Goal: Task Accomplishment & Management: Use online tool/utility

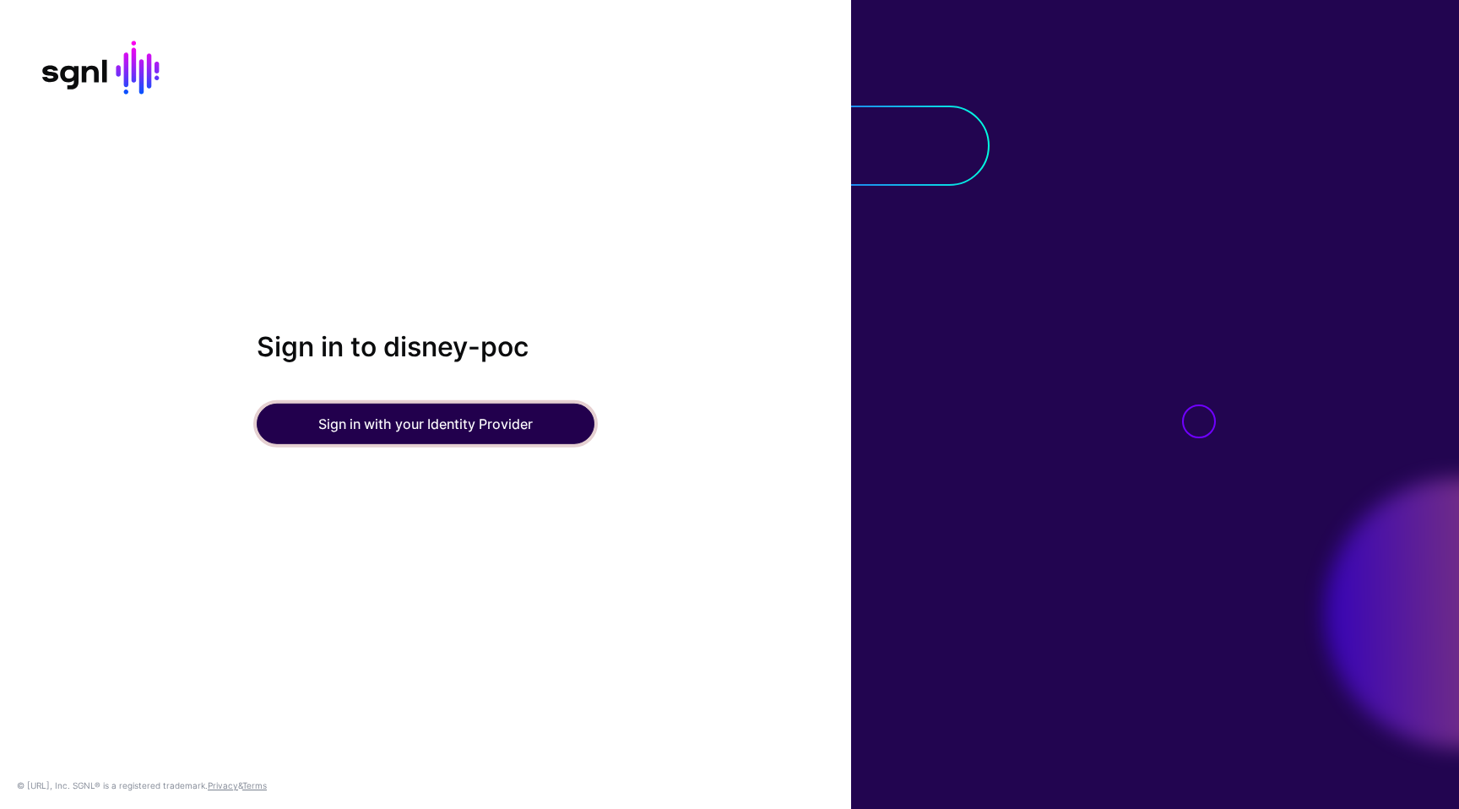
click at [427, 435] on button "Sign in with your Identity Provider" at bounding box center [426, 424] width 338 height 41
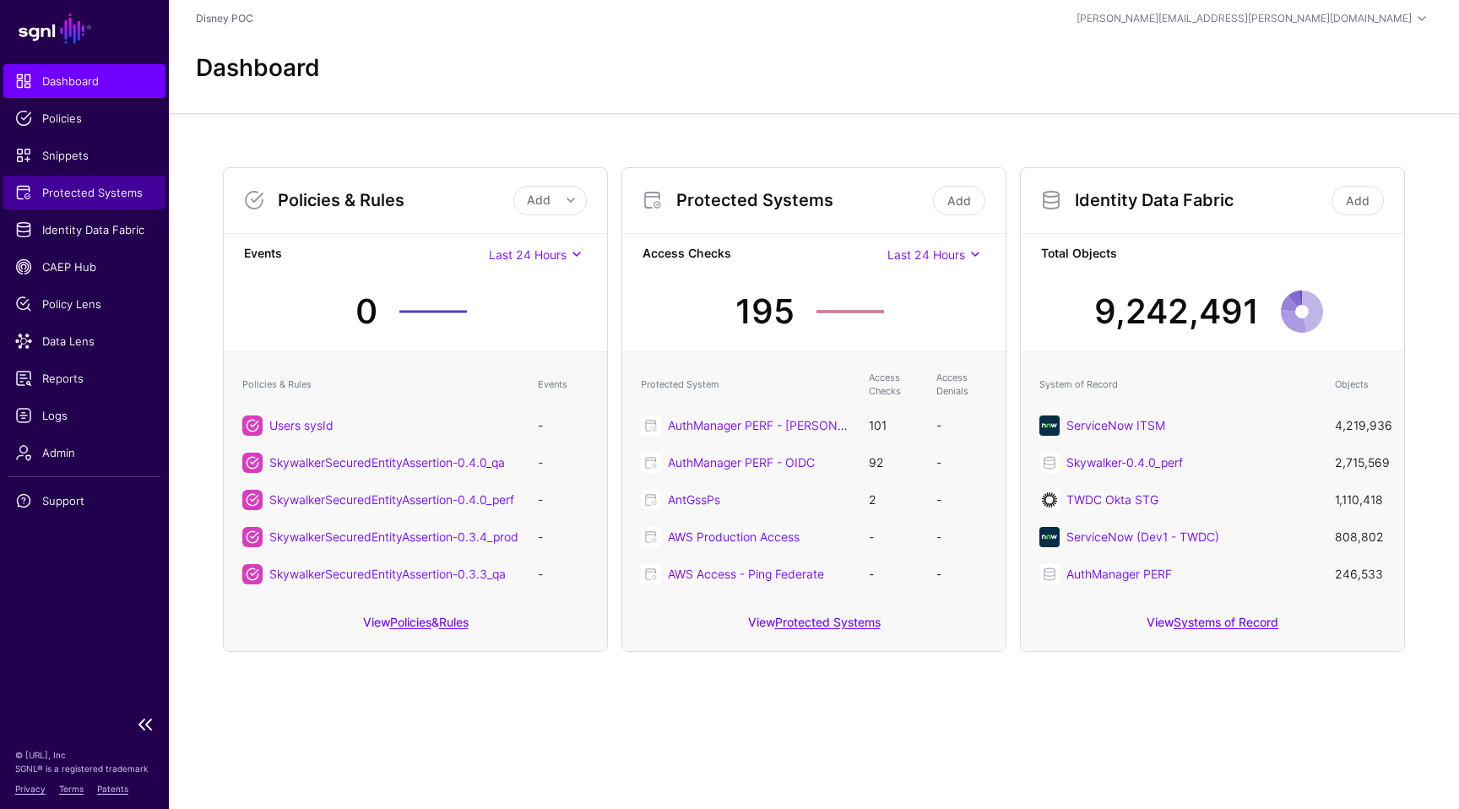
click at [78, 196] on span "Protected Systems" at bounding box center [84, 192] width 138 height 17
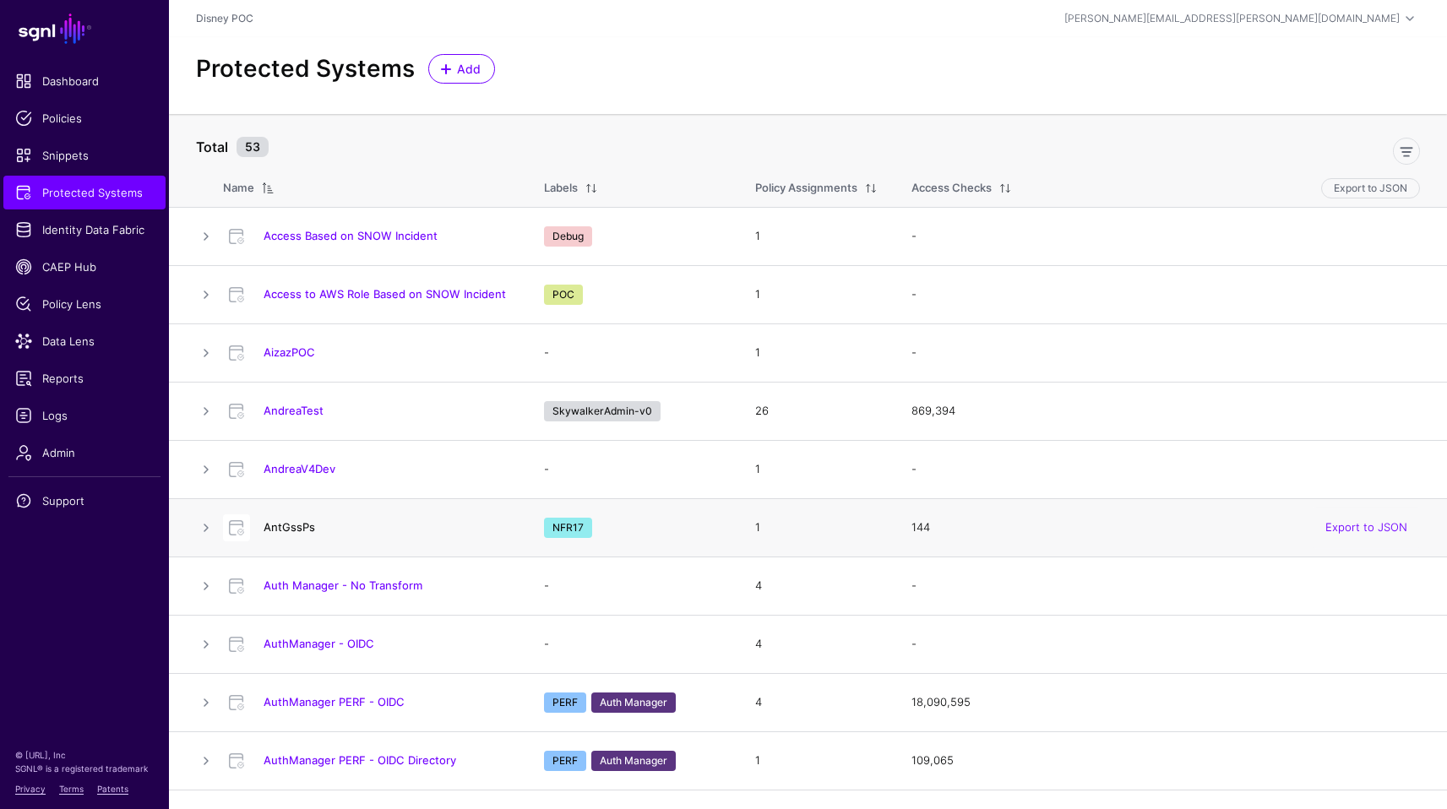
click at [285, 529] on link "AntGssPs" at bounding box center [289, 527] width 52 height 14
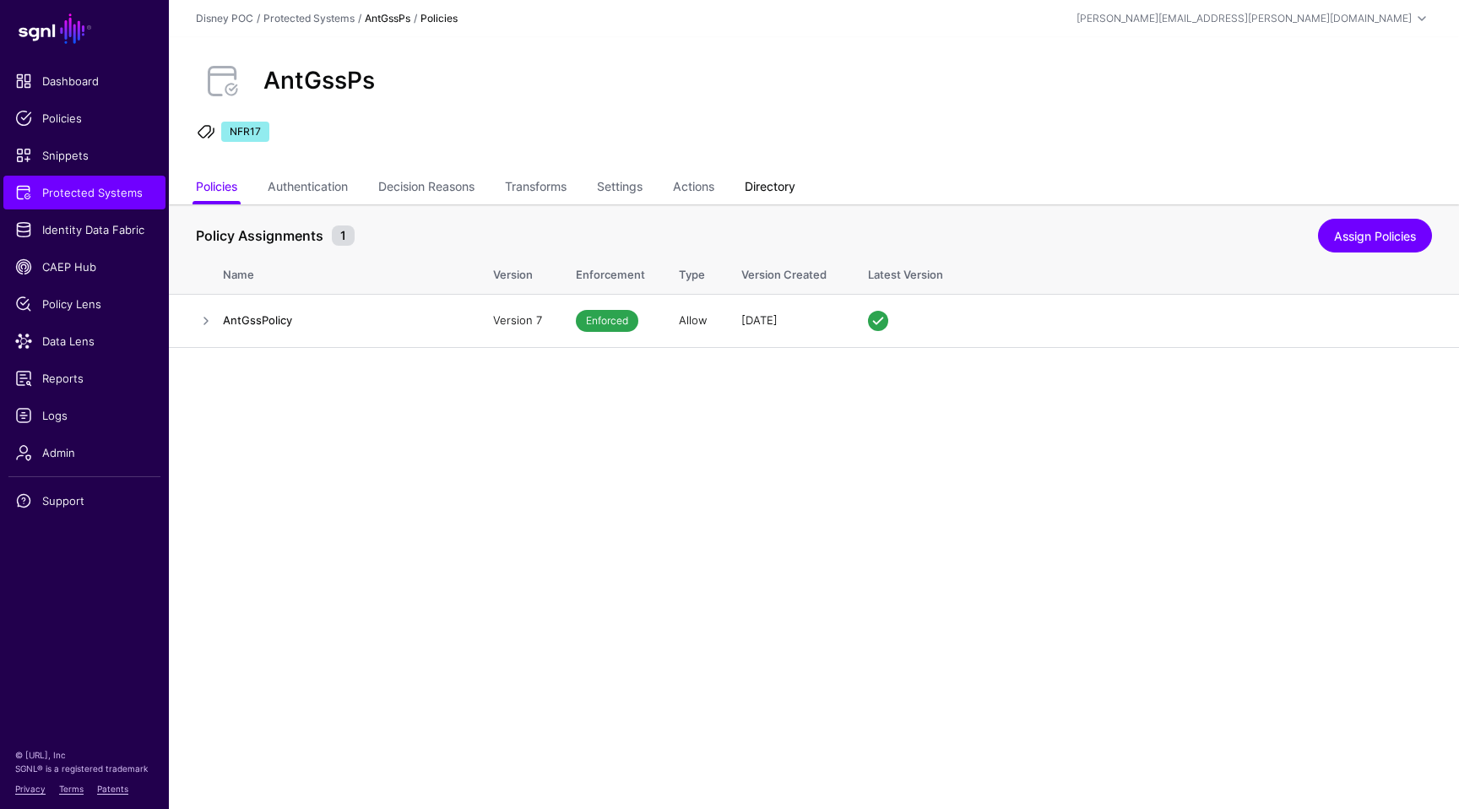
click at [795, 184] on link "Directory" at bounding box center [770, 188] width 51 height 32
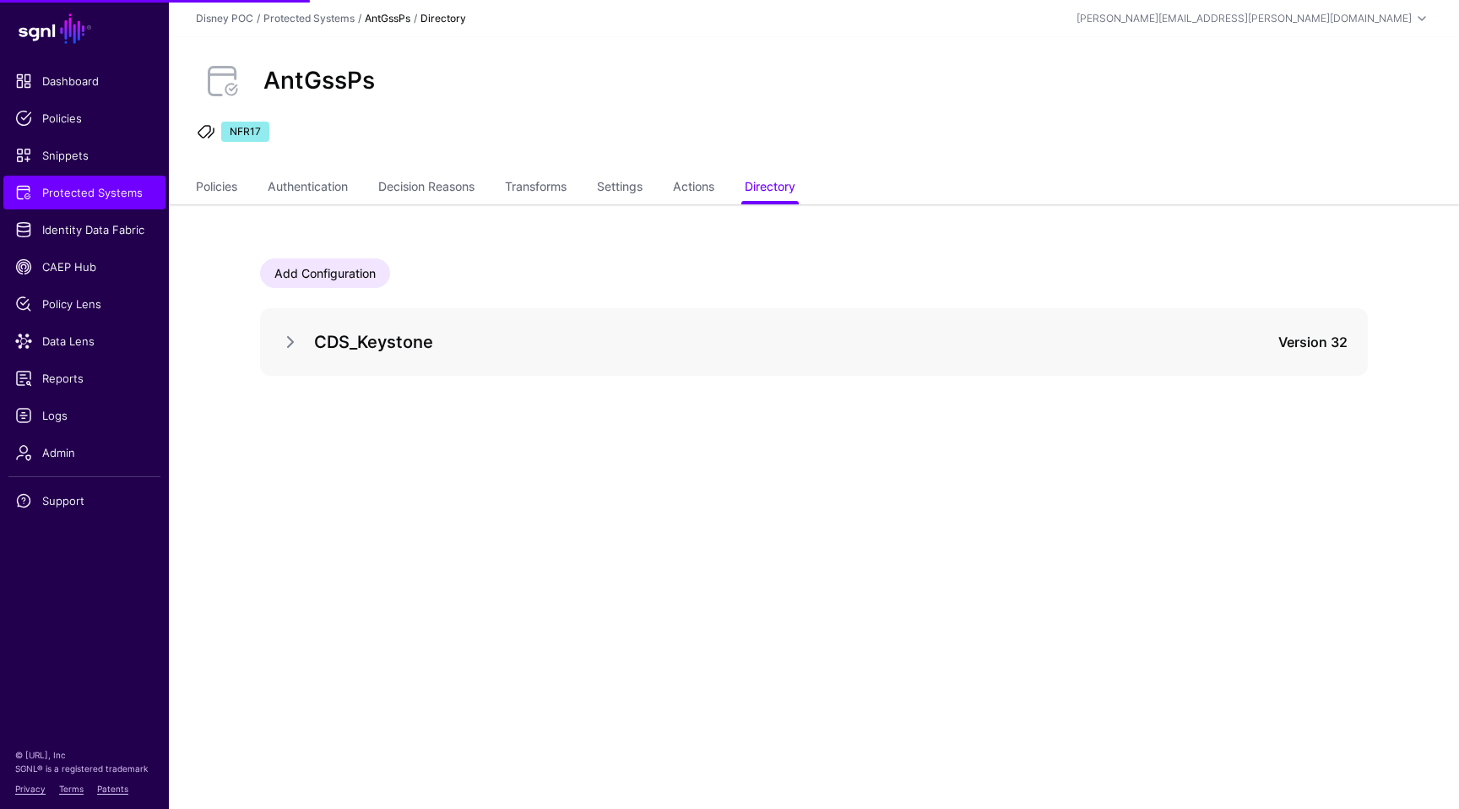
click at [309, 341] on div at bounding box center [297, 342] width 34 height 20
click at [301, 343] on div at bounding box center [297, 342] width 34 height 20
click at [293, 343] on link at bounding box center [290, 342] width 20 height 20
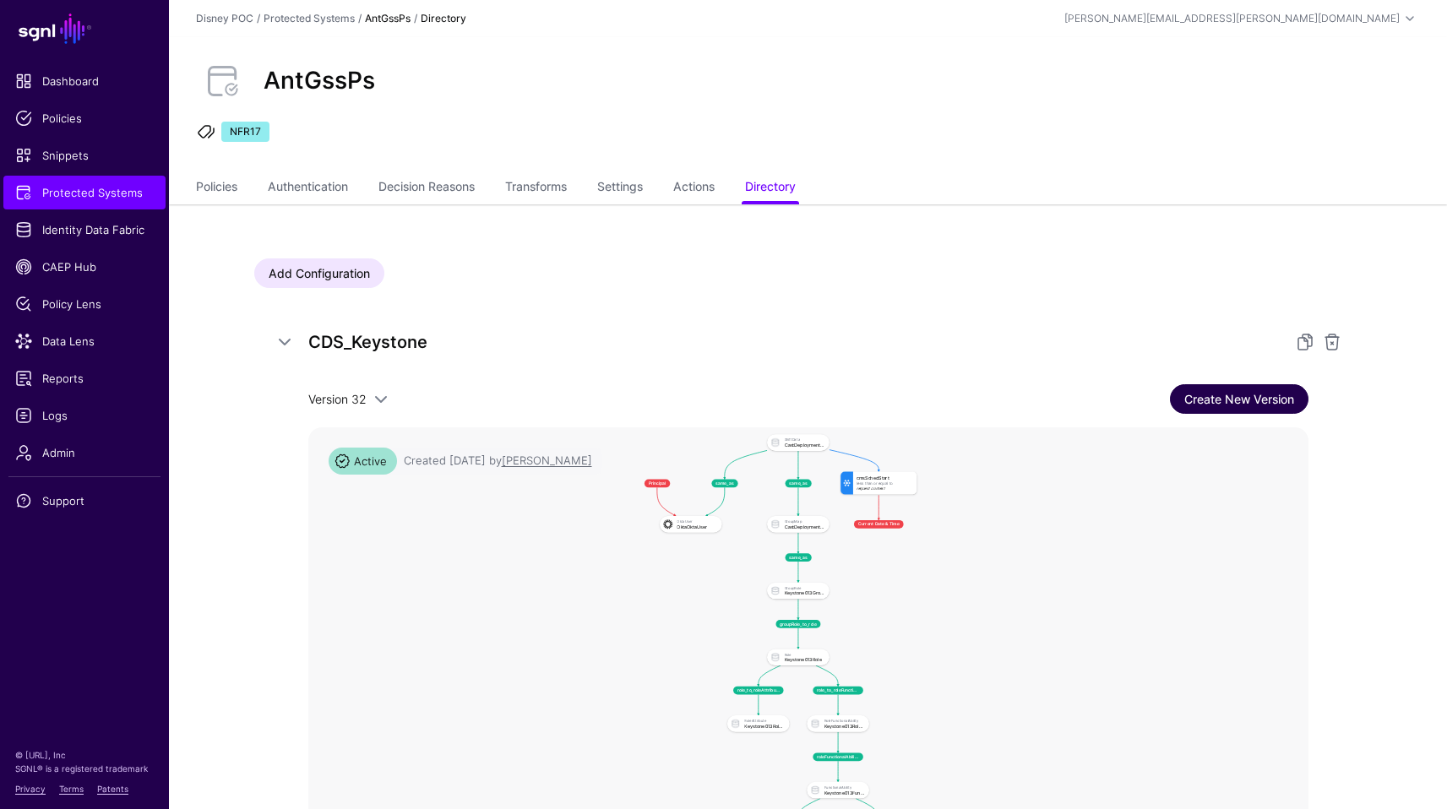
click at [1213, 408] on link "Create New Version" at bounding box center [1239, 399] width 138 height 30
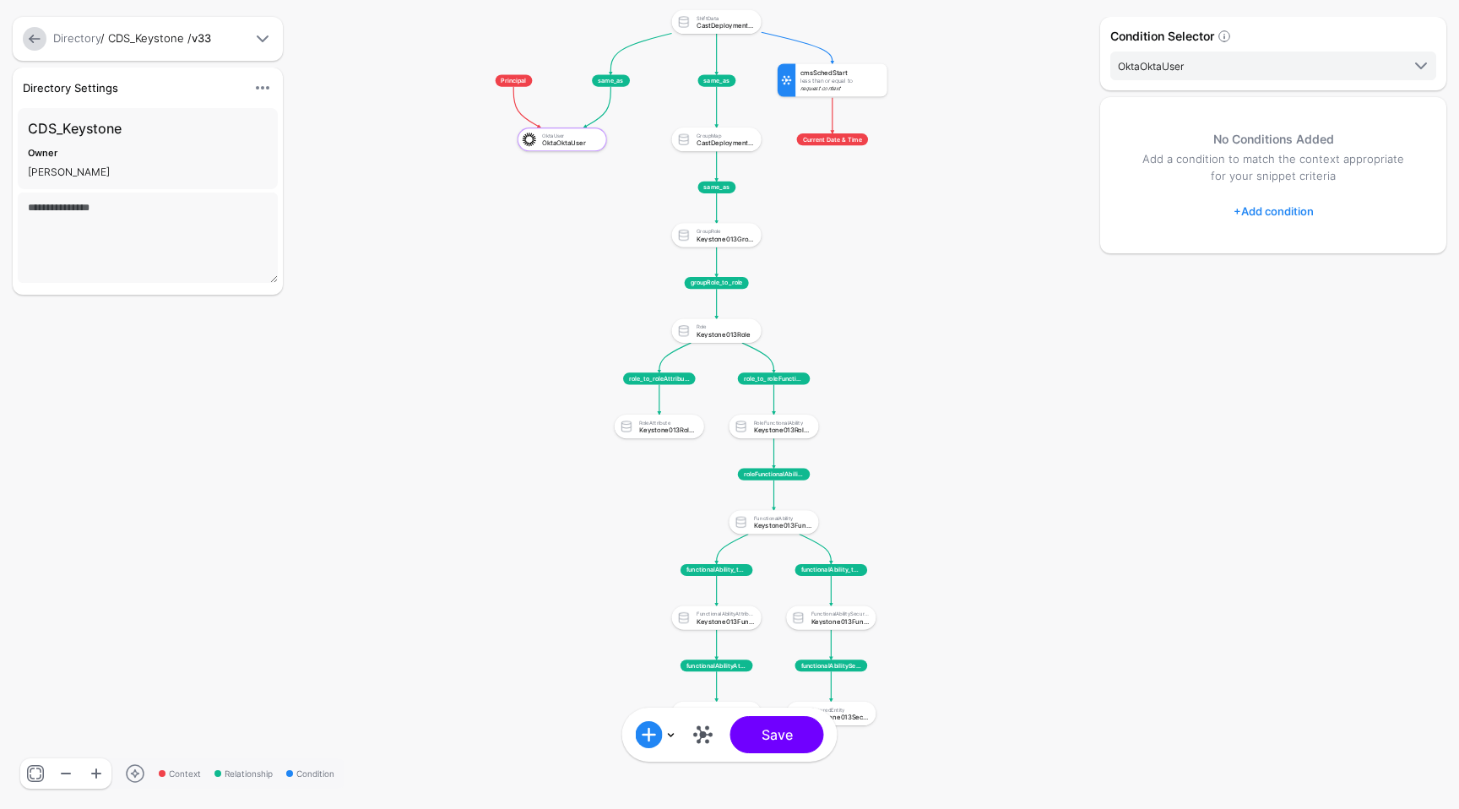
click at [830, 71] on div "cmsSchedStart" at bounding box center [842, 71] width 82 height 7
click at [844, 82] on div "Less Than Or Equal To" at bounding box center [842, 81] width 82 height 6
click at [852, 78] on div "Less Than Or Equal To" at bounding box center [842, 81] width 82 height 6
click at [837, 69] on div "cmsSchedStart" at bounding box center [842, 71] width 82 height 7
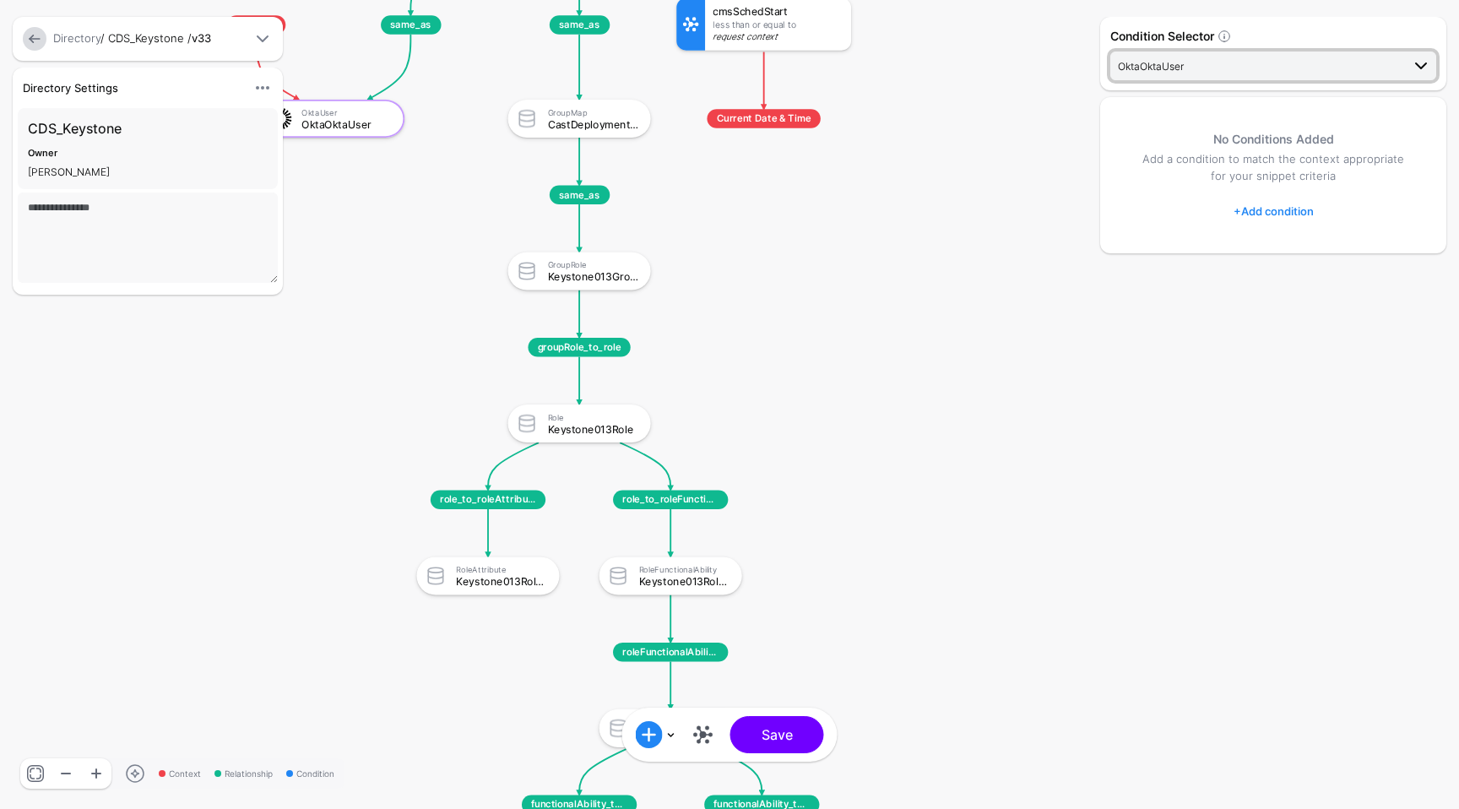
click at [1294, 65] on span "OktaOktaUser" at bounding box center [1259, 66] width 283 height 19
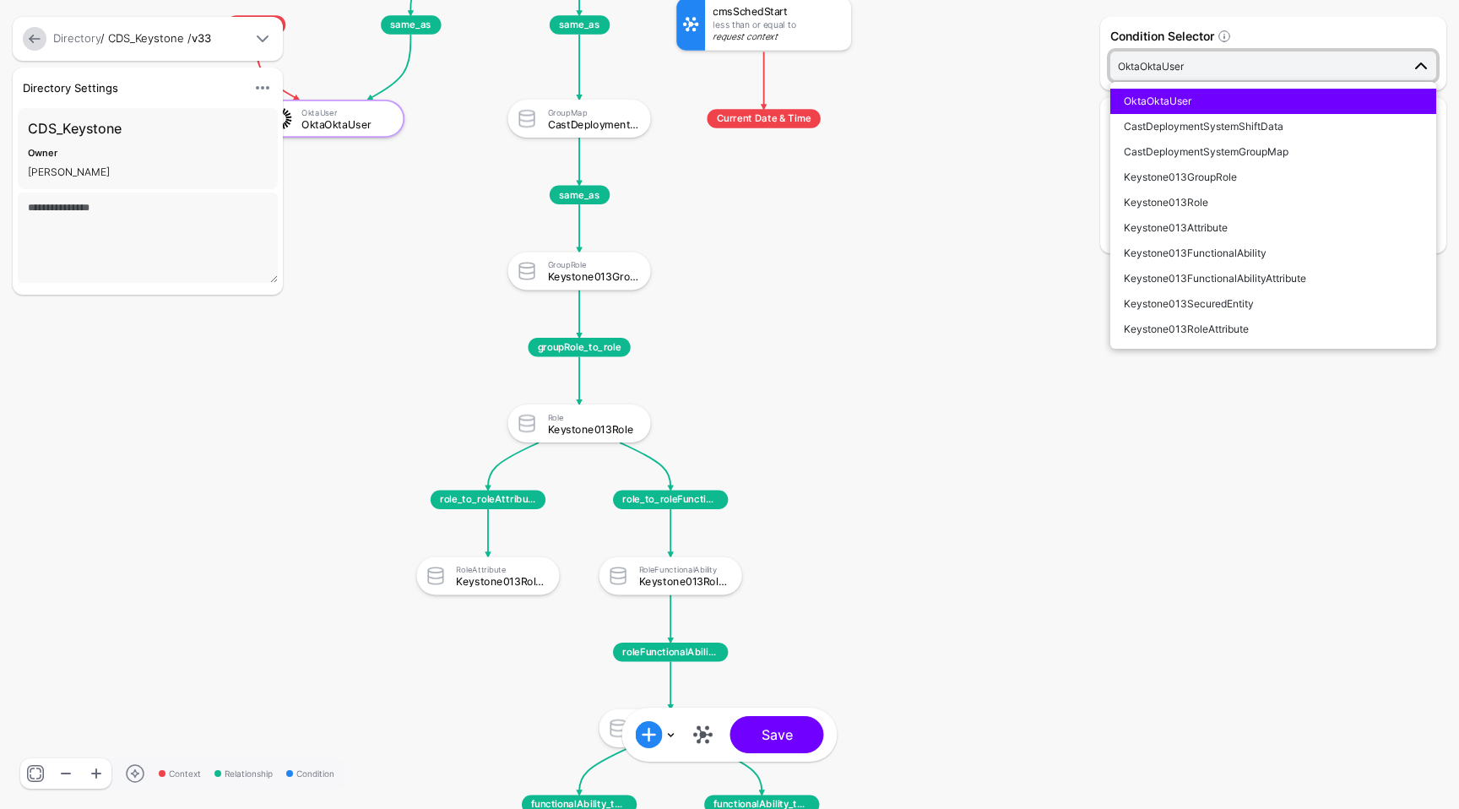
click at [1294, 65] on span "OktaOktaUser" at bounding box center [1259, 66] width 283 height 19
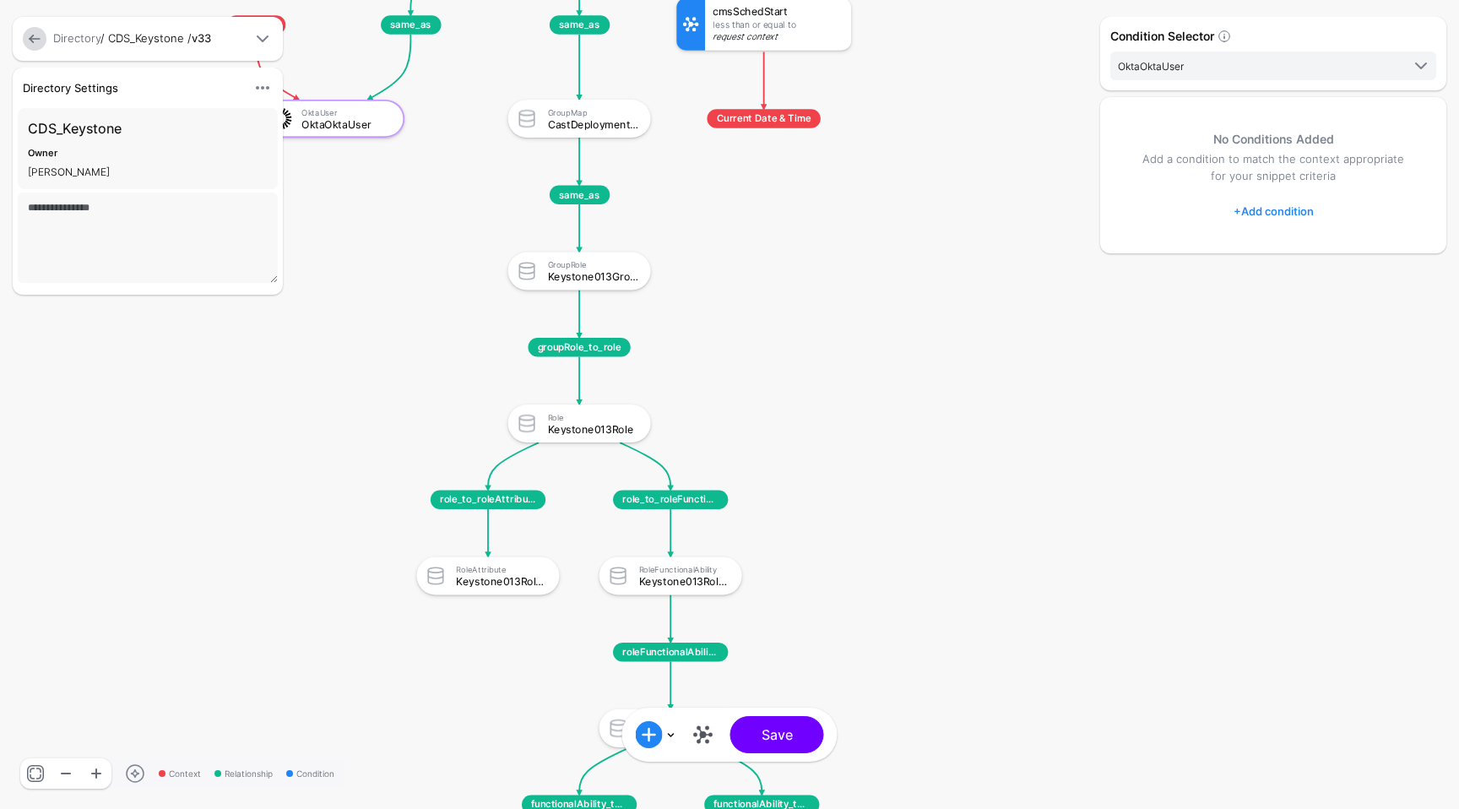
click at [742, 14] on div "cmsSchedStart" at bounding box center [778, 11] width 130 height 11
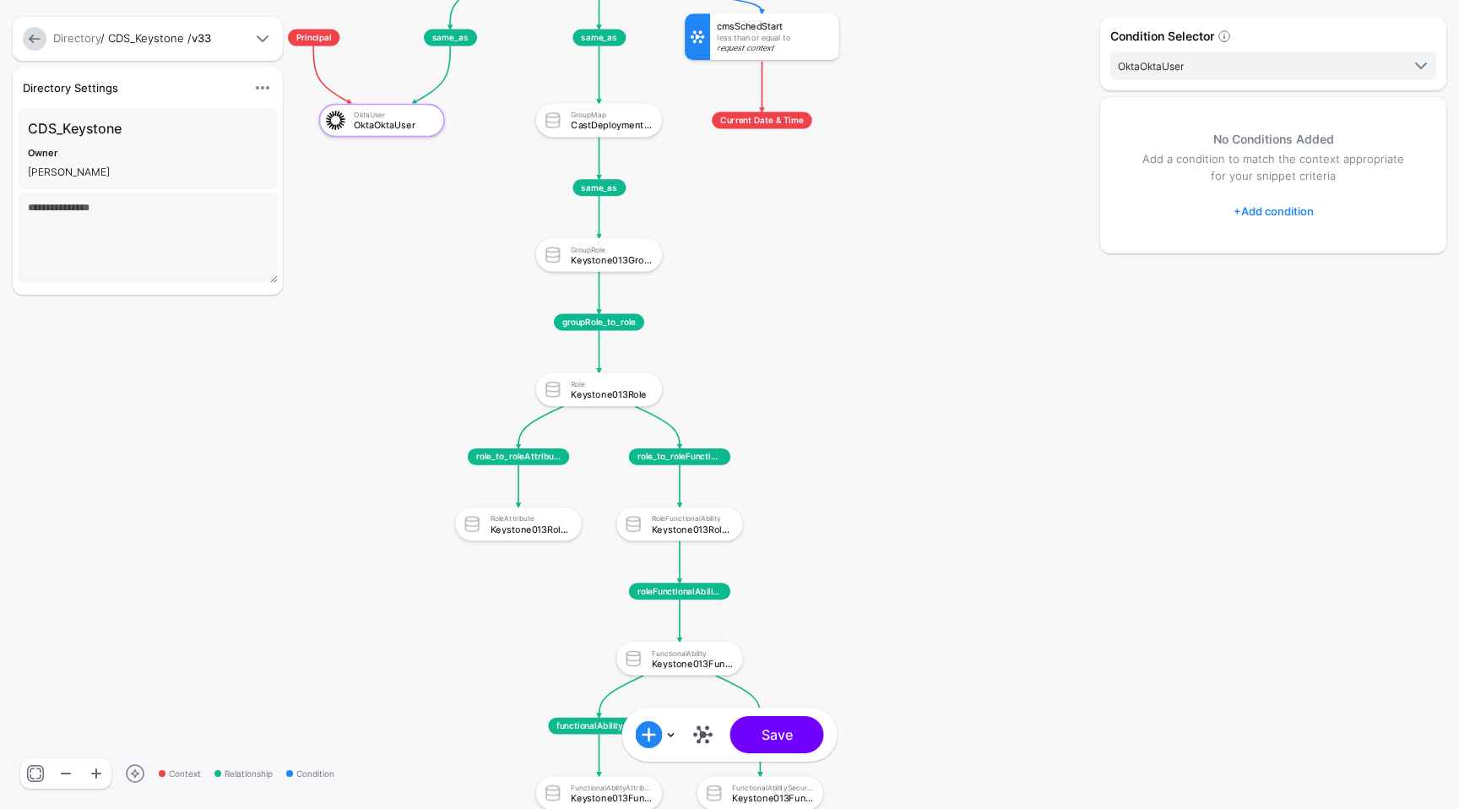
click at [698, 41] on span at bounding box center [697, 37] width 17 height 17
click at [698, 30] on span at bounding box center [697, 37] width 17 height 17
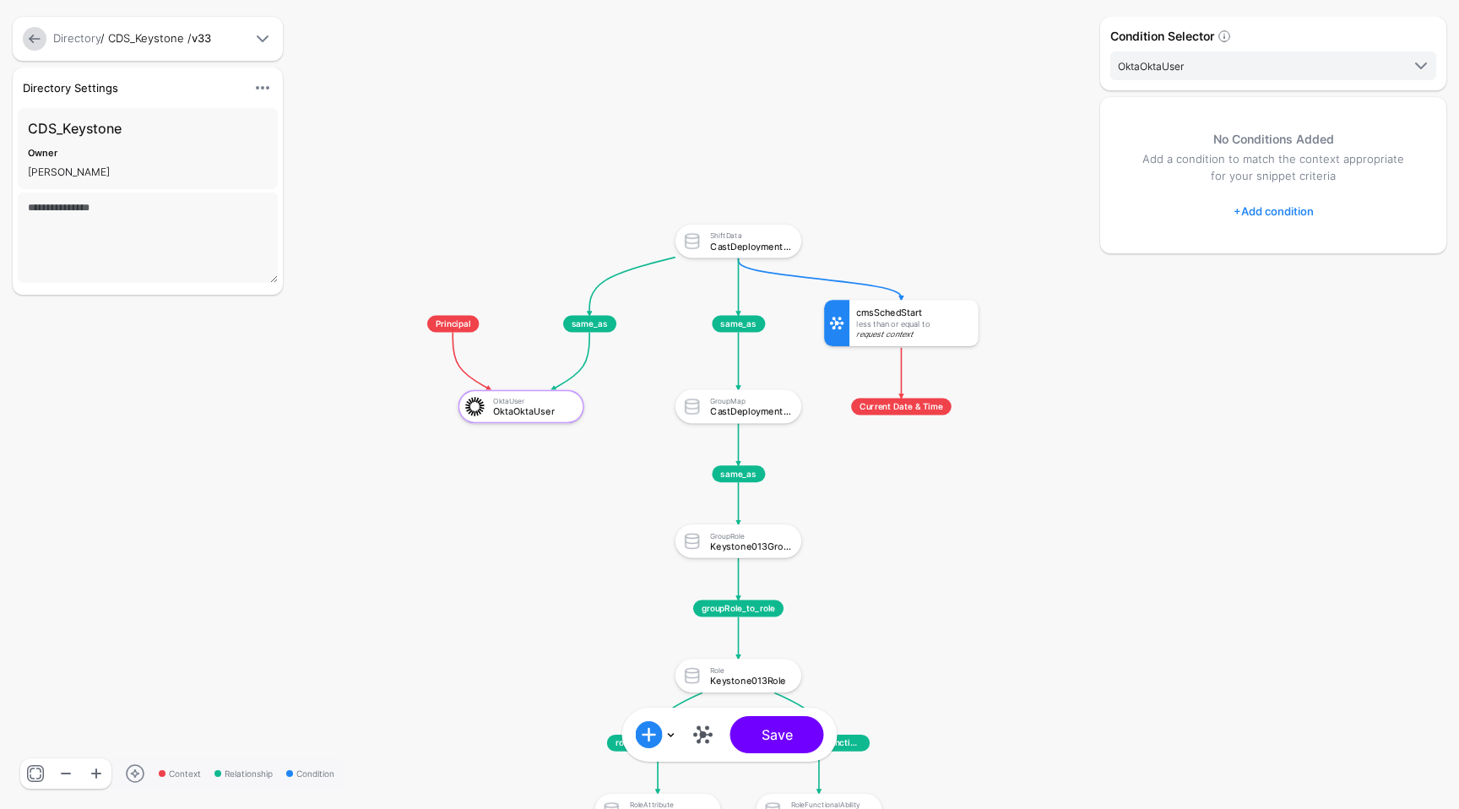
drag, startPoint x: 875, startPoint y: 324, endPoint x: 1014, endPoint y: 611, distance: 318.4
click at [1014, 611] on rect at bounding box center [387, 210] width 121113 height 67145
click at [698, 735] on link at bounding box center [703, 734] width 27 height 27
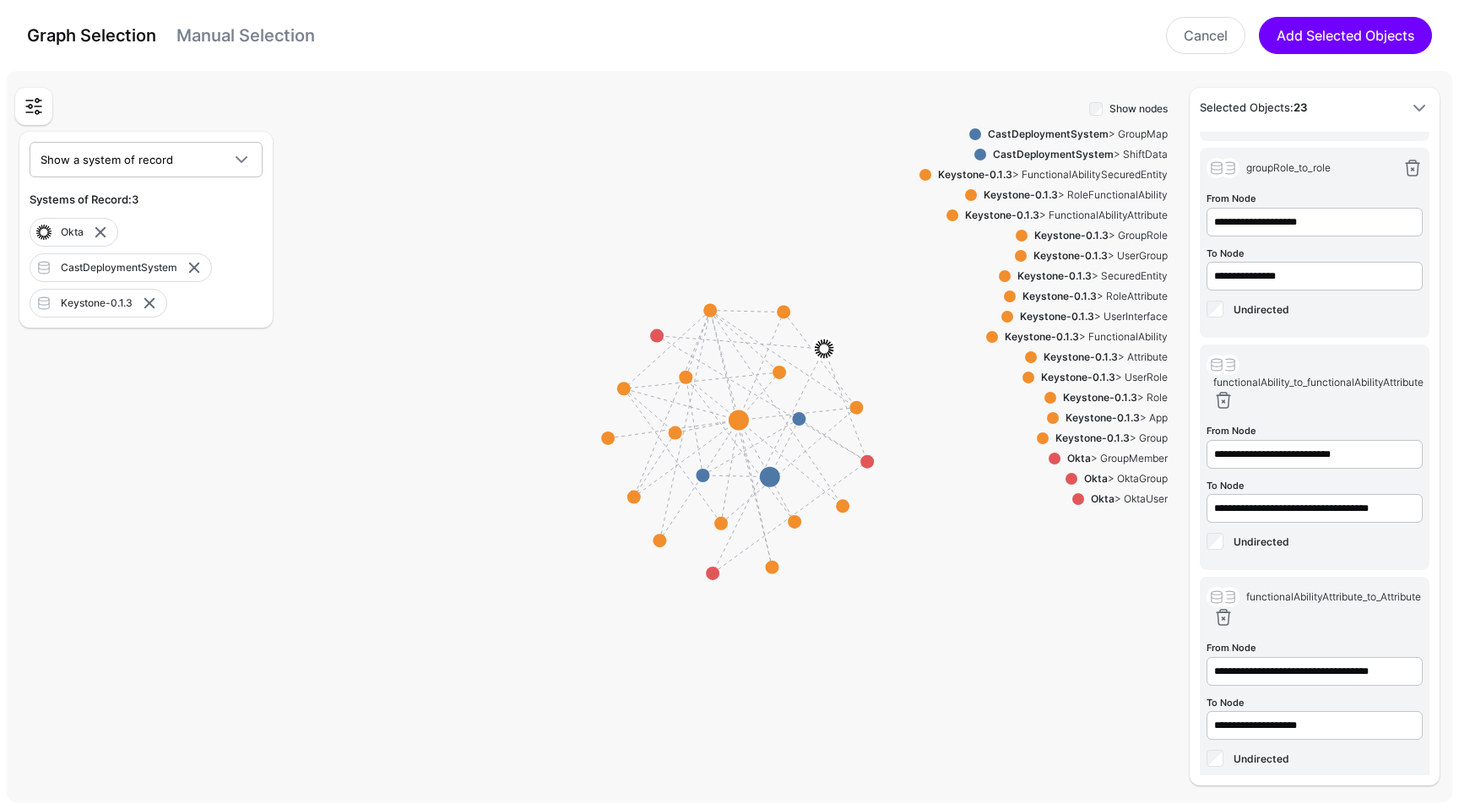
scroll to position [3669, 0]
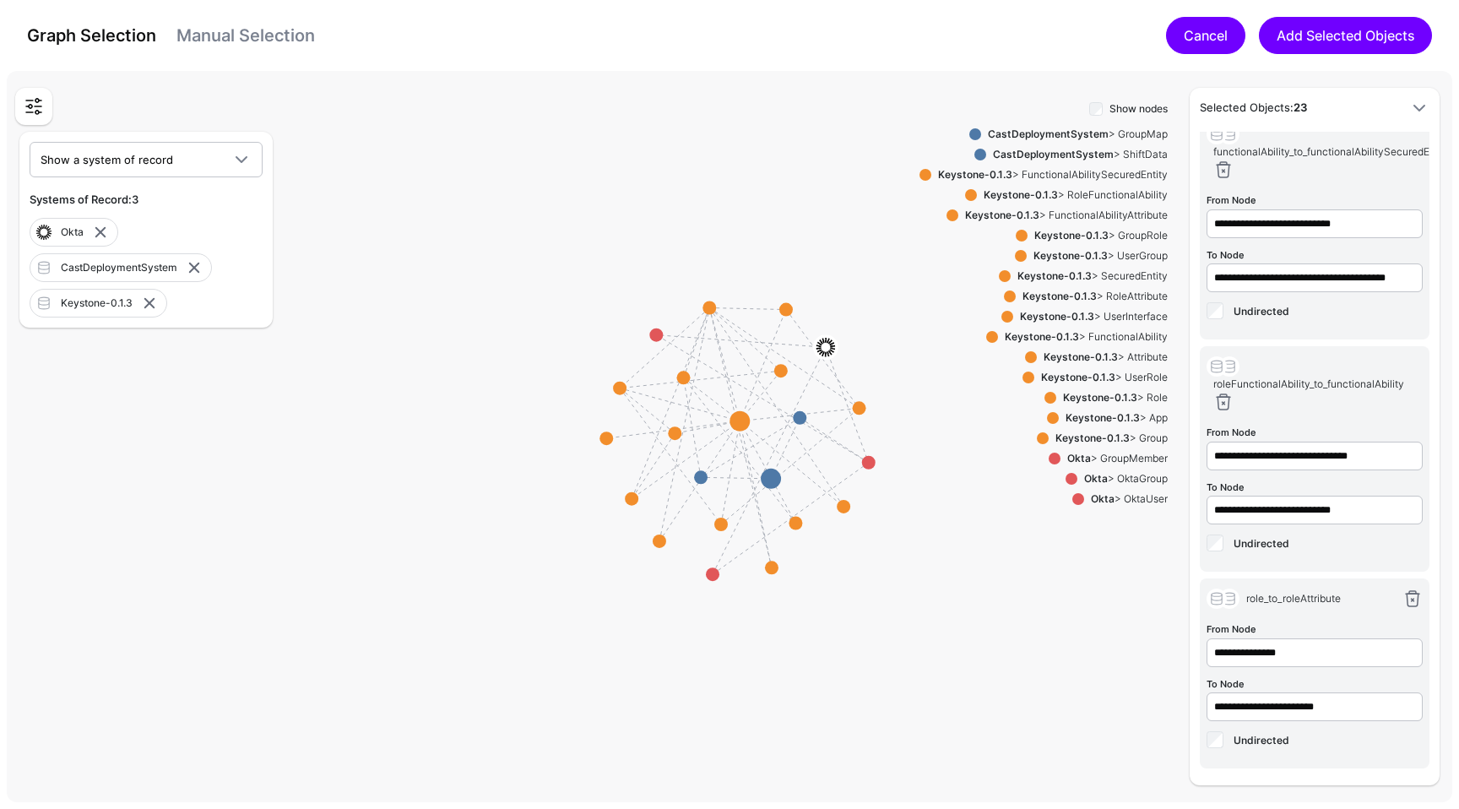
click at [1189, 35] on link "Cancel" at bounding box center [1205, 35] width 79 height 37
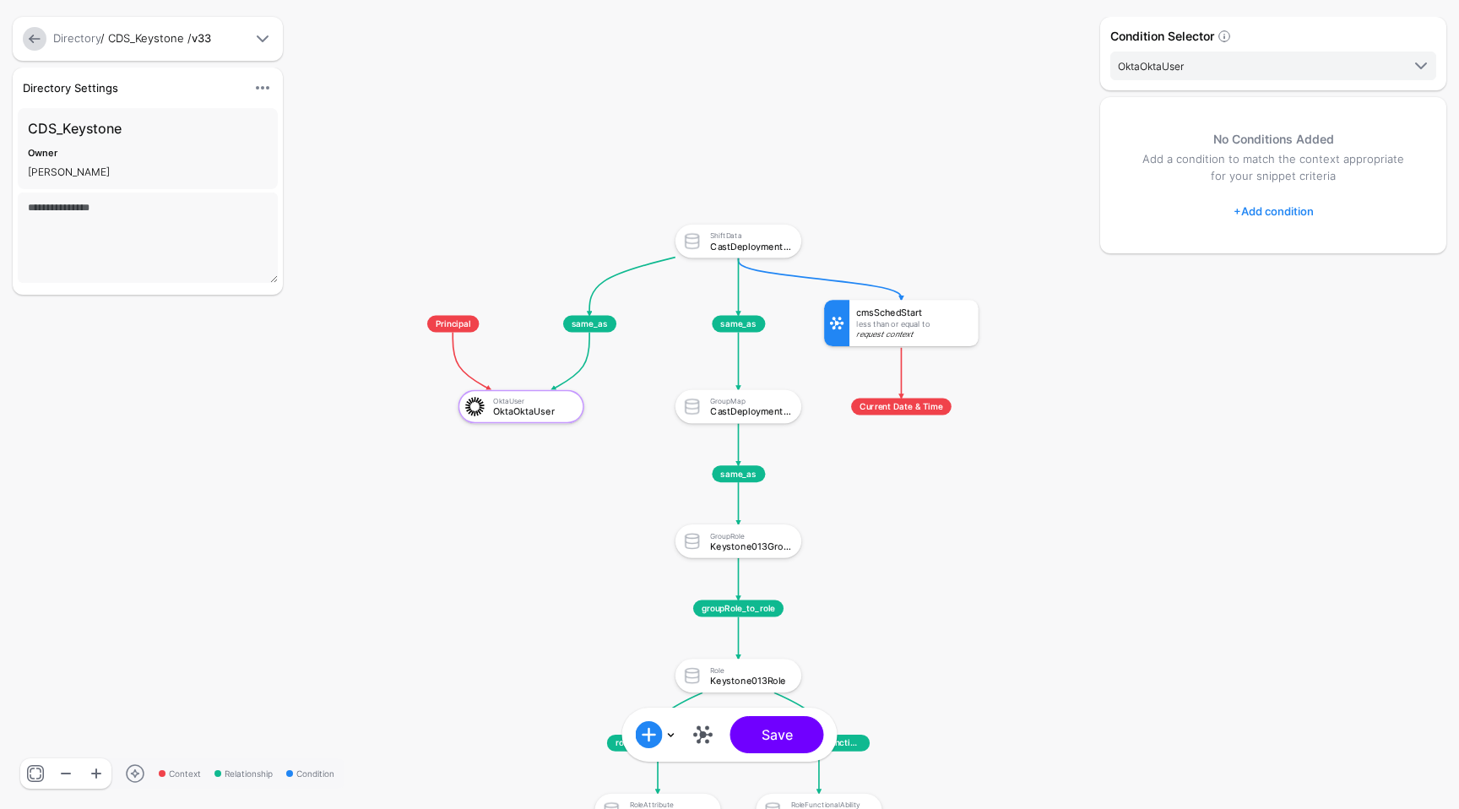
click at [901, 315] on div "cmsSchedStart" at bounding box center [913, 312] width 115 height 10
click at [828, 318] on span at bounding box center [836, 323] width 17 height 17
click at [1279, 69] on span "OktaOktaUser" at bounding box center [1259, 66] width 283 height 19
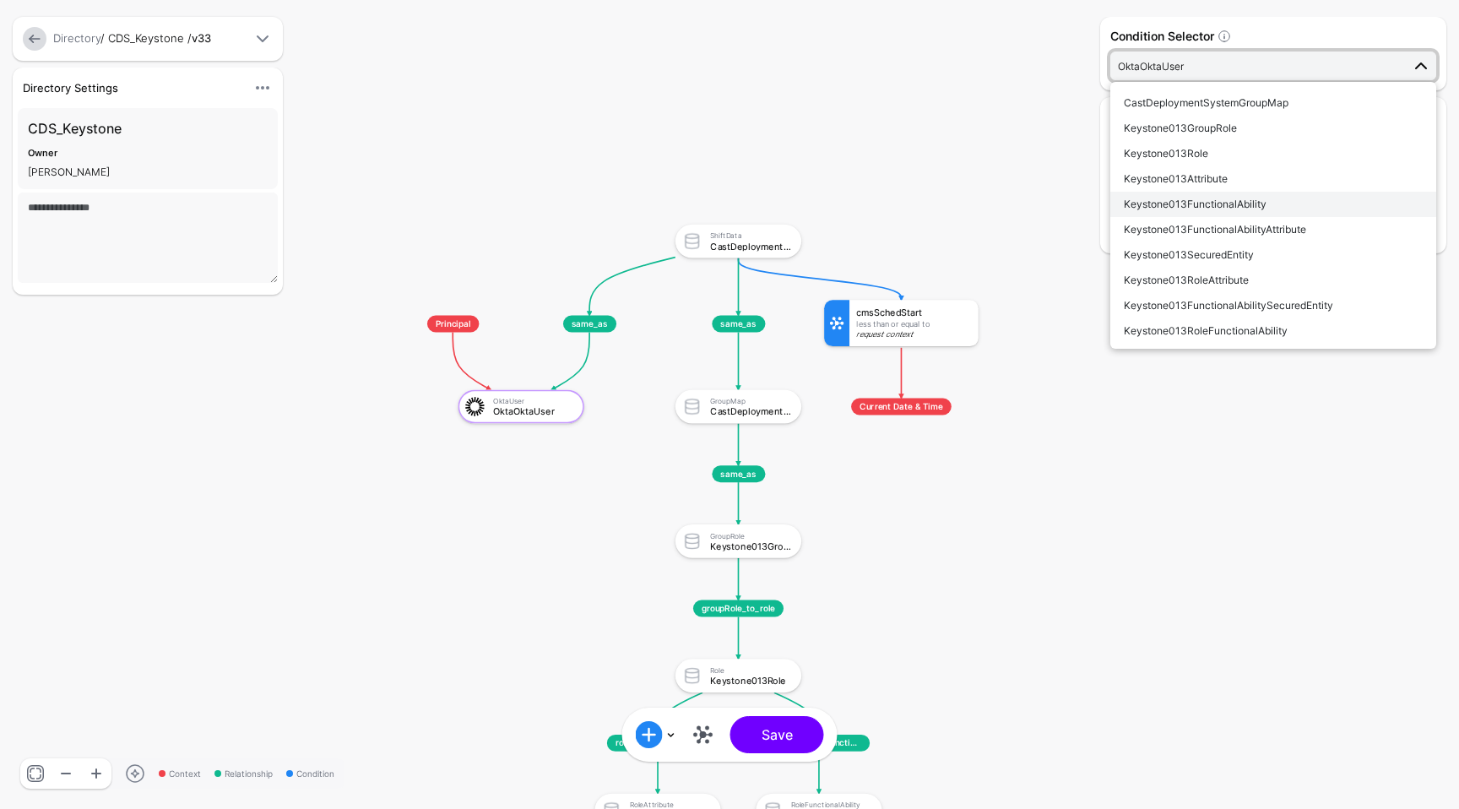
scroll to position [51, 0]
click at [967, 212] on rect at bounding box center [387, 210] width 121113 height 67145
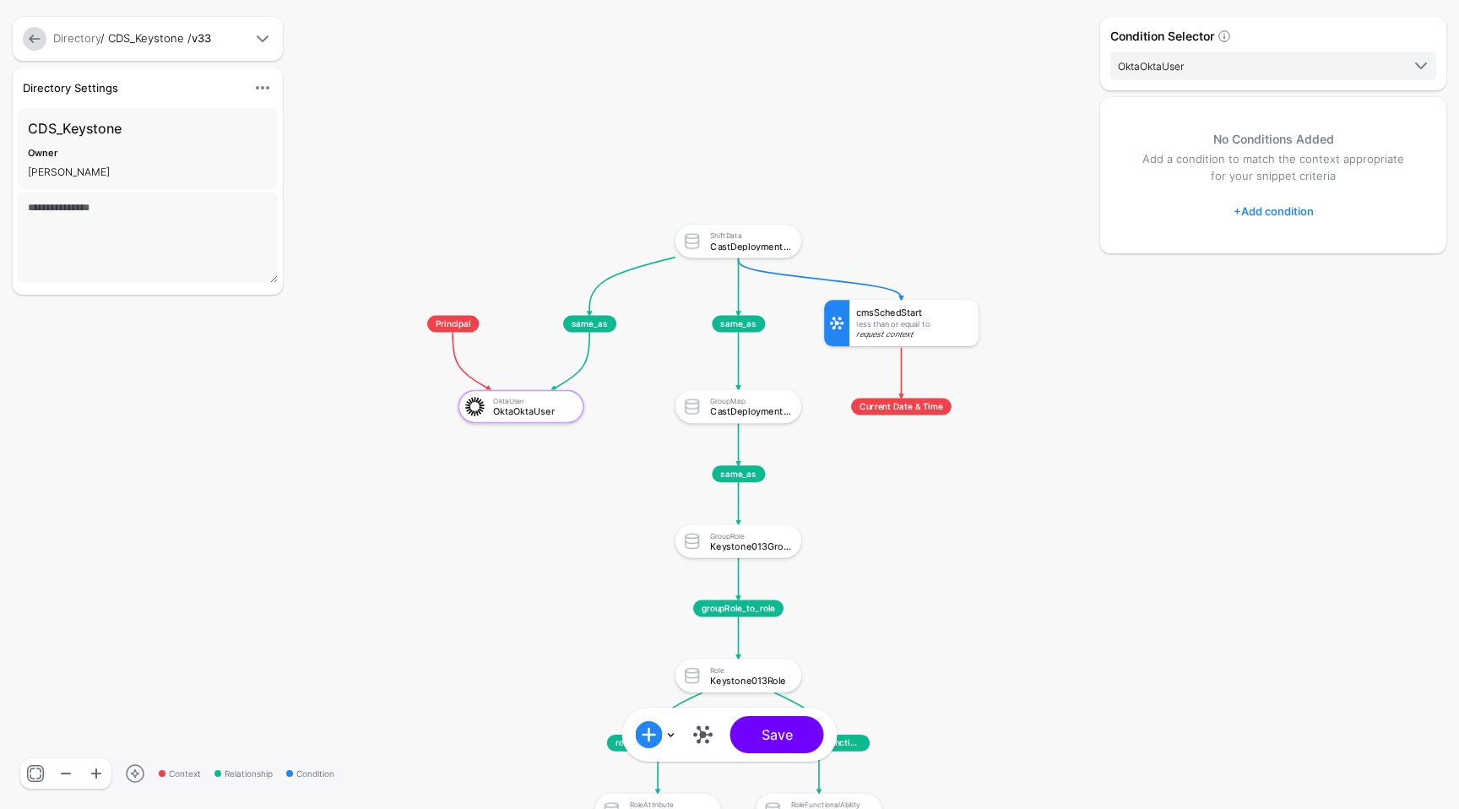
click at [904, 332] on div "Request Context" at bounding box center [913, 335] width 115 height 8
click at [924, 318] on div "cmsSchedStart Less Than Or Equal To Request Context" at bounding box center [914, 323] width 129 height 46
click at [839, 329] on span at bounding box center [837, 323] width 17 height 17
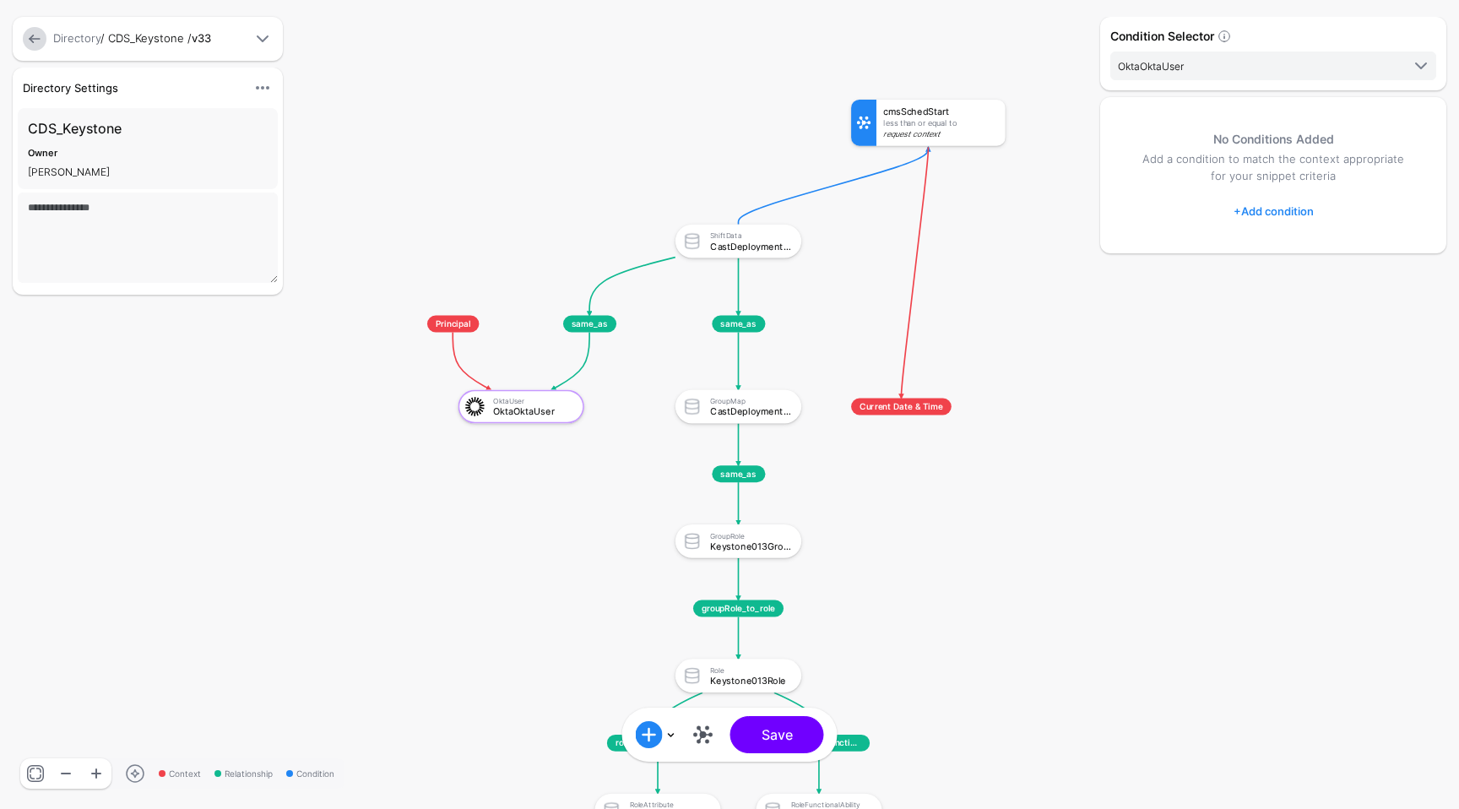
click at [898, 100] on div "cmsSchedStart Less Than Or Equal To Request Context" at bounding box center [941, 123] width 129 height 46
click at [774, 124] on rect at bounding box center [387, 210] width 121113 height 67145
click at [669, 737] on link at bounding box center [656, 734] width 41 height 27
click at [710, 654] on div "Graph Condition" at bounding box center [735, 649] width 130 height 15
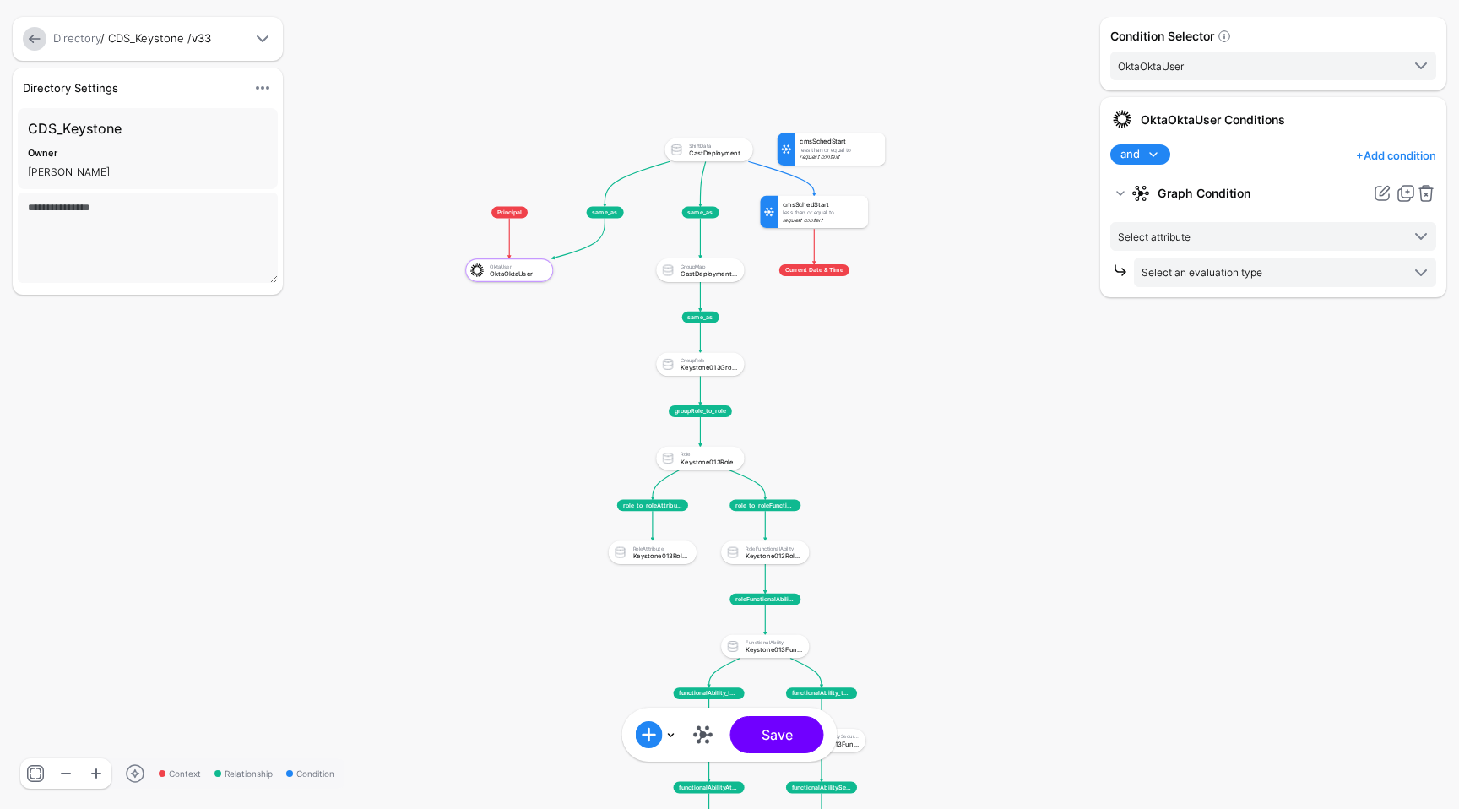
drag, startPoint x: 873, startPoint y: 266, endPoint x: 864, endPoint y: 389, distance: 123.6
click at [864, 389] on rect at bounding box center [455, 123] width 84633 height 46921
click at [857, 142] on div at bounding box center [840, 149] width 90 height 32
click at [827, 138] on div at bounding box center [840, 149] width 90 height 32
click at [1425, 193] on link at bounding box center [1426, 193] width 20 height 20
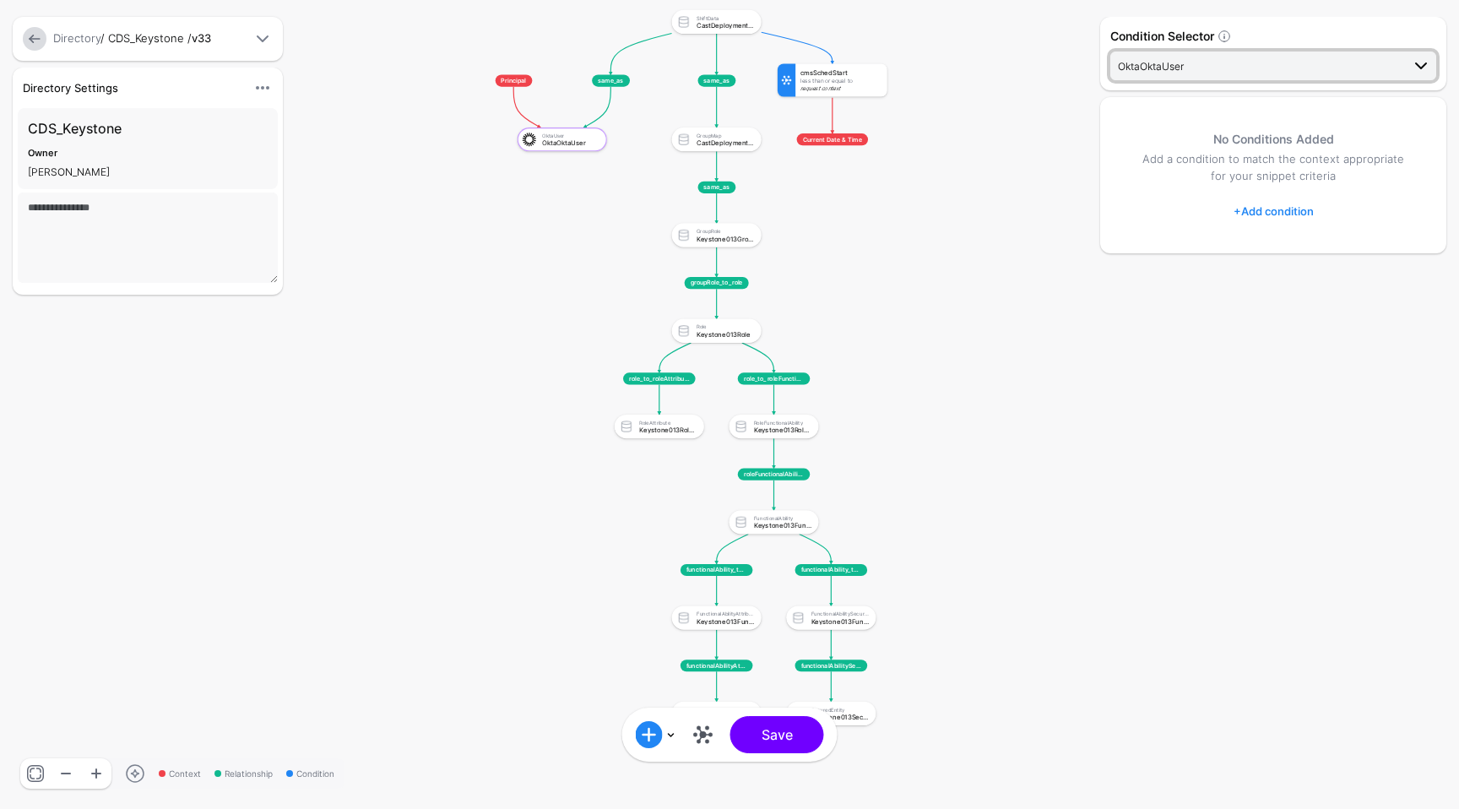
click at [1229, 68] on span "OktaOktaUser" at bounding box center [1259, 66] width 283 height 19
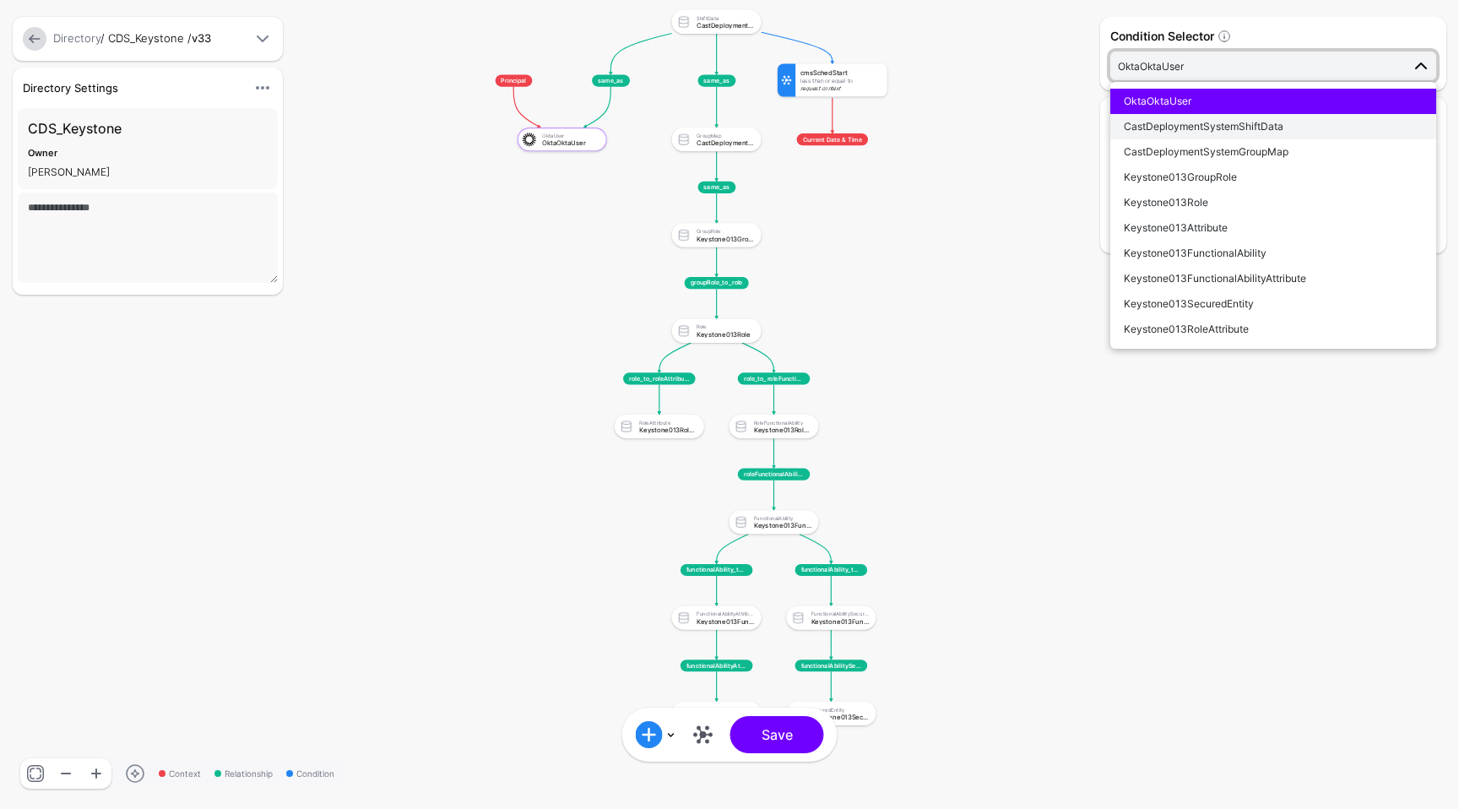
click at [1208, 122] on span "CastDeploymentSystemShiftData" at bounding box center [1204, 126] width 160 height 13
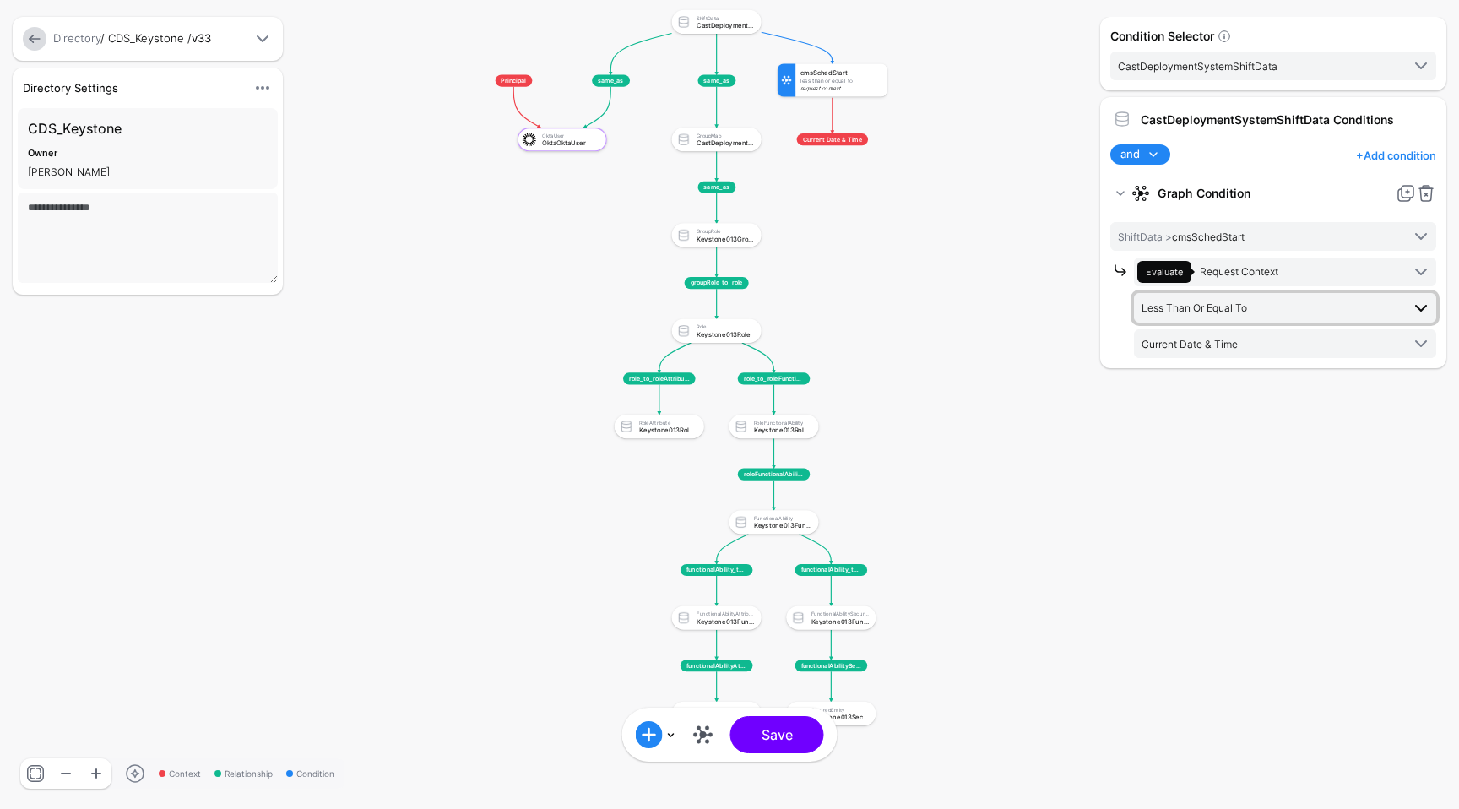
click at [1229, 300] on span "Less Than Or Equal To" at bounding box center [1271, 307] width 259 height 19
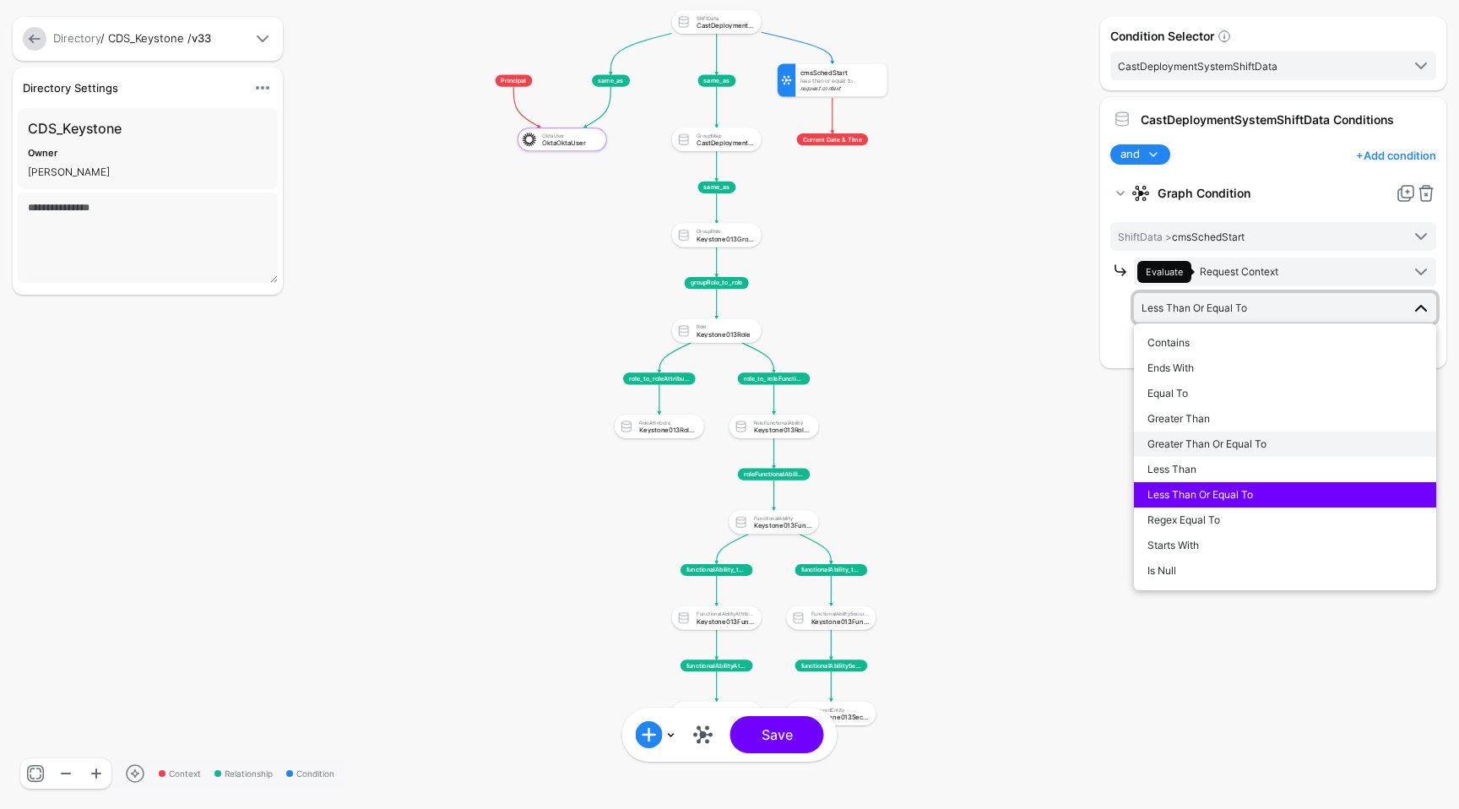
click at [1198, 444] on span "Greater Than Or Equal To" at bounding box center [1207, 443] width 119 height 13
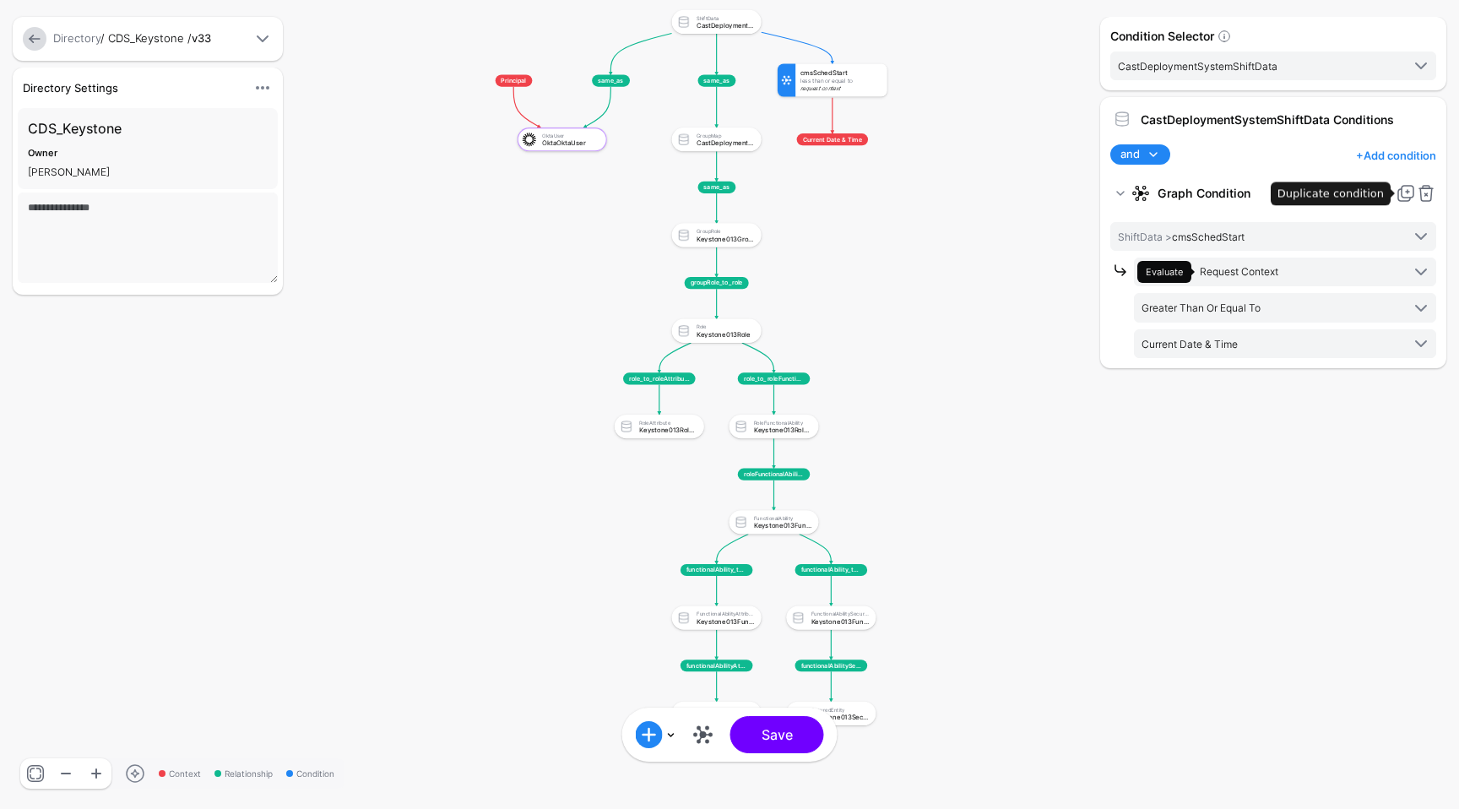
click at [1409, 195] on link at bounding box center [1406, 193] width 20 height 20
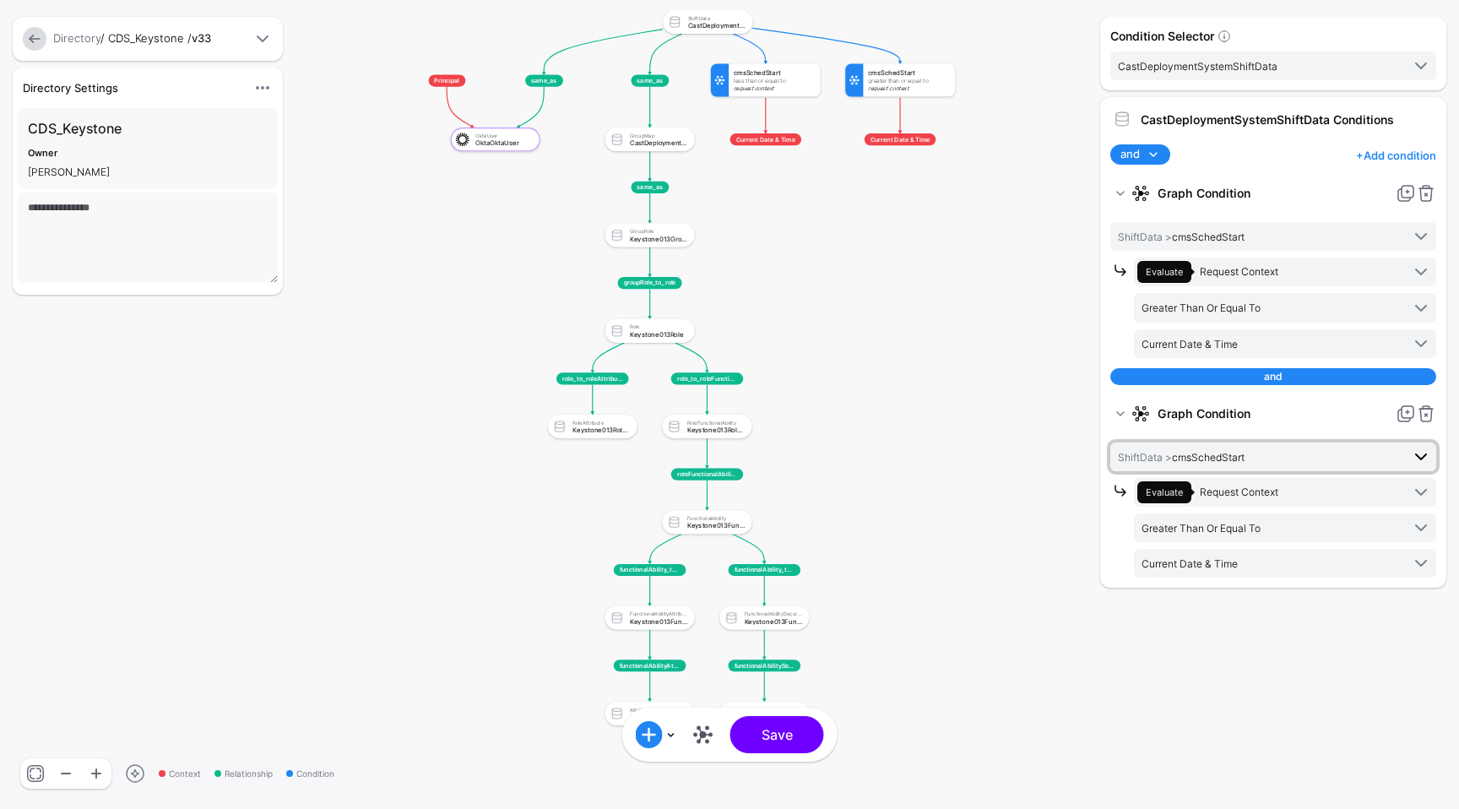
click at [1235, 455] on span "ShiftData > cmsSchedStart" at bounding box center [1181, 457] width 127 height 13
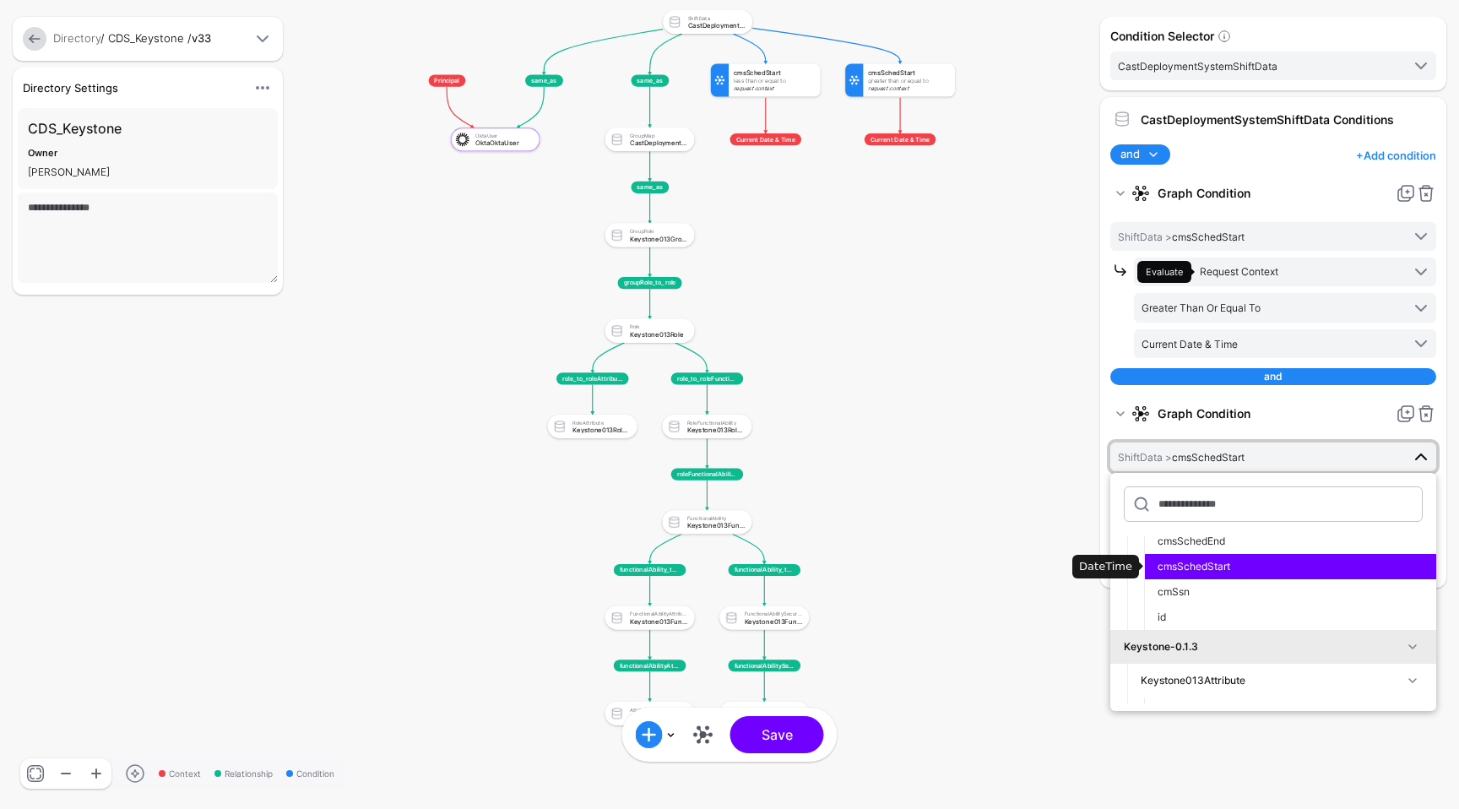
scroll to position [257, 0]
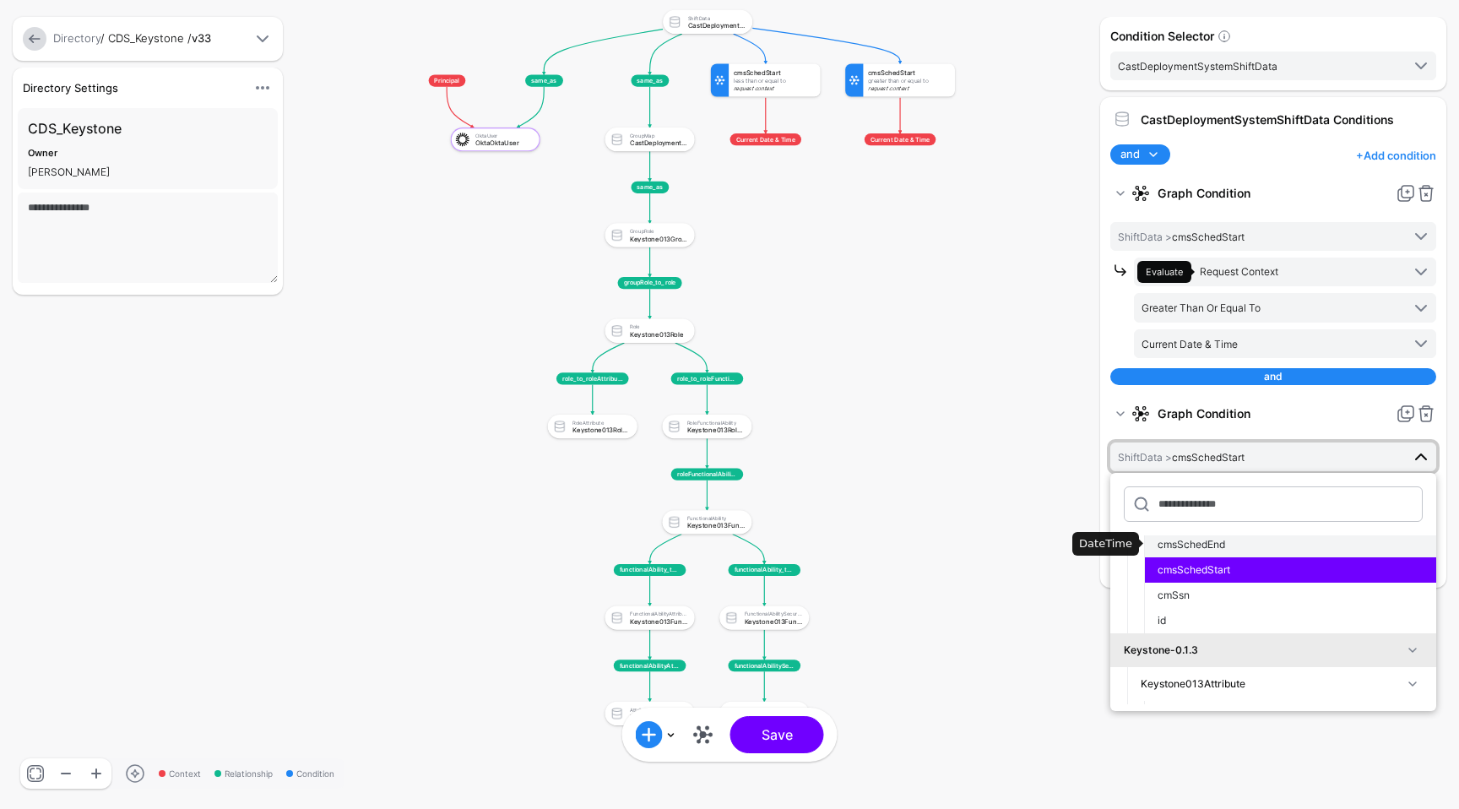
click at [1216, 546] on span "cmsSchedEnd" at bounding box center [1192, 544] width 68 height 13
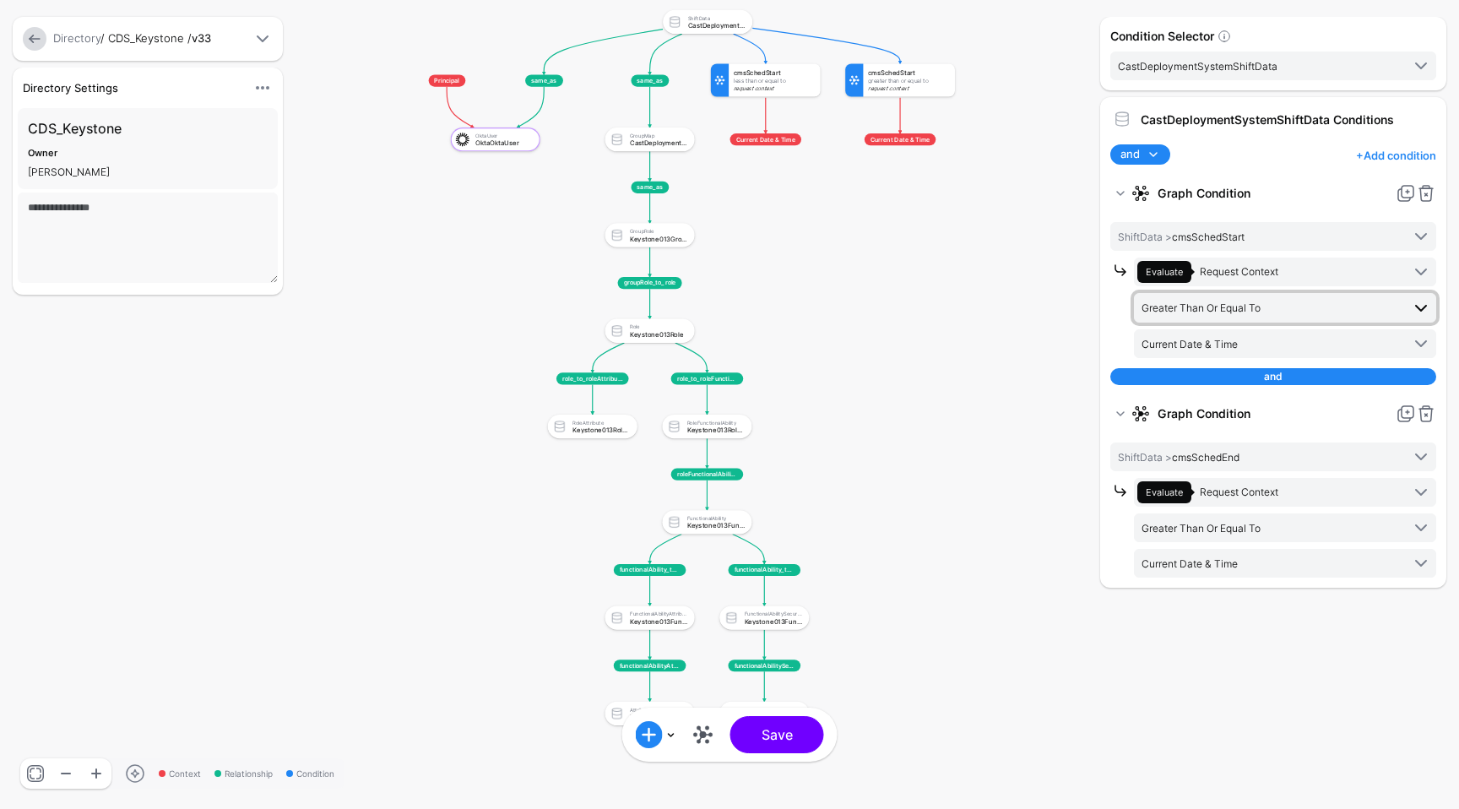
click at [1246, 311] on span "Greater Than Or Equal To" at bounding box center [1201, 307] width 119 height 13
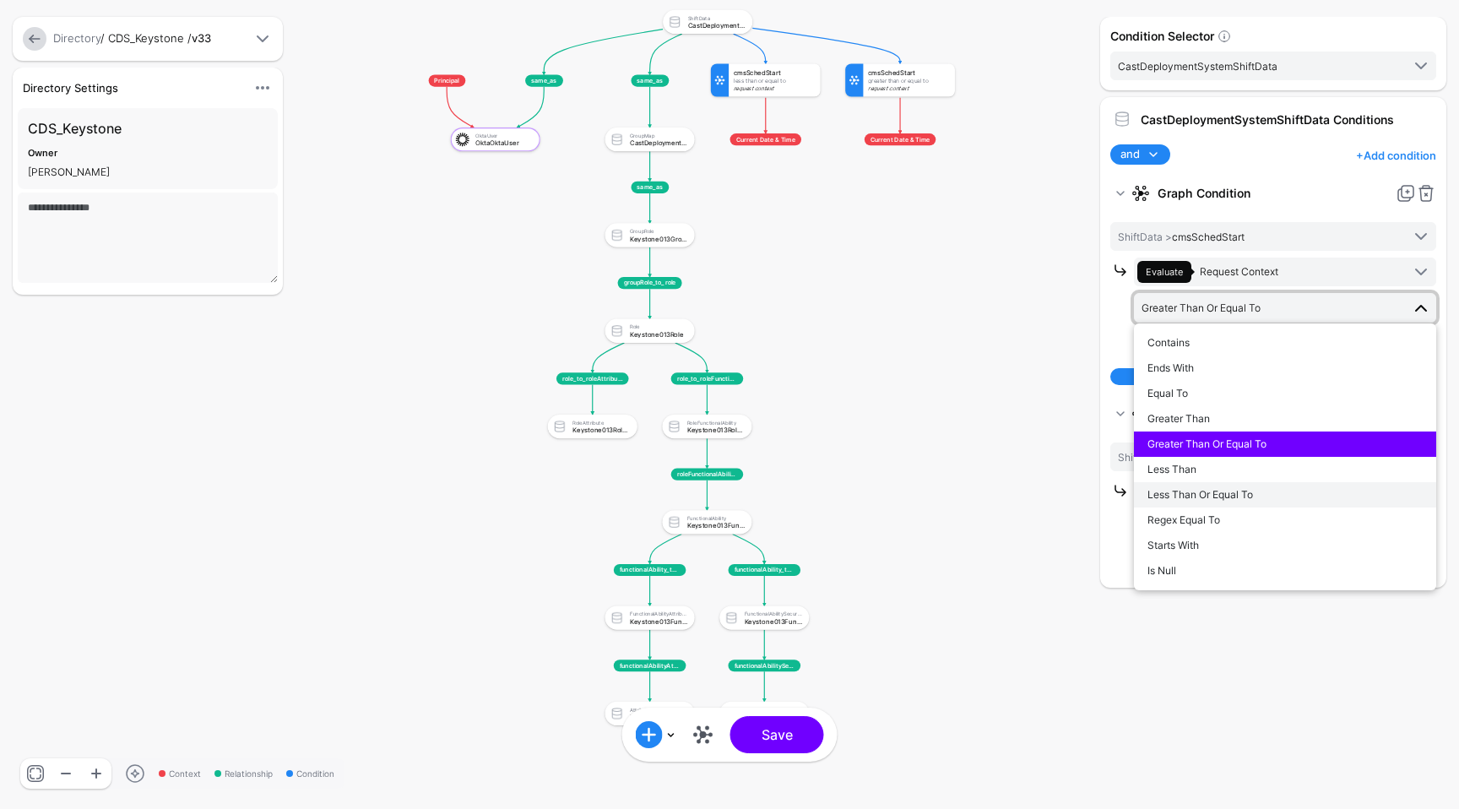
click at [1225, 490] on span "Less Than Or Equal To" at bounding box center [1201, 494] width 106 height 13
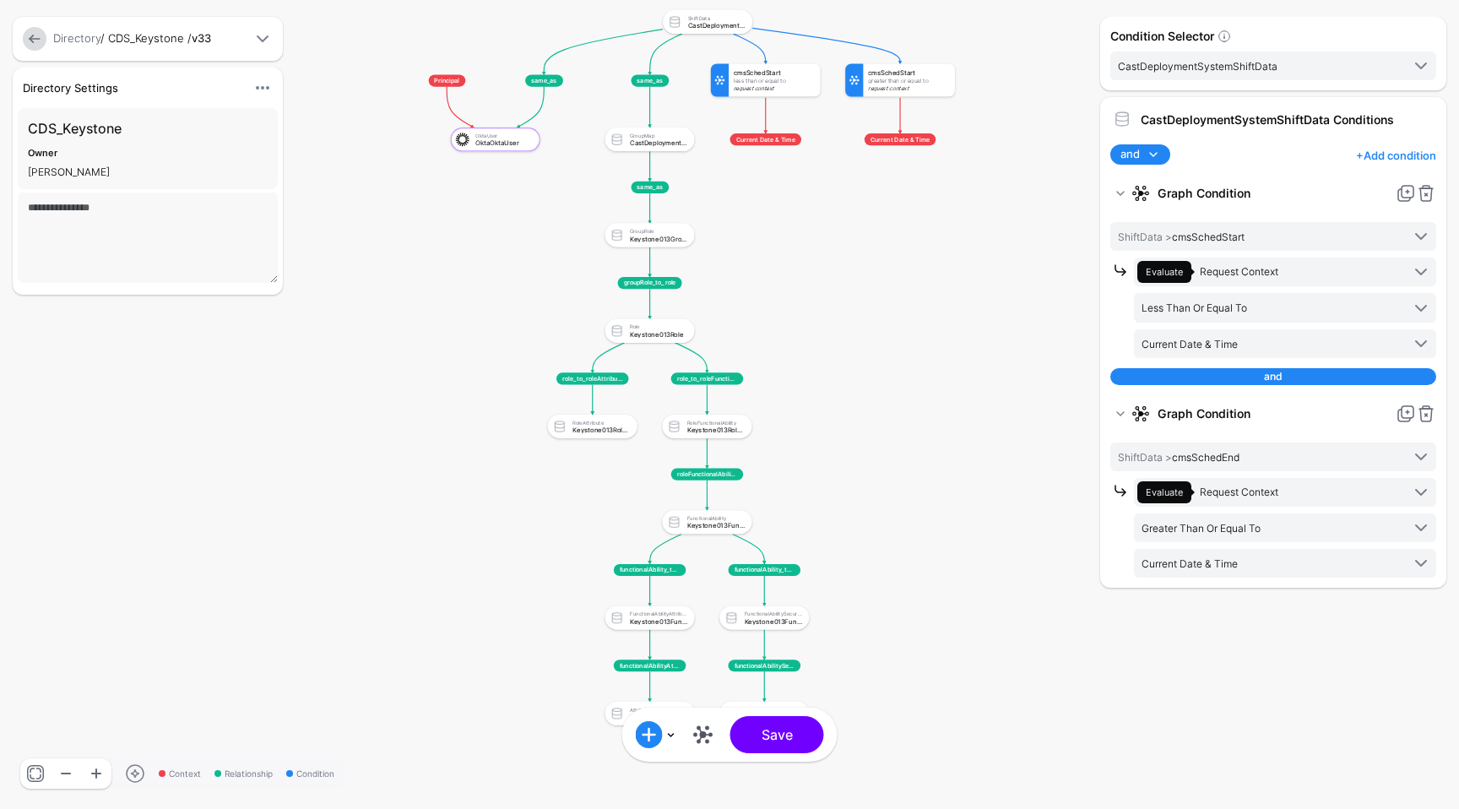
click at [1017, 377] on rect at bounding box center [401, 0] width 86092 height 47730
click at [1131, 752] on div "Condition Selector CastDeploymentSystemShiftData OktaOktaUser CastDeploymentSys…" at bounding box center [1273, 404] width 355 height 775
click at [801, 742] on button "Save" at bounding box center [777, 734] width 94 height 37
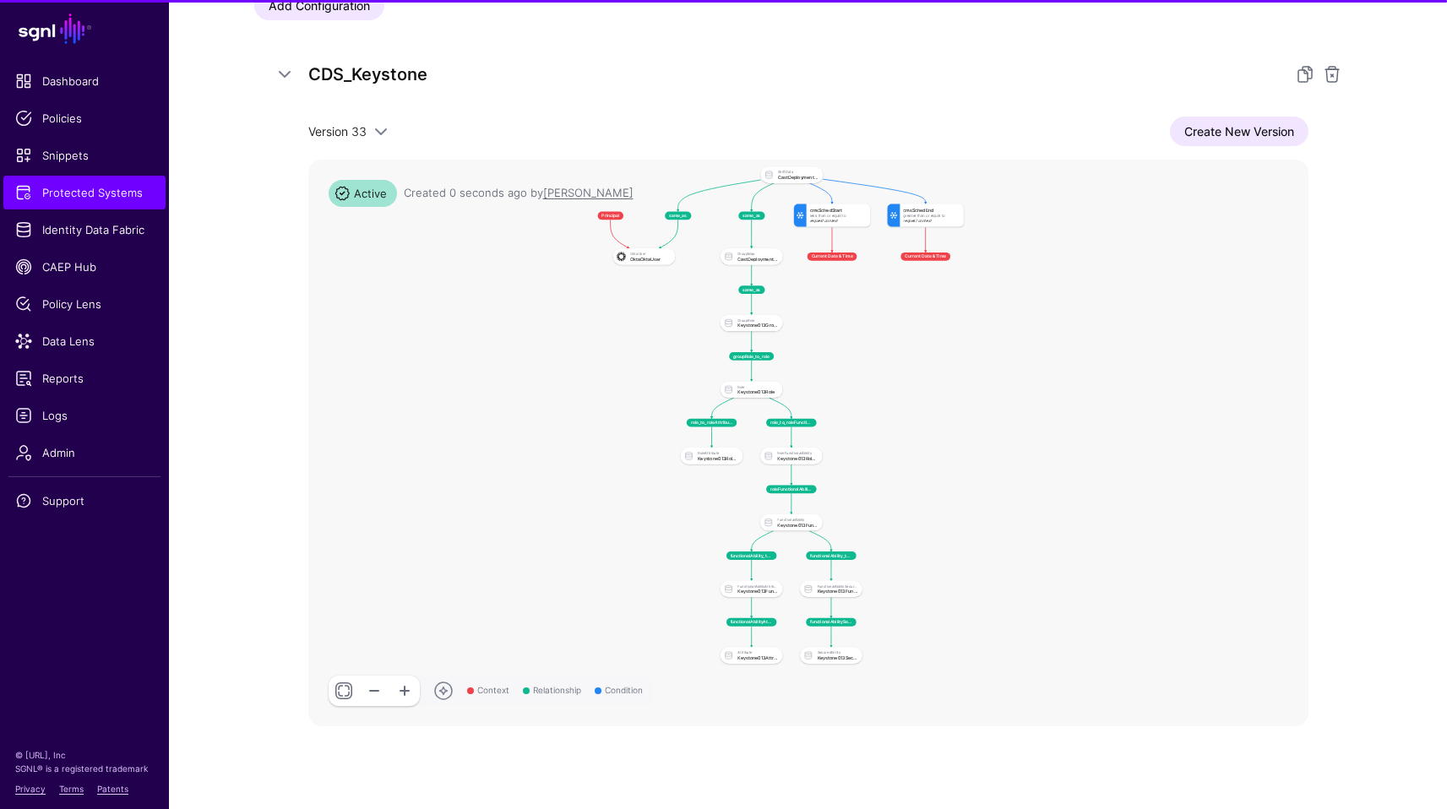
scroll to position [292, 0]
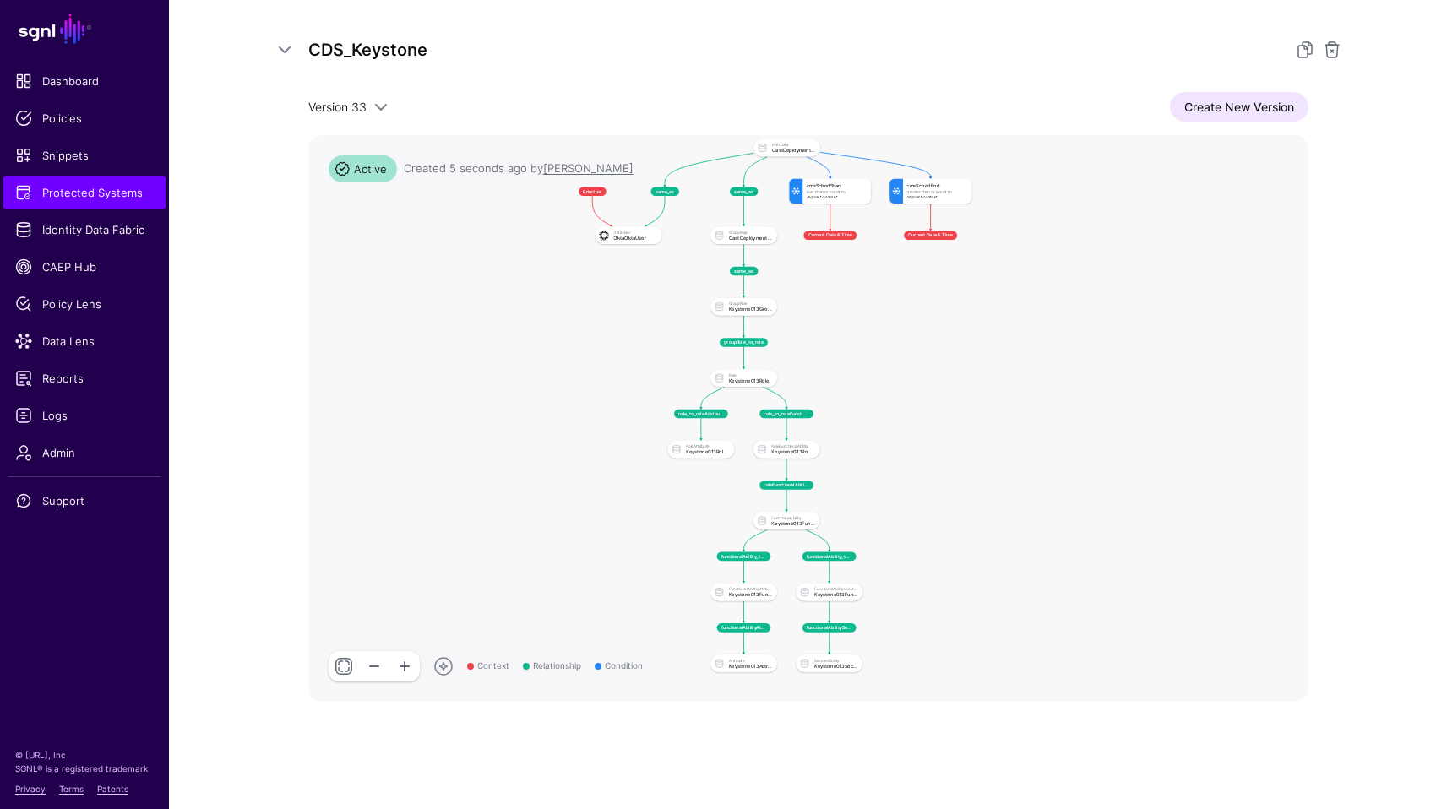
click at [301, 52] on div at bounding box center [291, 50] width 34 height 20
click at [290, 48] on link at bounding box center [284, 50] width 20 height 20
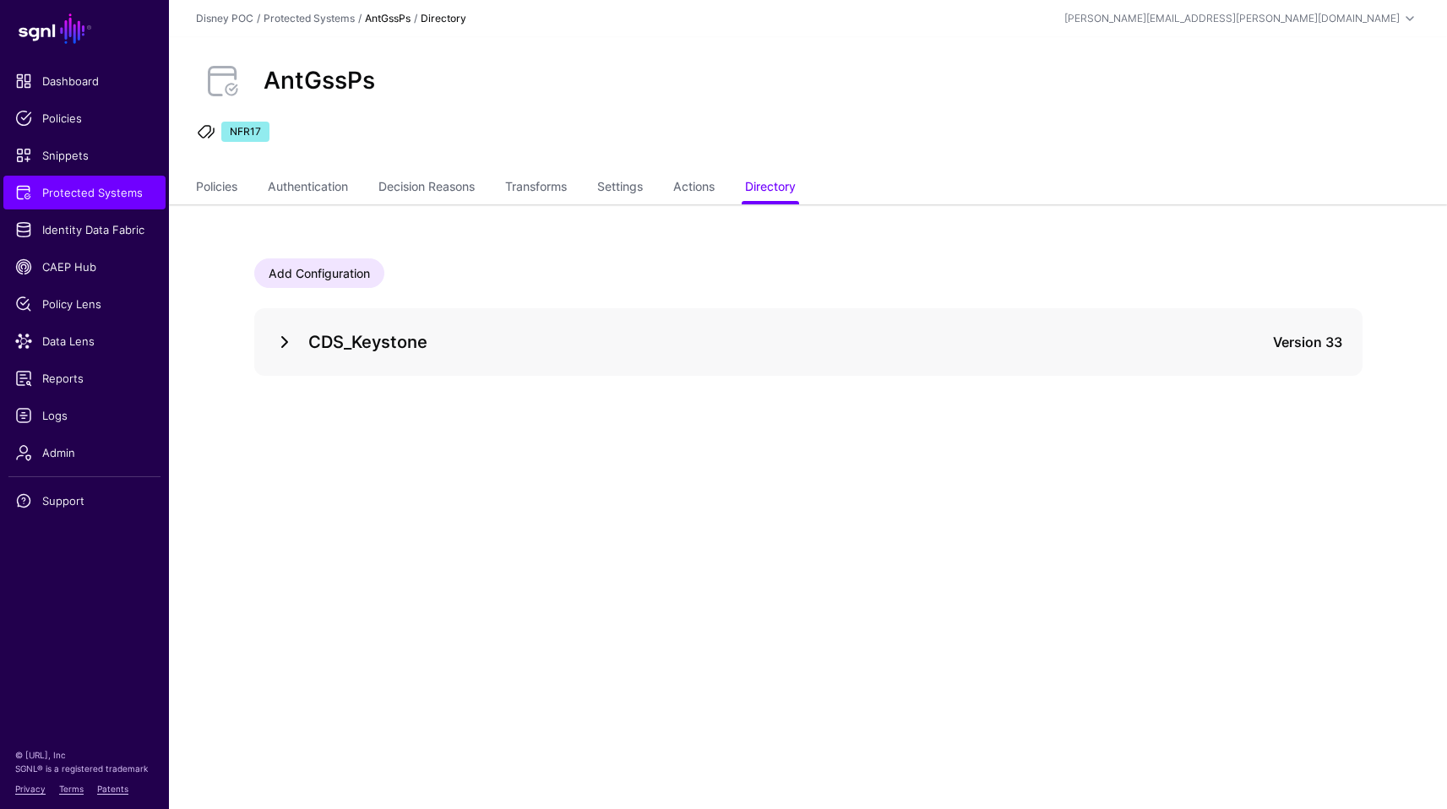
scroll to position [0, 0]
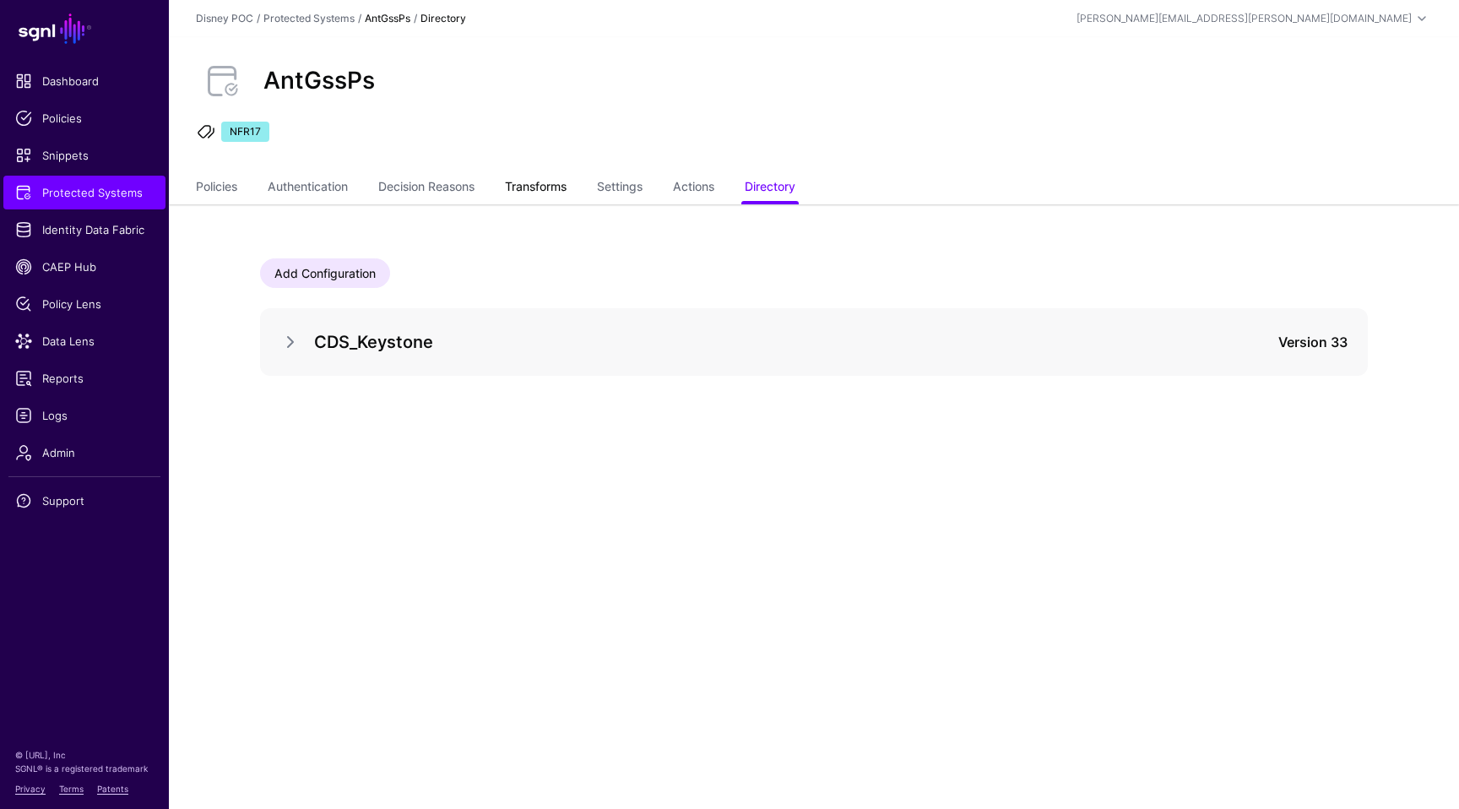
click at [567, 189] on link "Transforms" at bounding box center [536, 188] width 62 height 32
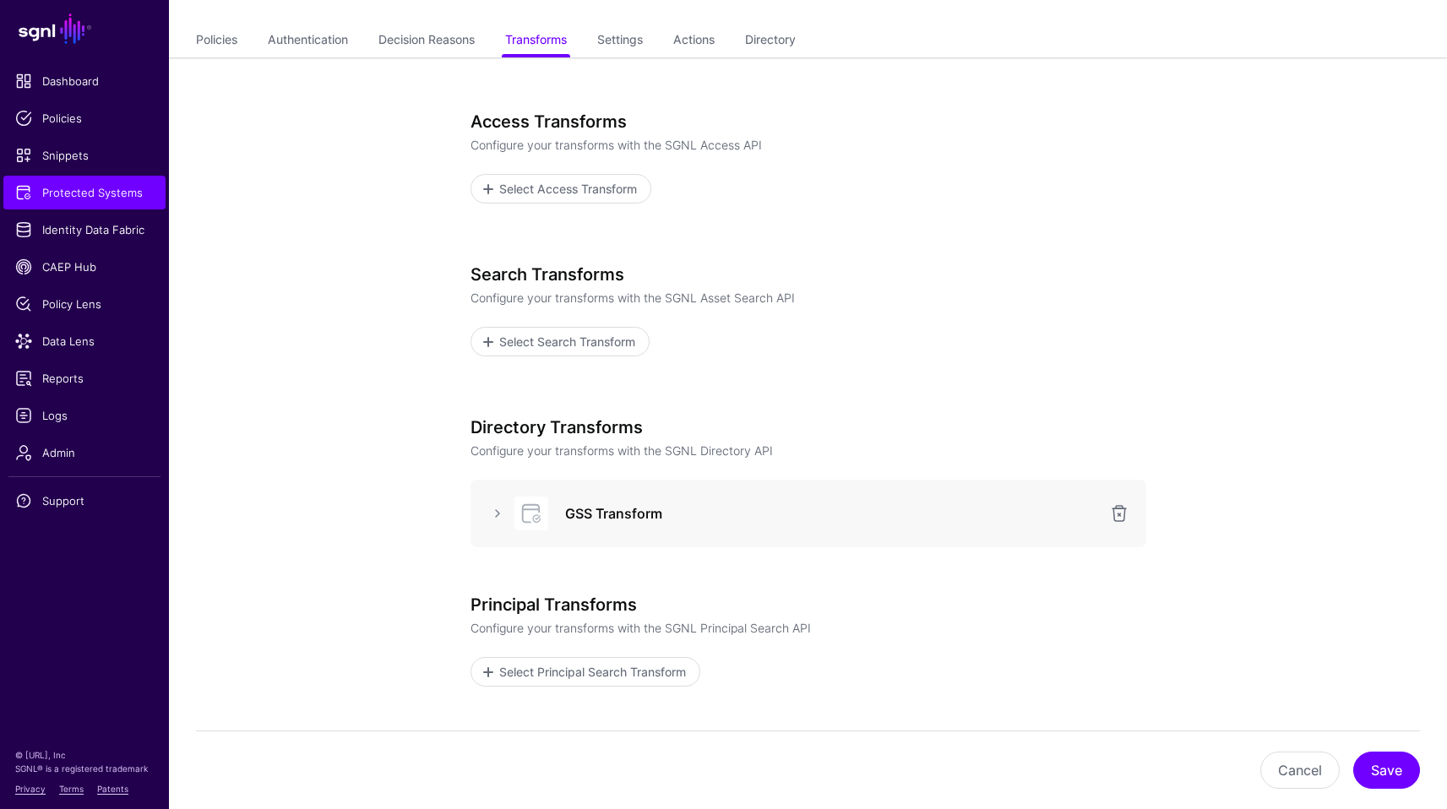
scroll to position [274, 0]
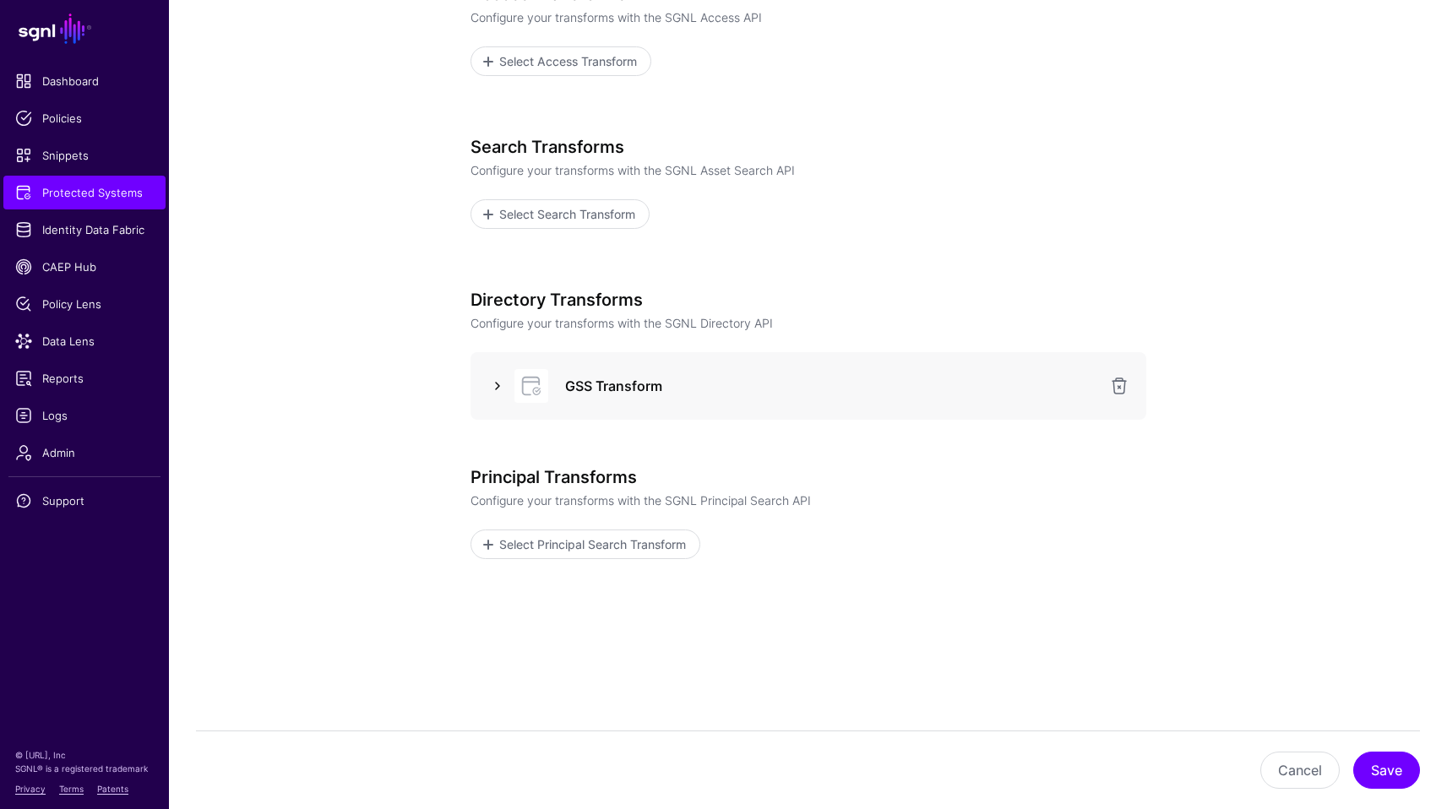
click at [500, 386] on link at bounding box center [497, 386] width 20 height 20
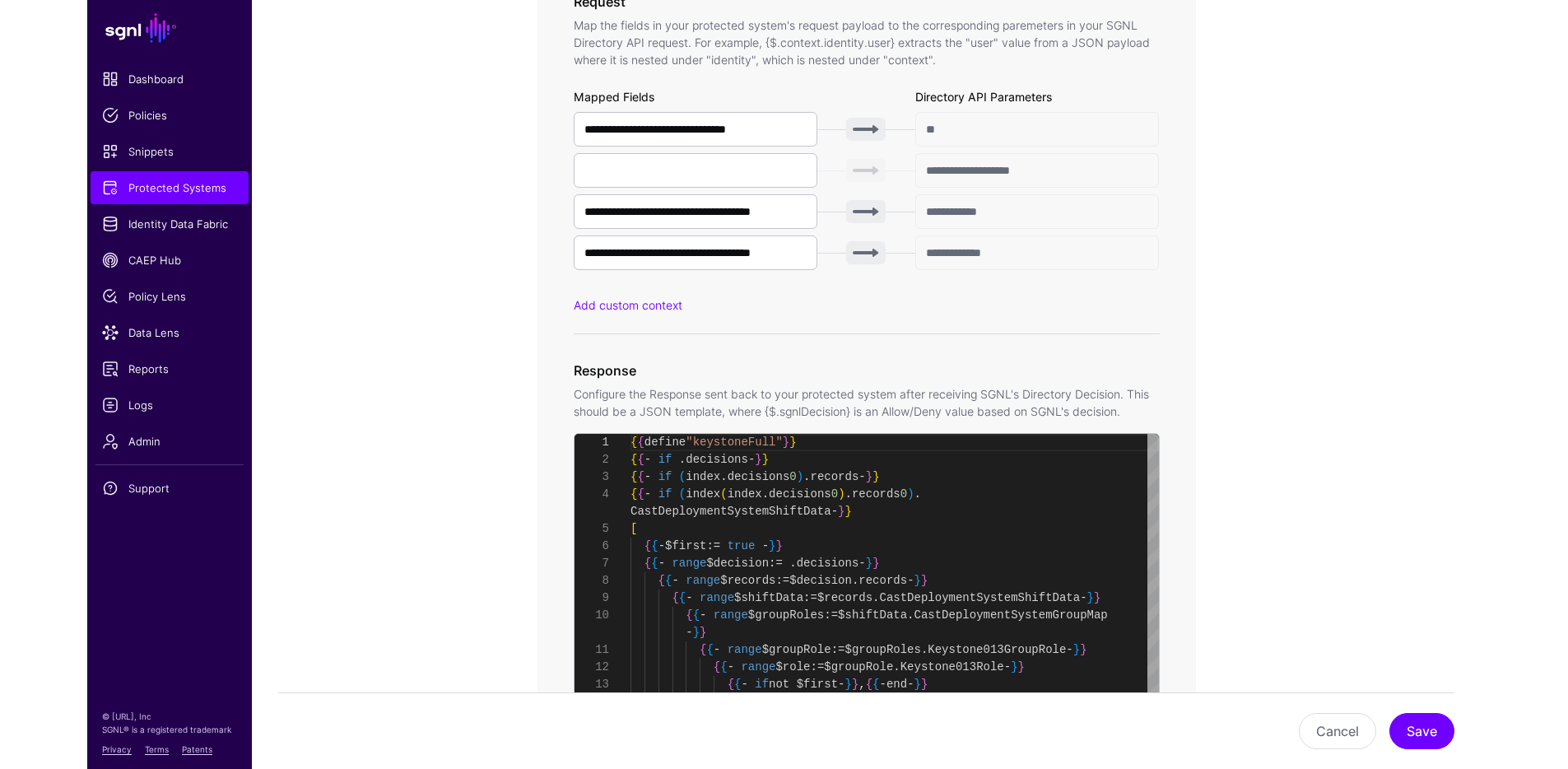
scroll to position [156, 0]
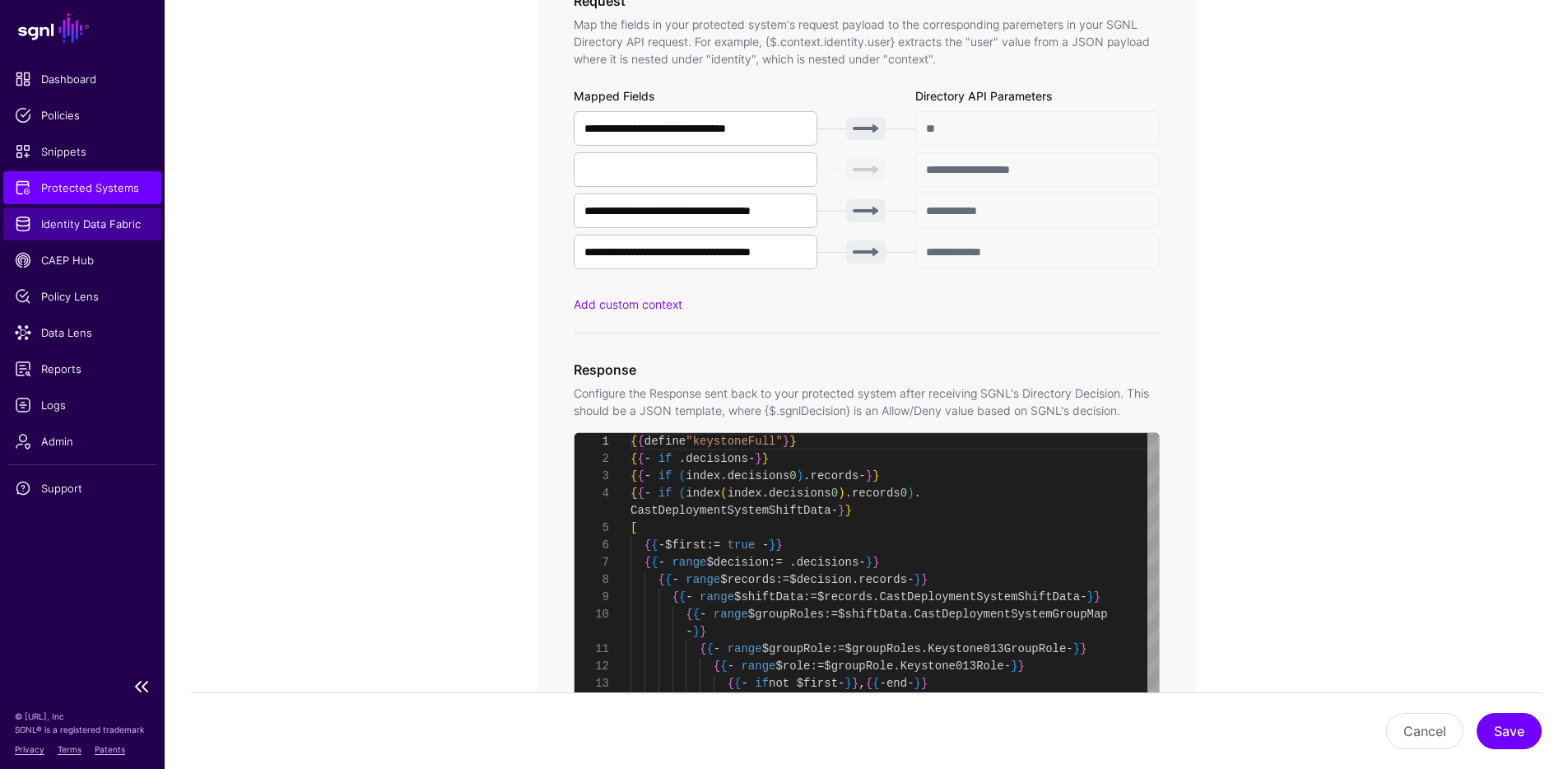
click at [79, 221] on span "Identity Data Fabric" at bounding box center [82, 223] width 134 height 17
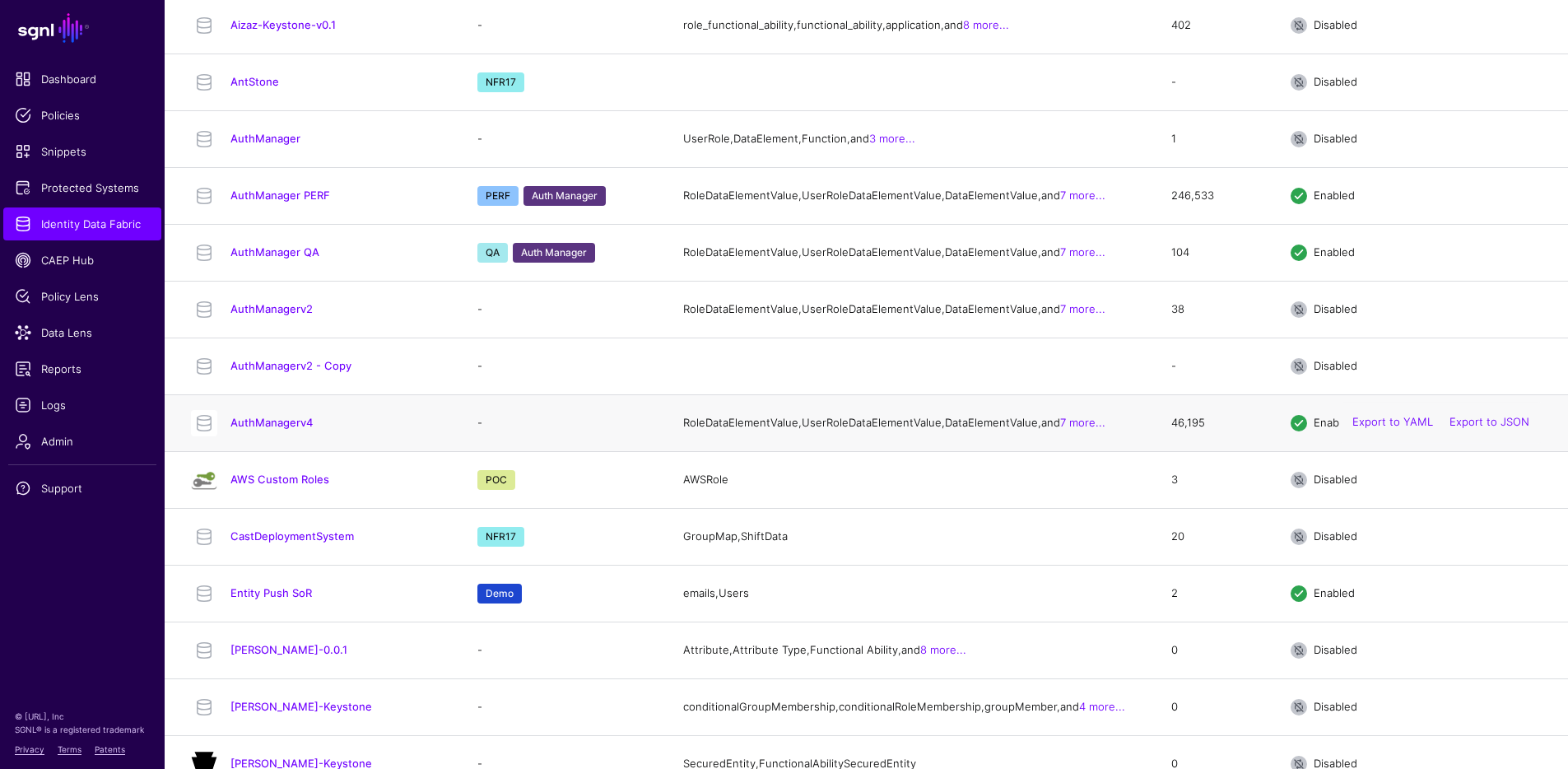
scroll to position [240, 0]
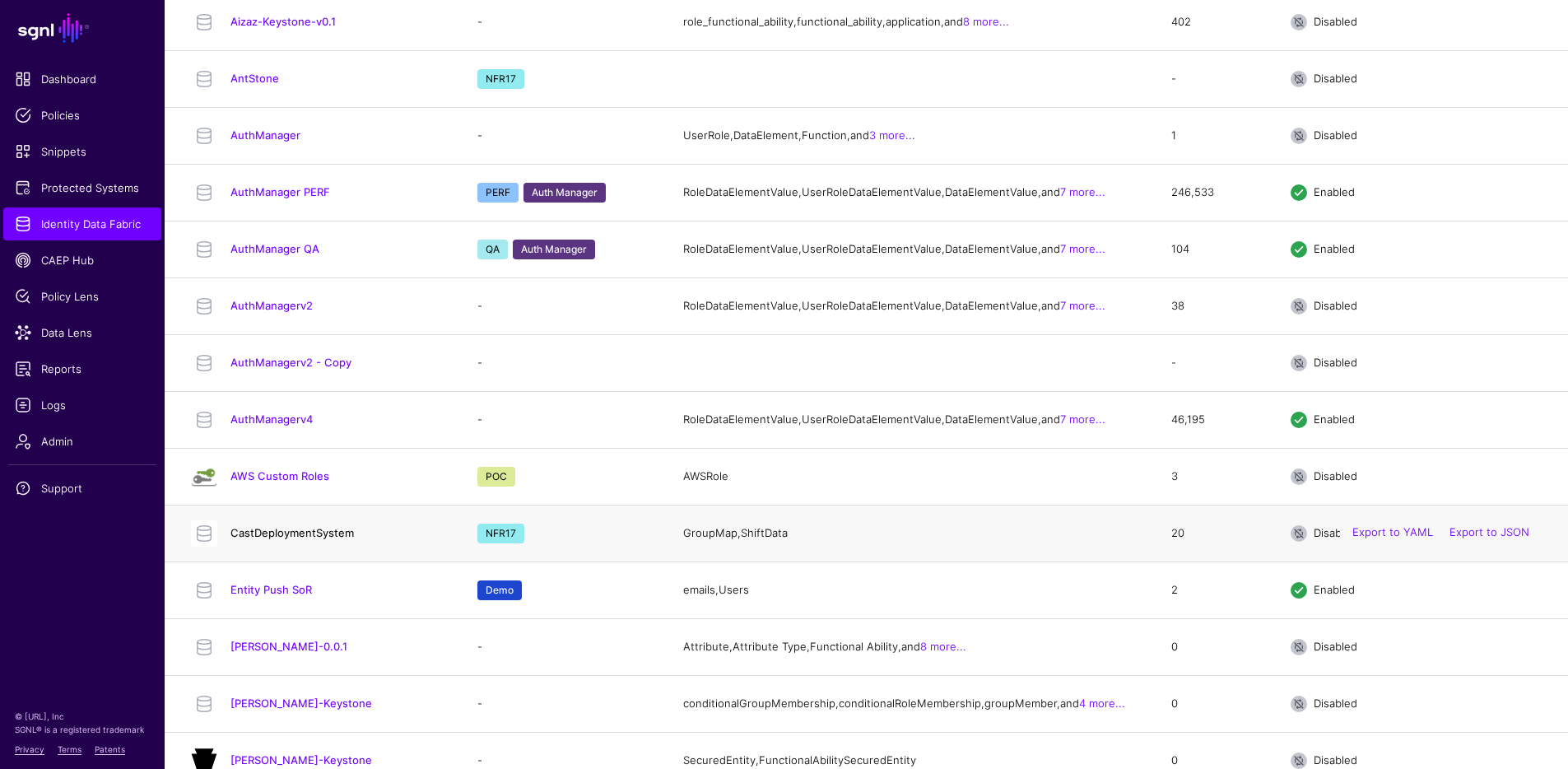
click at [299, 539] on link "CastDeploymentSystem" at bounding box center [291, 533] width 124 height 14
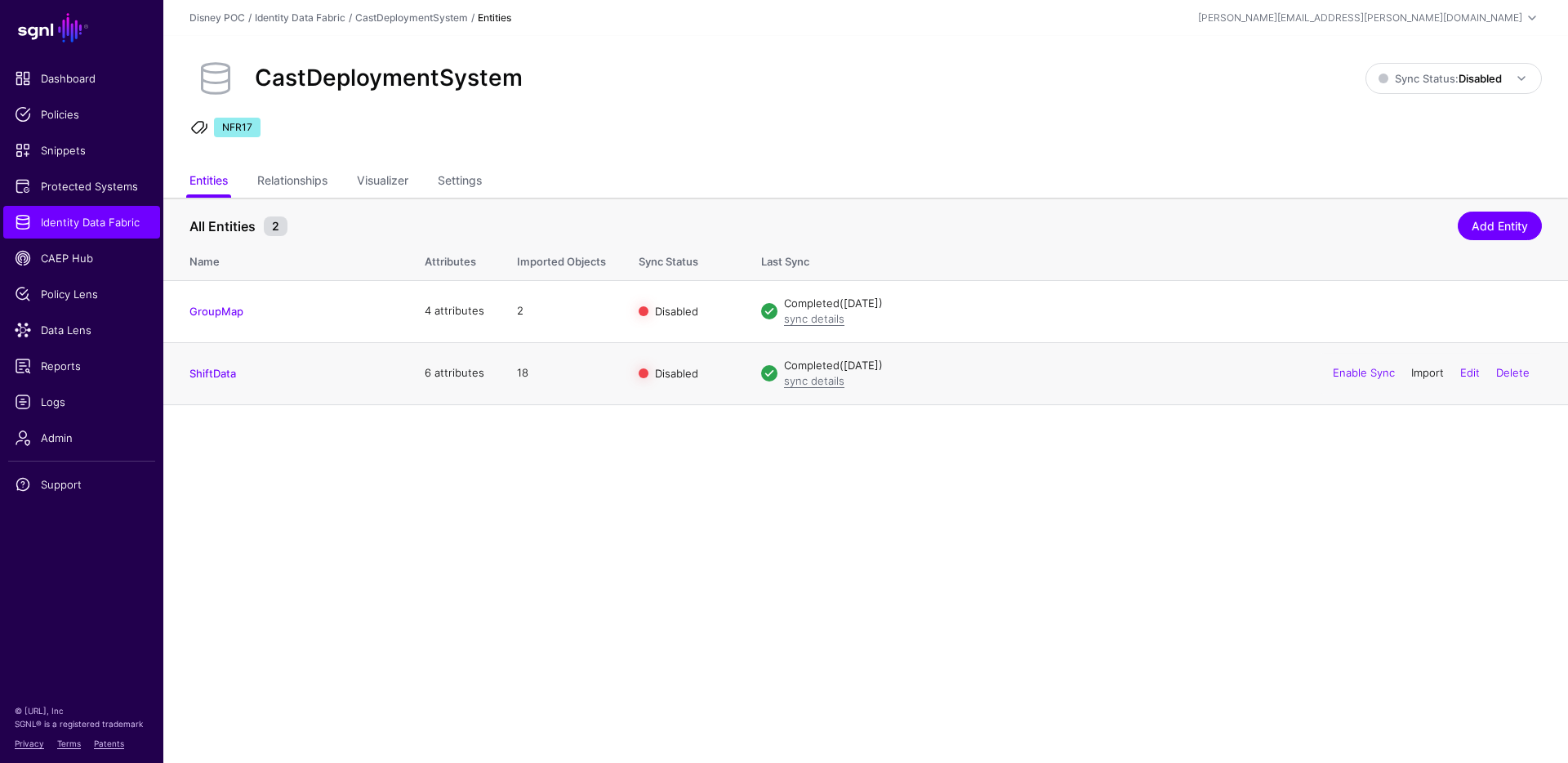
click at [1410, 372] on link "Import" at bounding box center [1428, 372] width 33 height 14
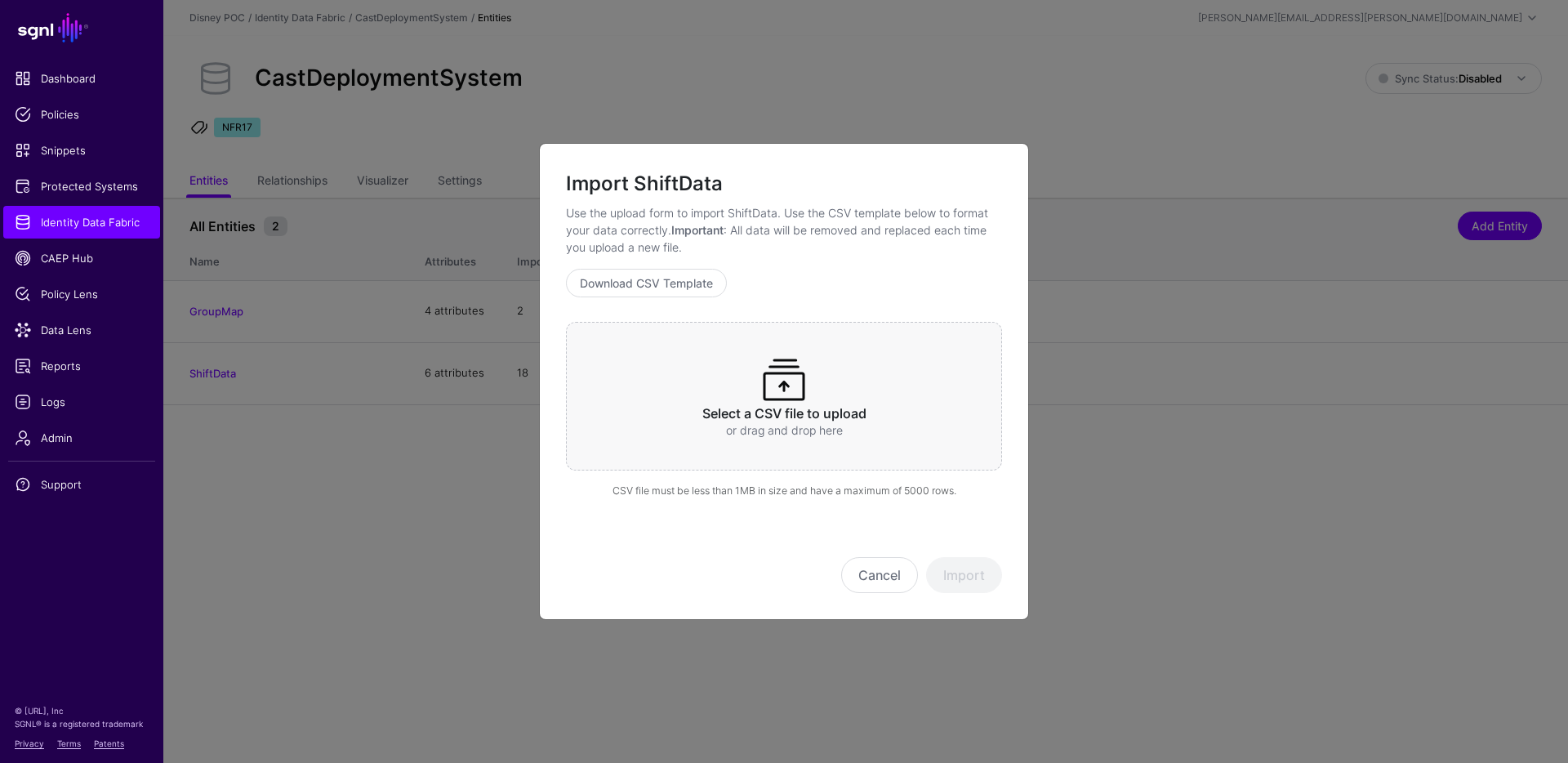
click at [734, 403] on div "Select a CSV file to upload or drag and drop here" at bounding box center [784, 396] width 436 height 149
click at [946, 580] on button "Import" at bounding box center [964, 574] width 76 height 36
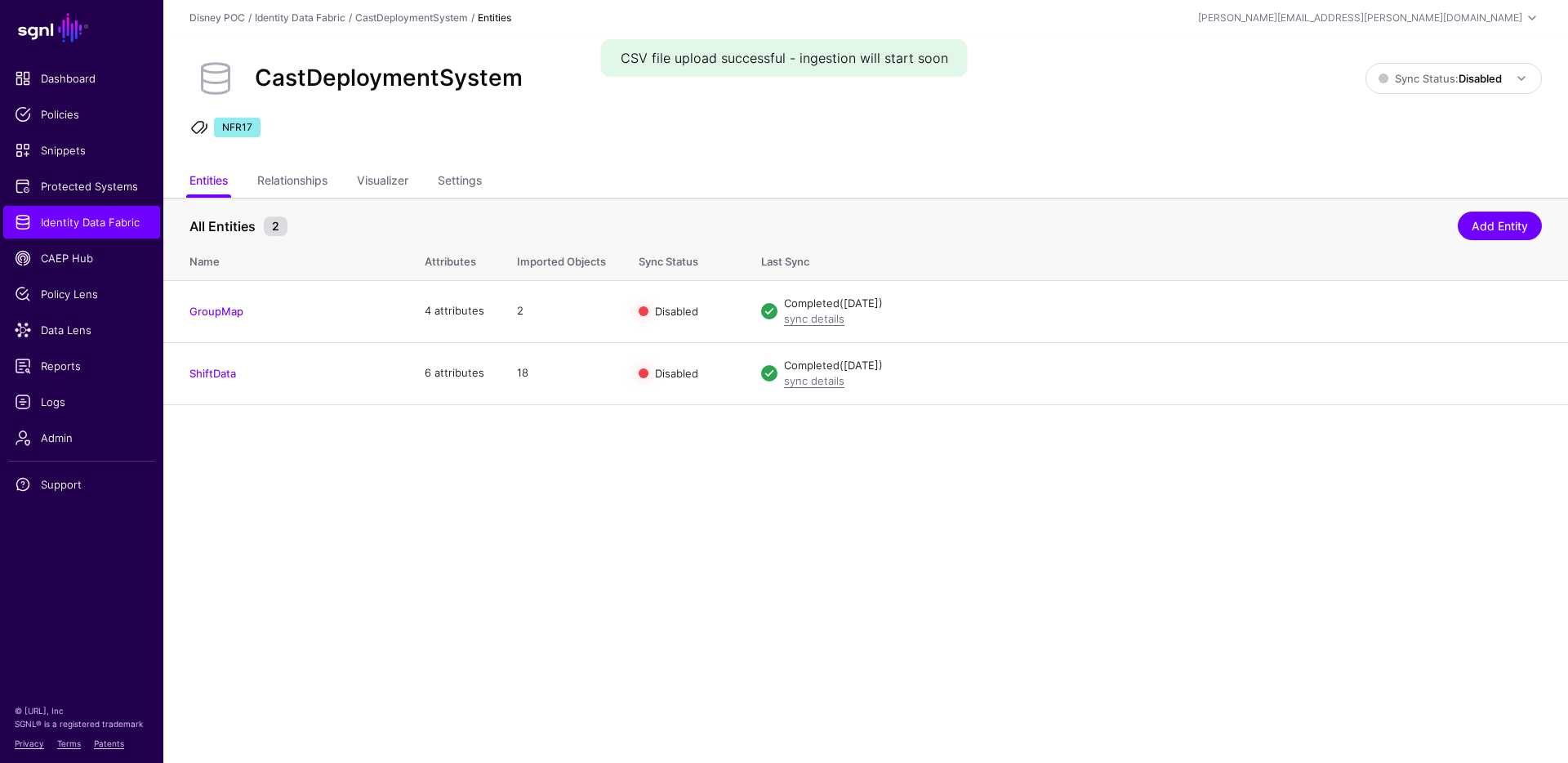
click at [659, 525] on main "SGNL Dashboard Policies Snippets Protected Systems Identity Data Fabric CAEP Hu…" at bounding box center [784, 381] width 1568 height 763
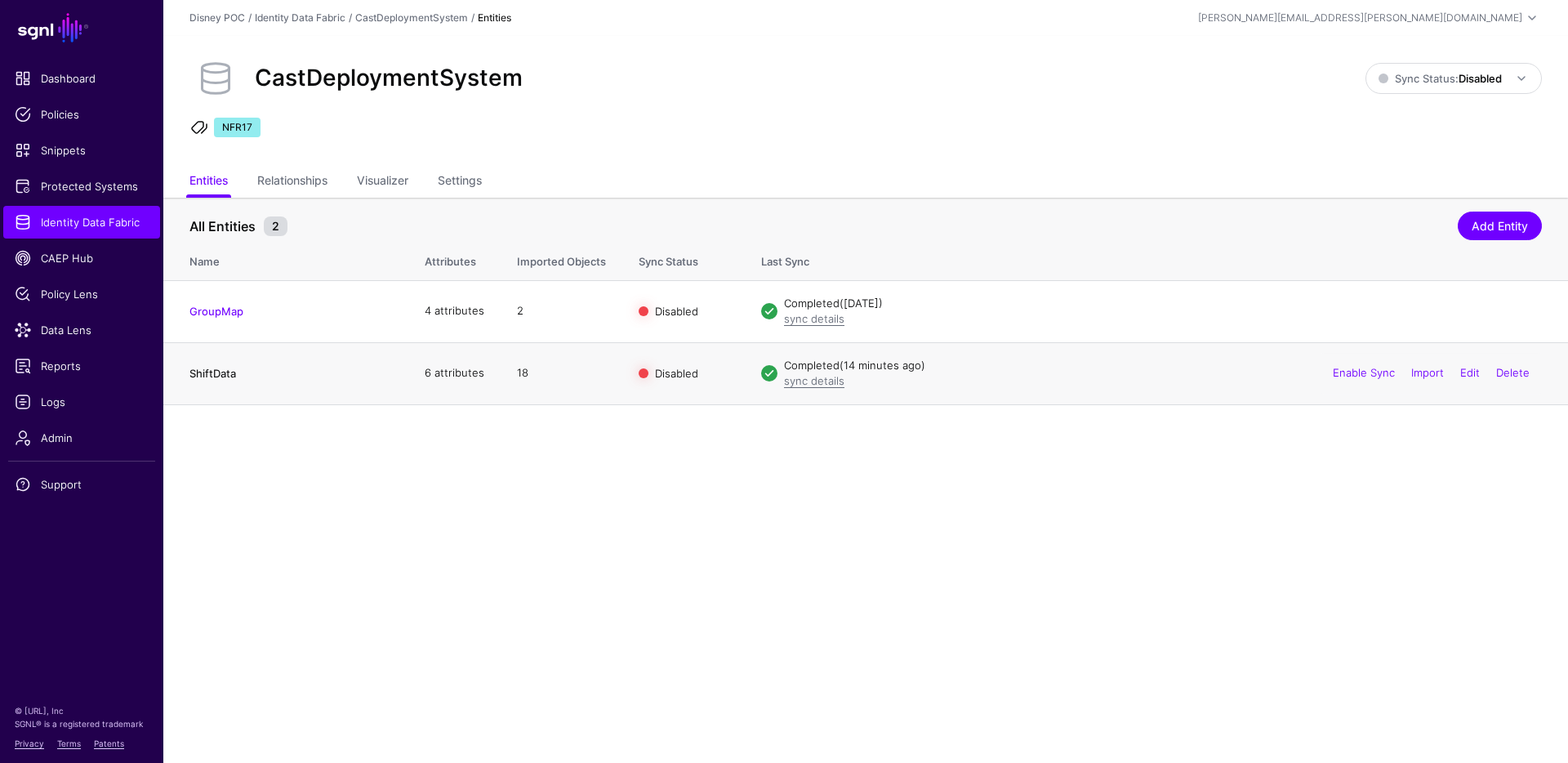
click at [213, 374] on link "ShiftData" at bounding box center [213, 373] width 46 height 14
click at [1421, 371] on link "Import" at bounding box center [1428, 372] width 33 height 14
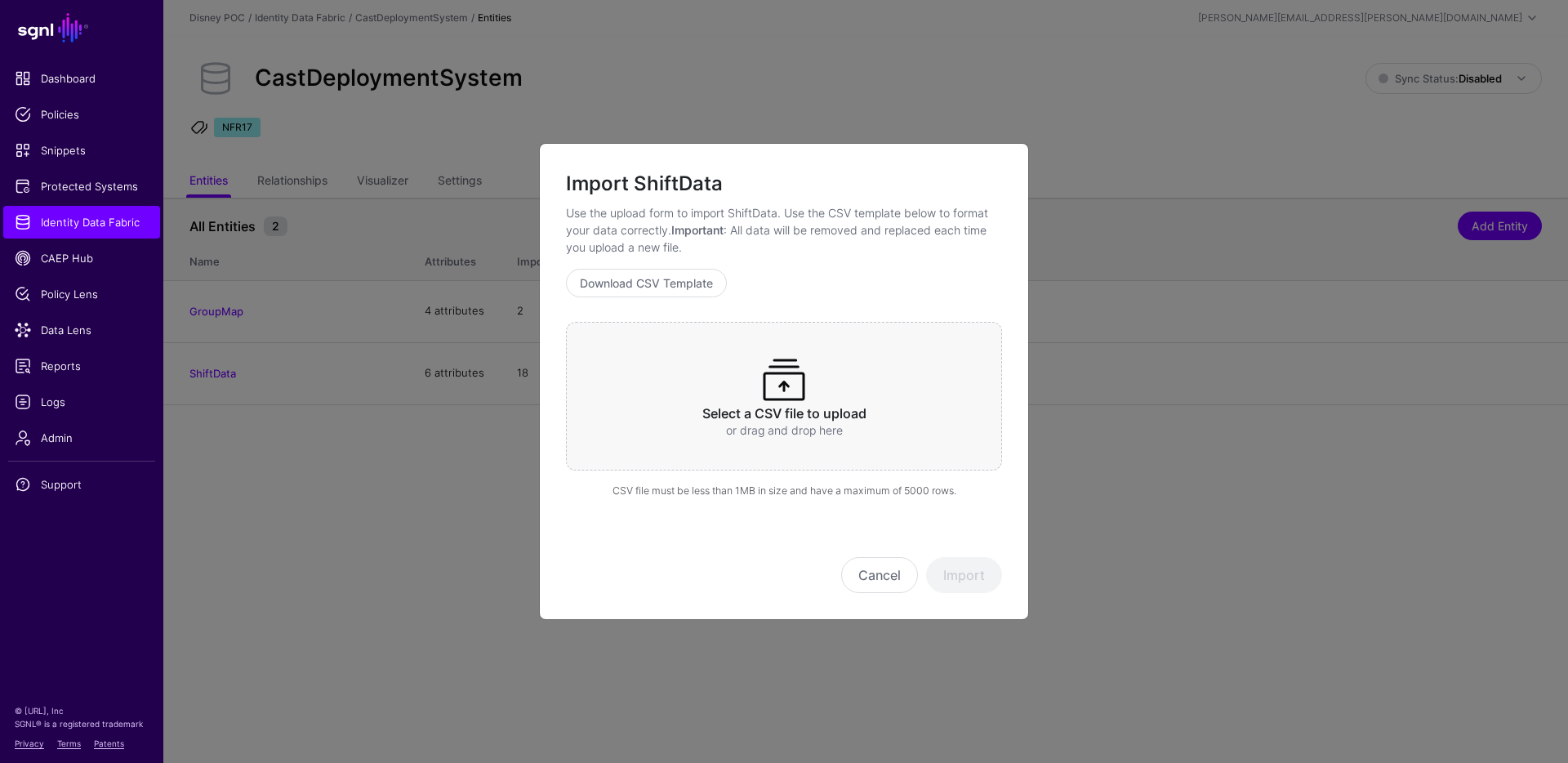
click at [862, 386] on div "Select a CSV file to upload or drag and drop here" at bounding box center [784, 396] width 436 height 149
click at [961, 570] on button "Import" at bounding box center [964, 574] width 76 height 36
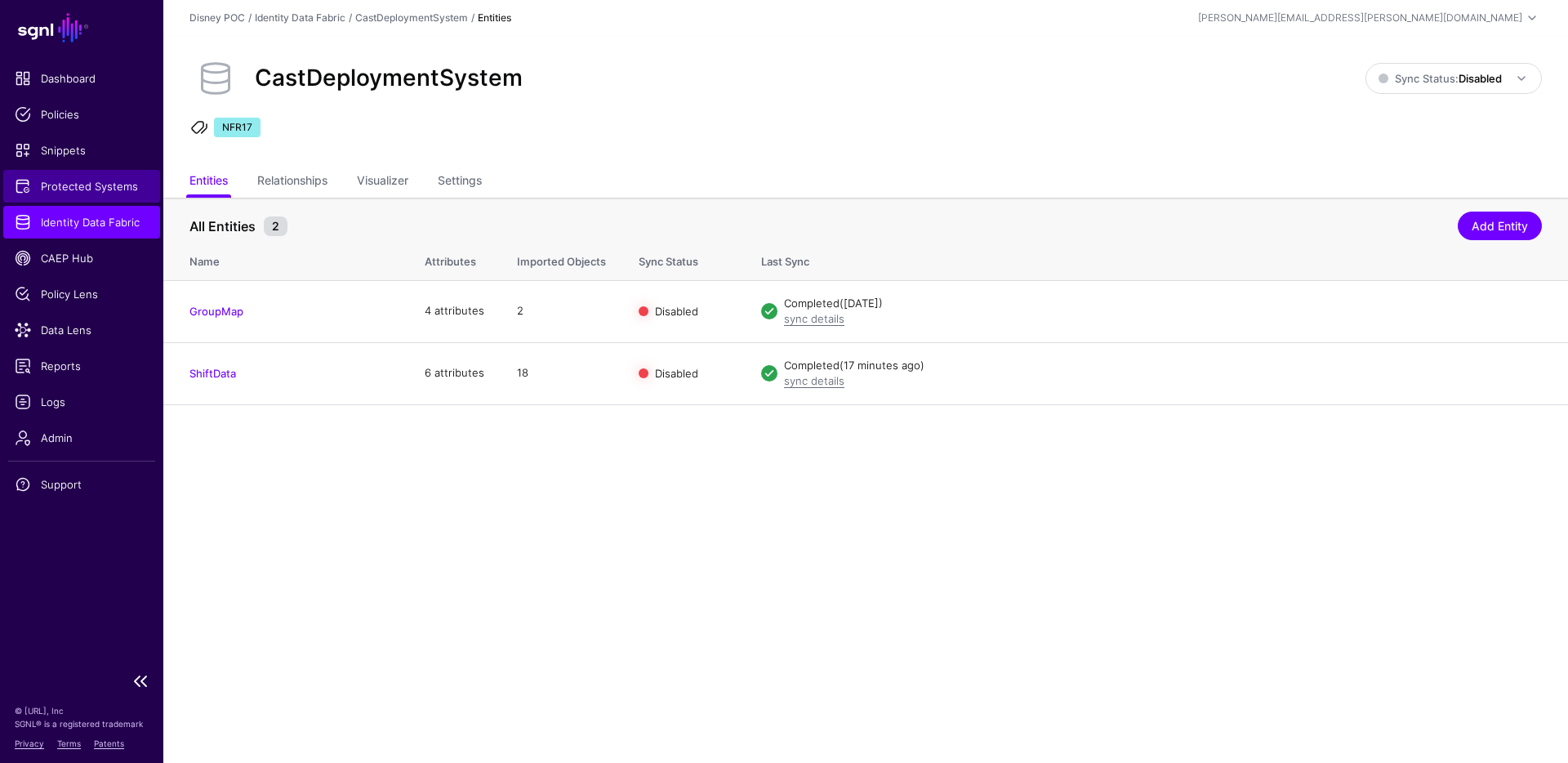
click at [57, 184] on span "Protected Systems" at bounding box center [81, 186] width 133 height 16
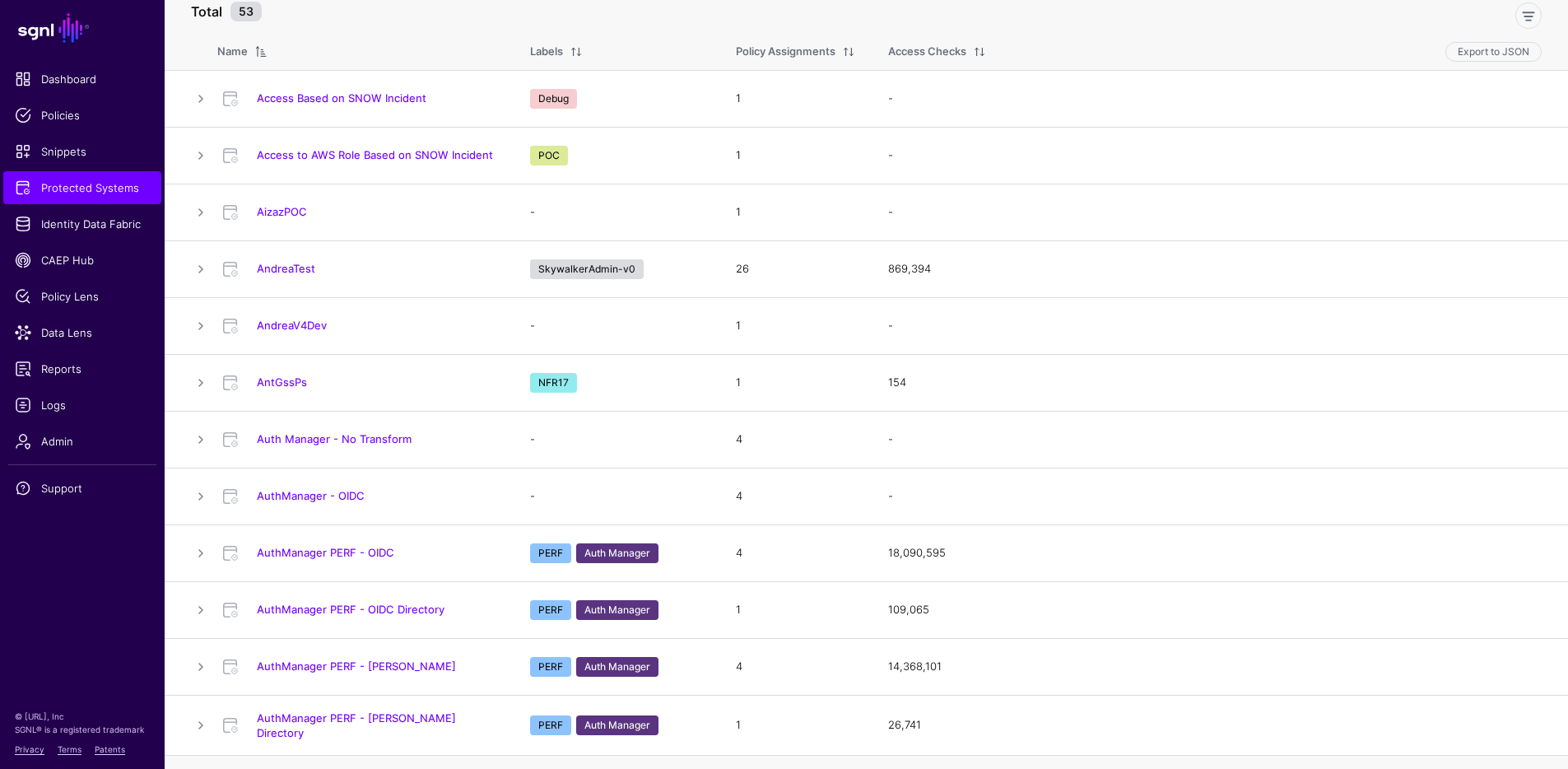
scroll to position [270, 0]
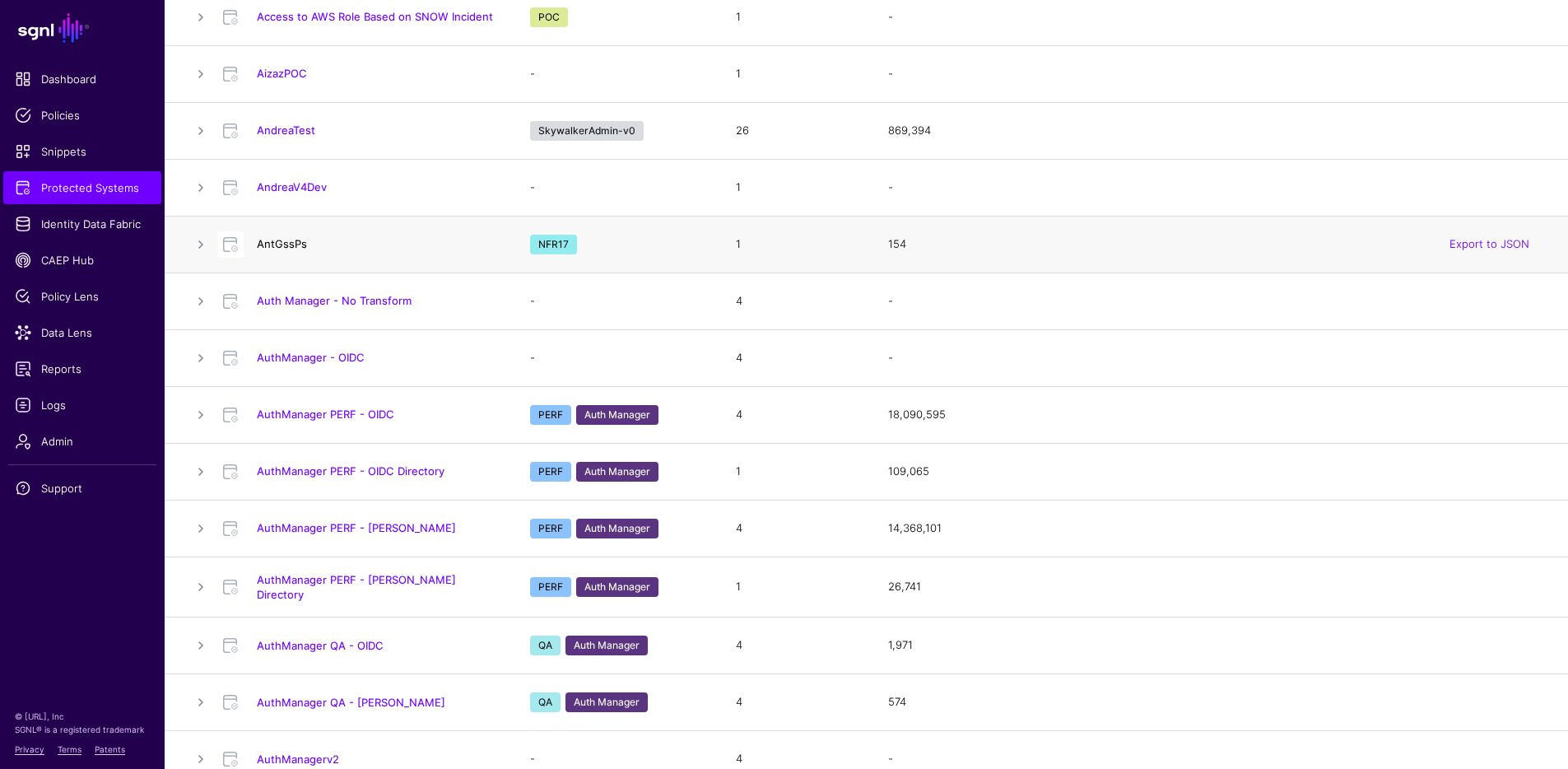
click at [282, 246] on link "AntGssPs" at bounding box center [282, 244] width 51 height 14
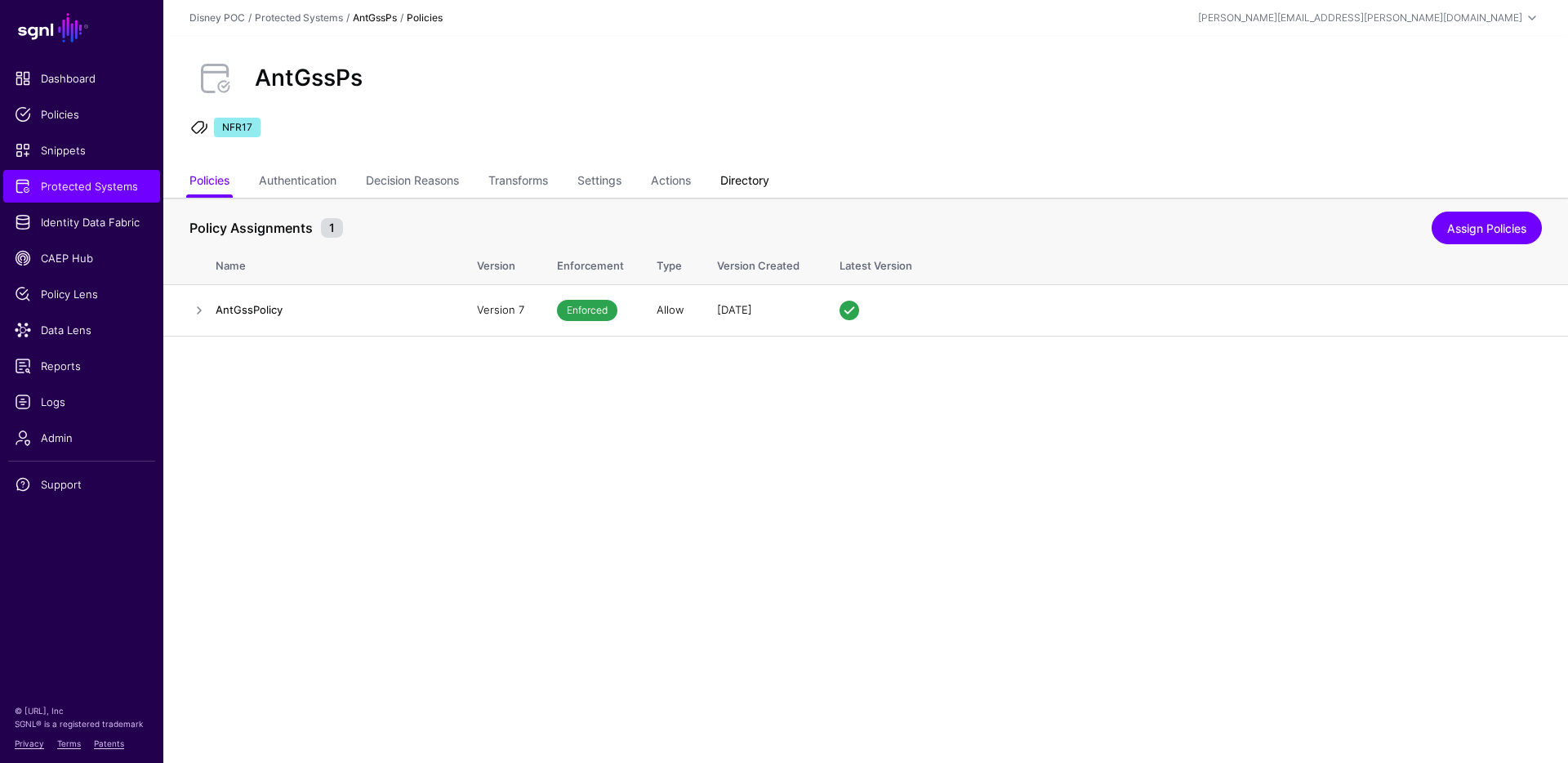
click at [744, 179] on link "Directory" at bounding box center [745, 182] width 49 height 31
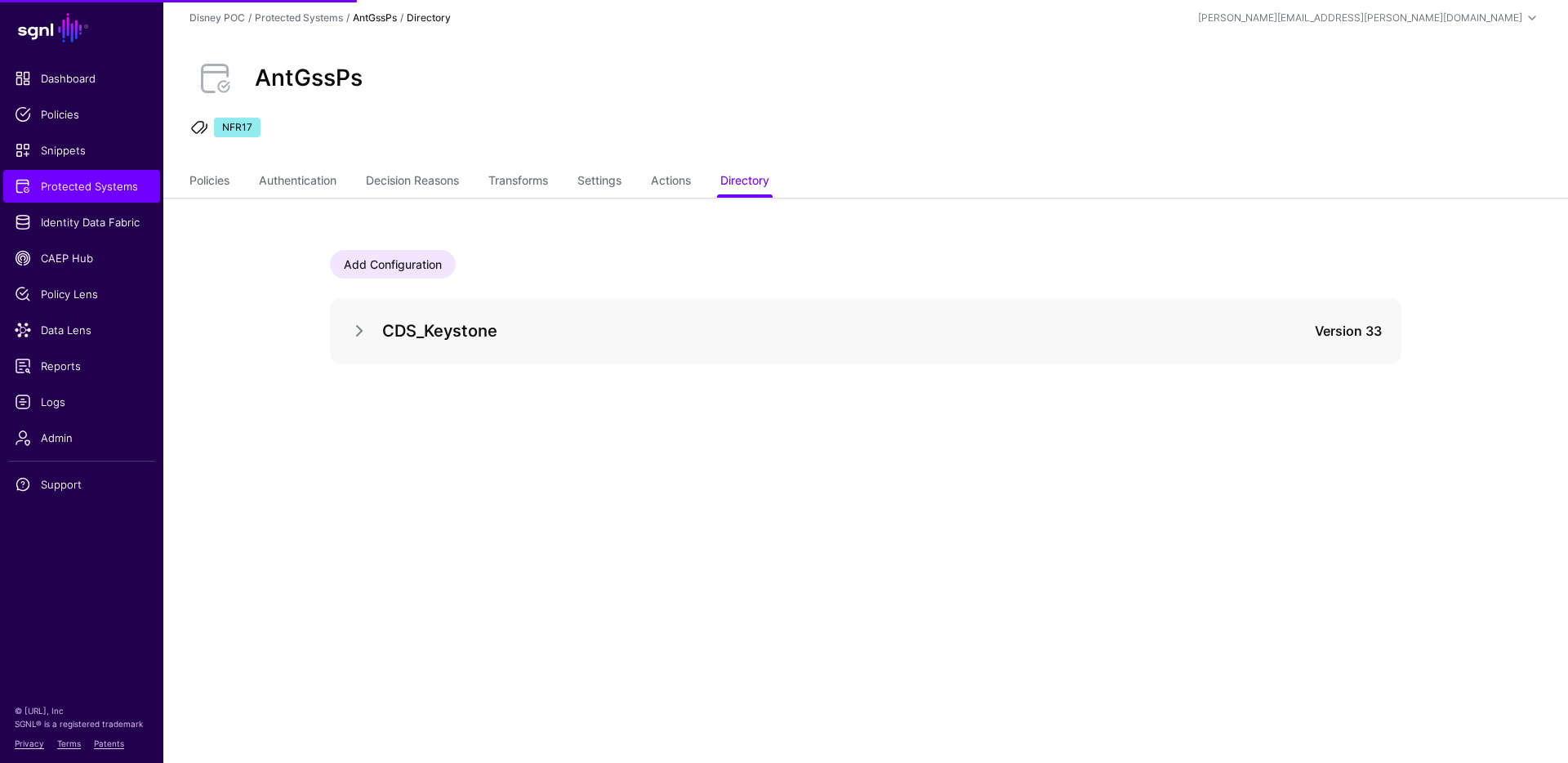
click at [384, 335] on h5 "CDS_Keystone" at bounding box center [799, 330] width 835 height 26
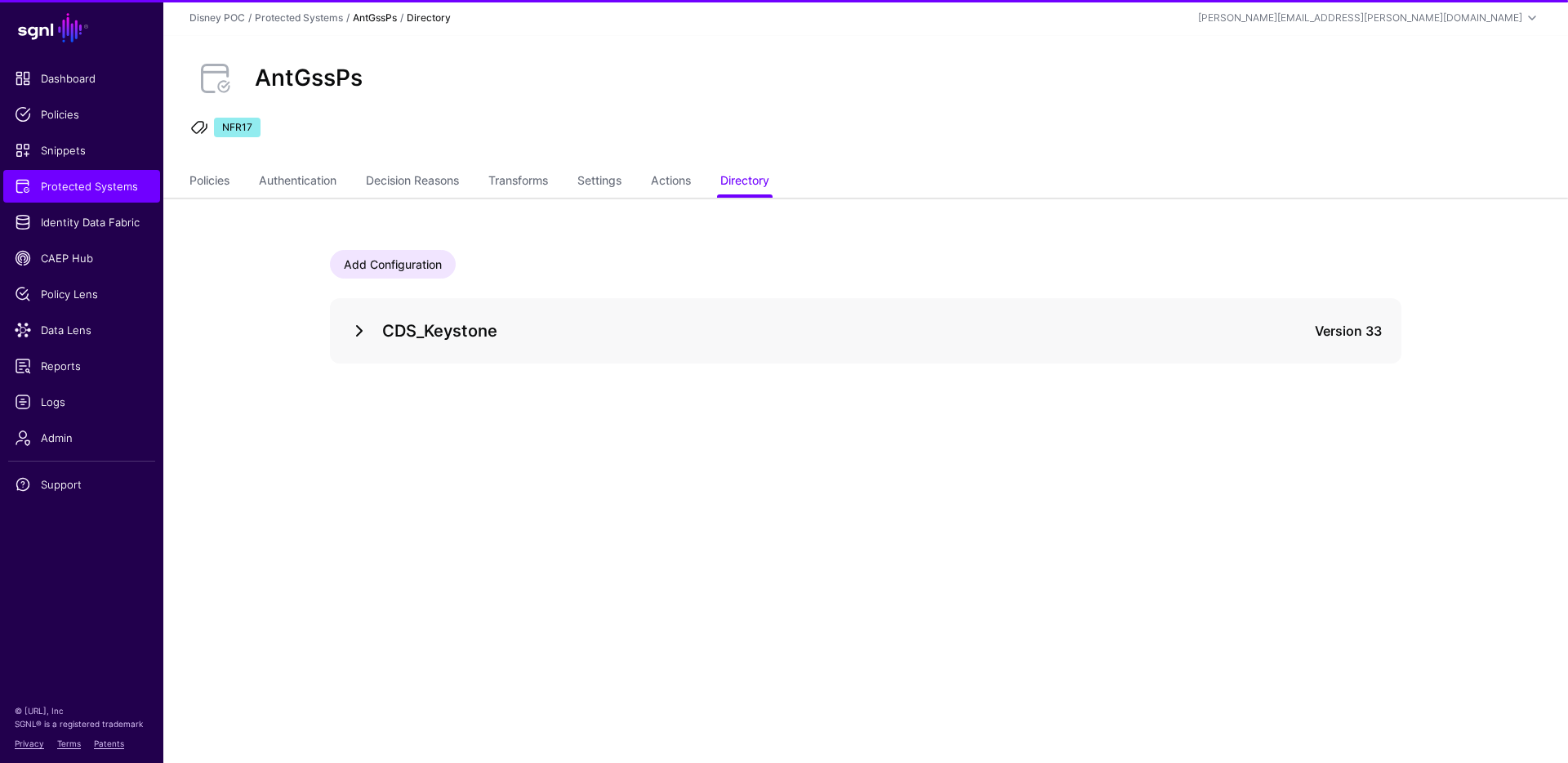
click at [360, 329] on link at bounding box center [359, 331] width 19 height 19
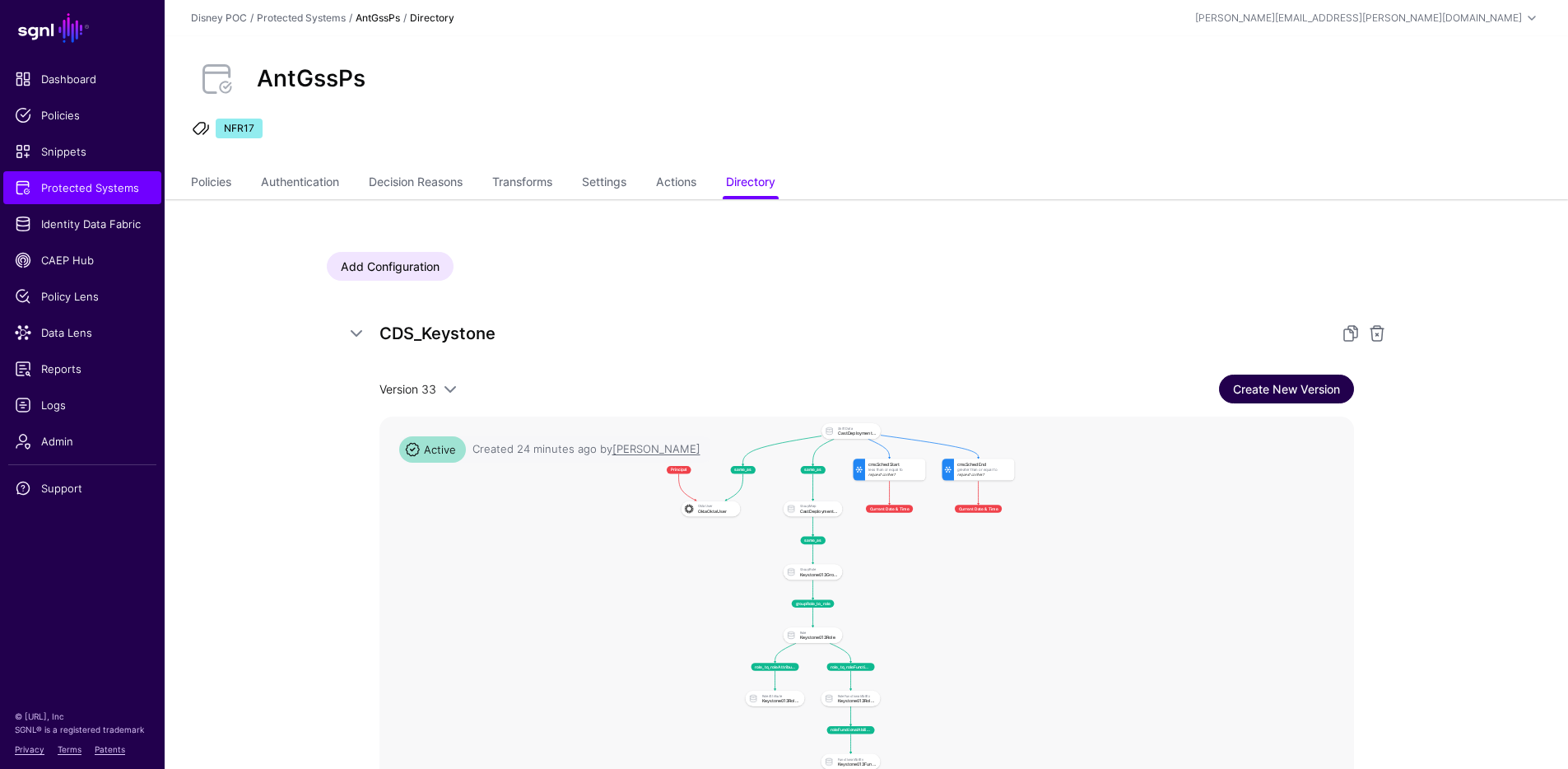
click at [1263, 391] on link "Create New Version" at bounding box center [1286, 389] width 134 height 29
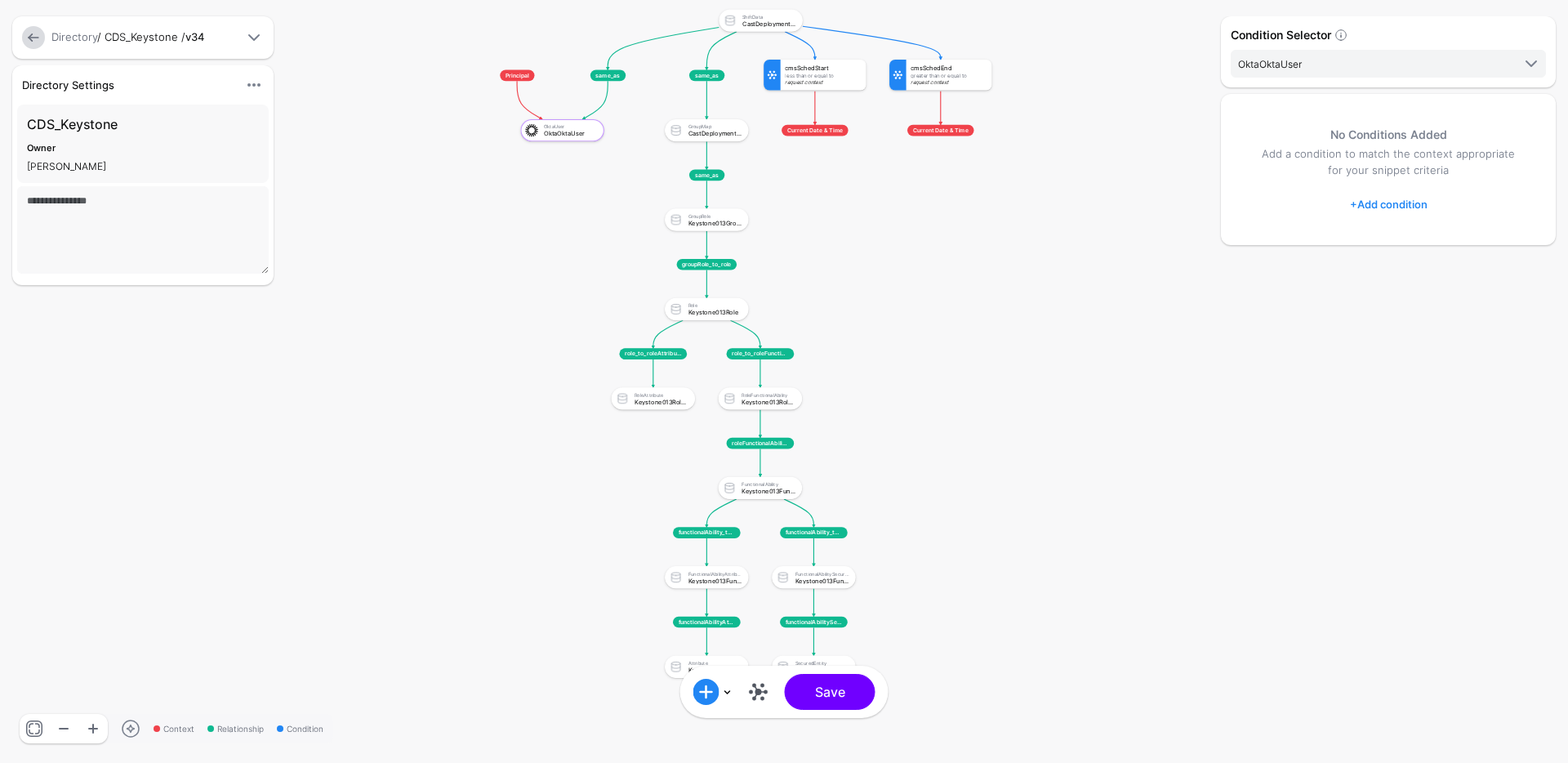
click at [932, 76] on div "Greater Than Or Equal To" at bounding box center [949, 75] width 76 height 6
click at [1302, 71] on span "OktaOktaUser" at bounding box center [1375, 64] width 274 height 18
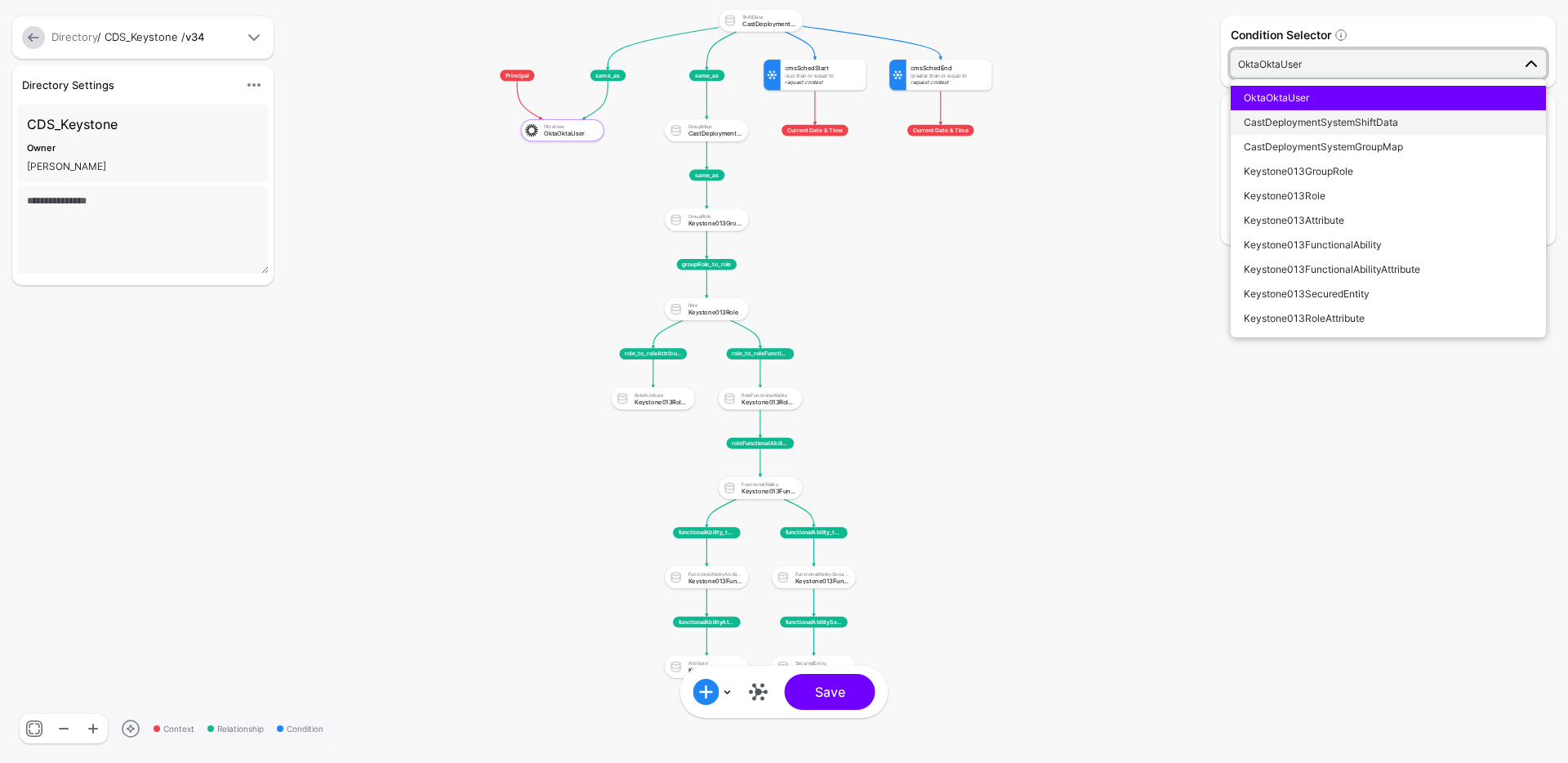
click at [1303, 124] on span "CastDeploymentSystemShiftData" at bounding box center [1321, 122] width 155 height 13
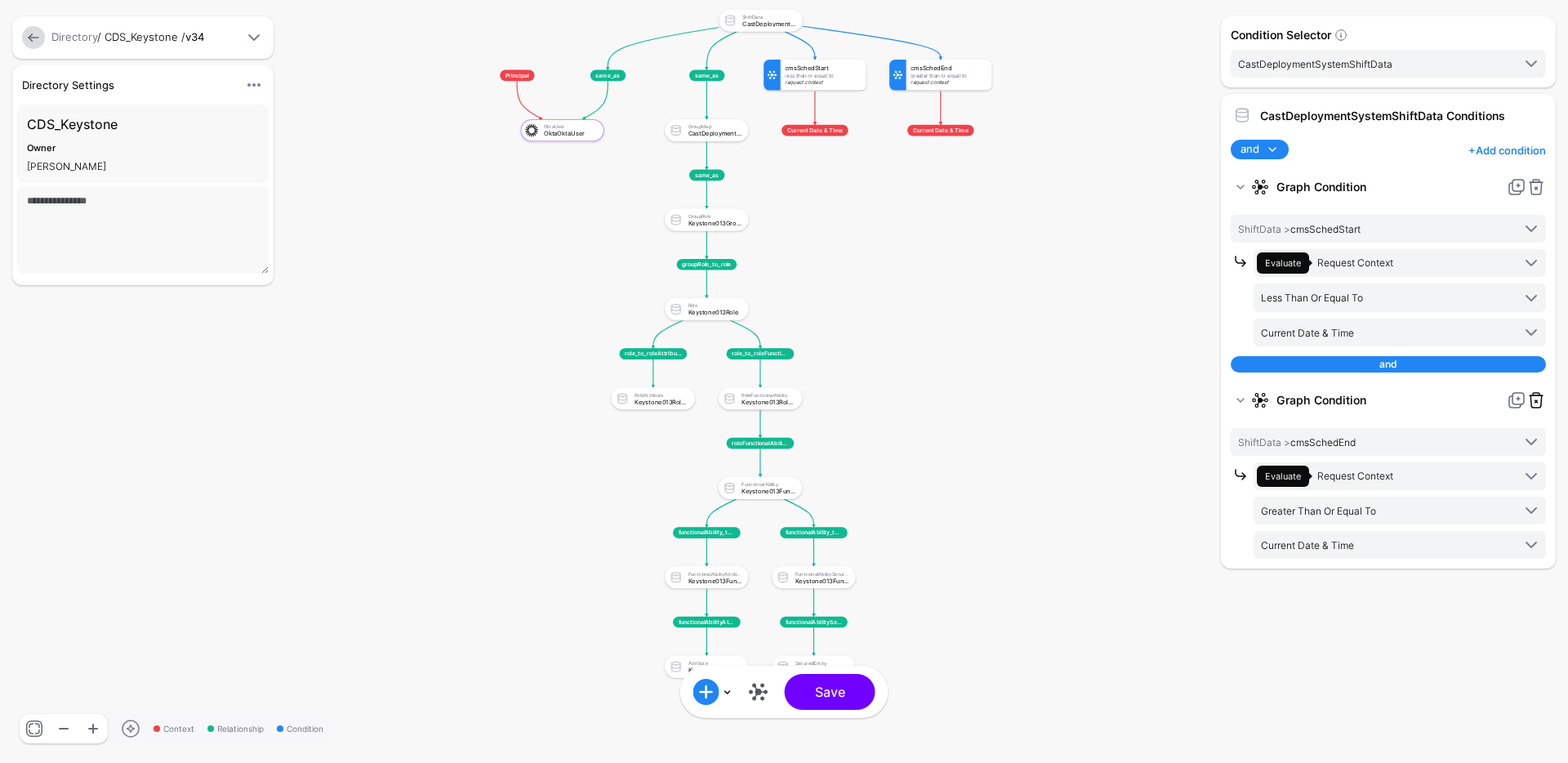
click at [1538, 399] on link at bounding box center [1536, 400] width 19 height 19
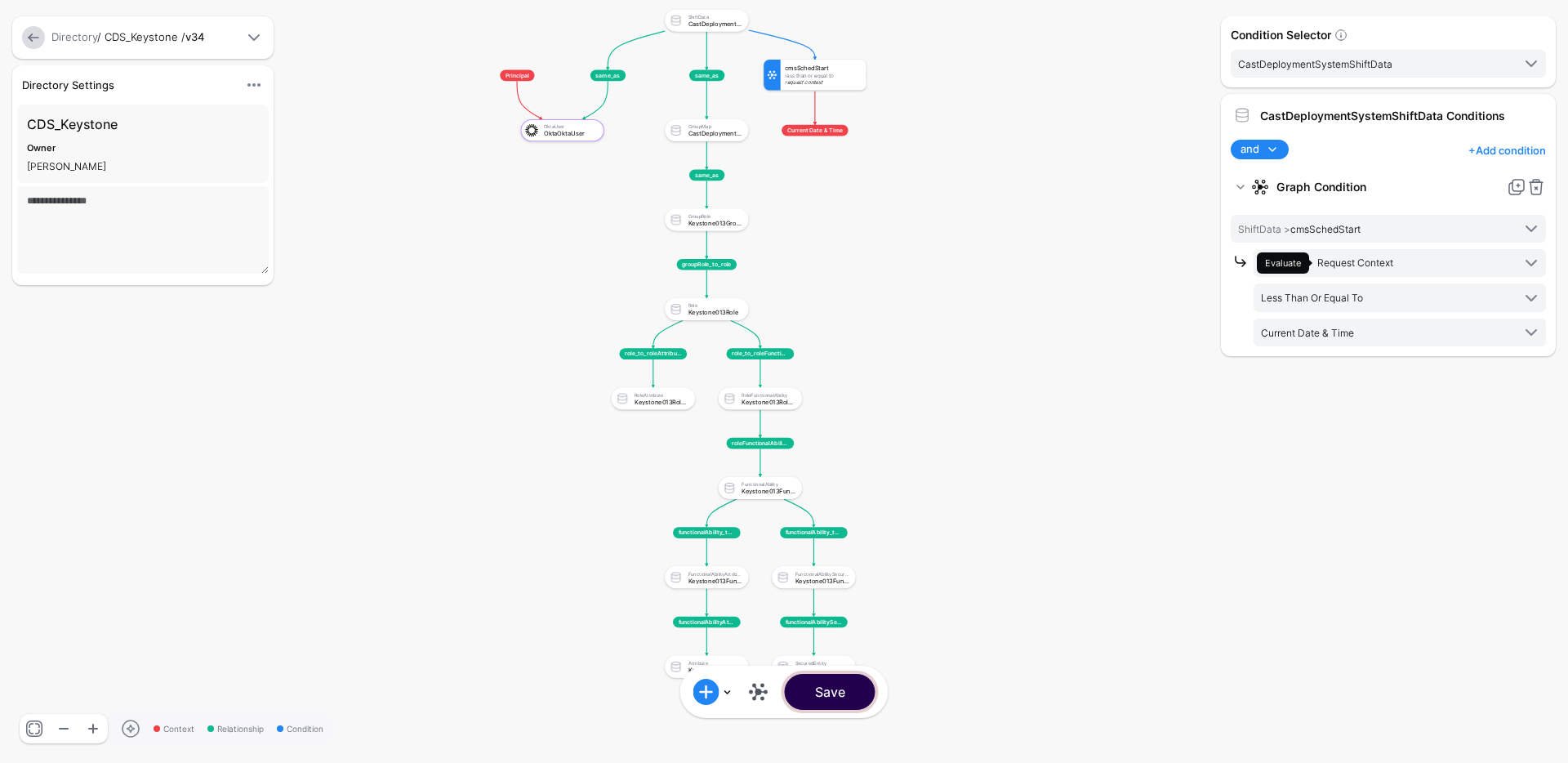
click at [836, 694] on button "Save" at bounding box center [831, 691] width 91 height 36
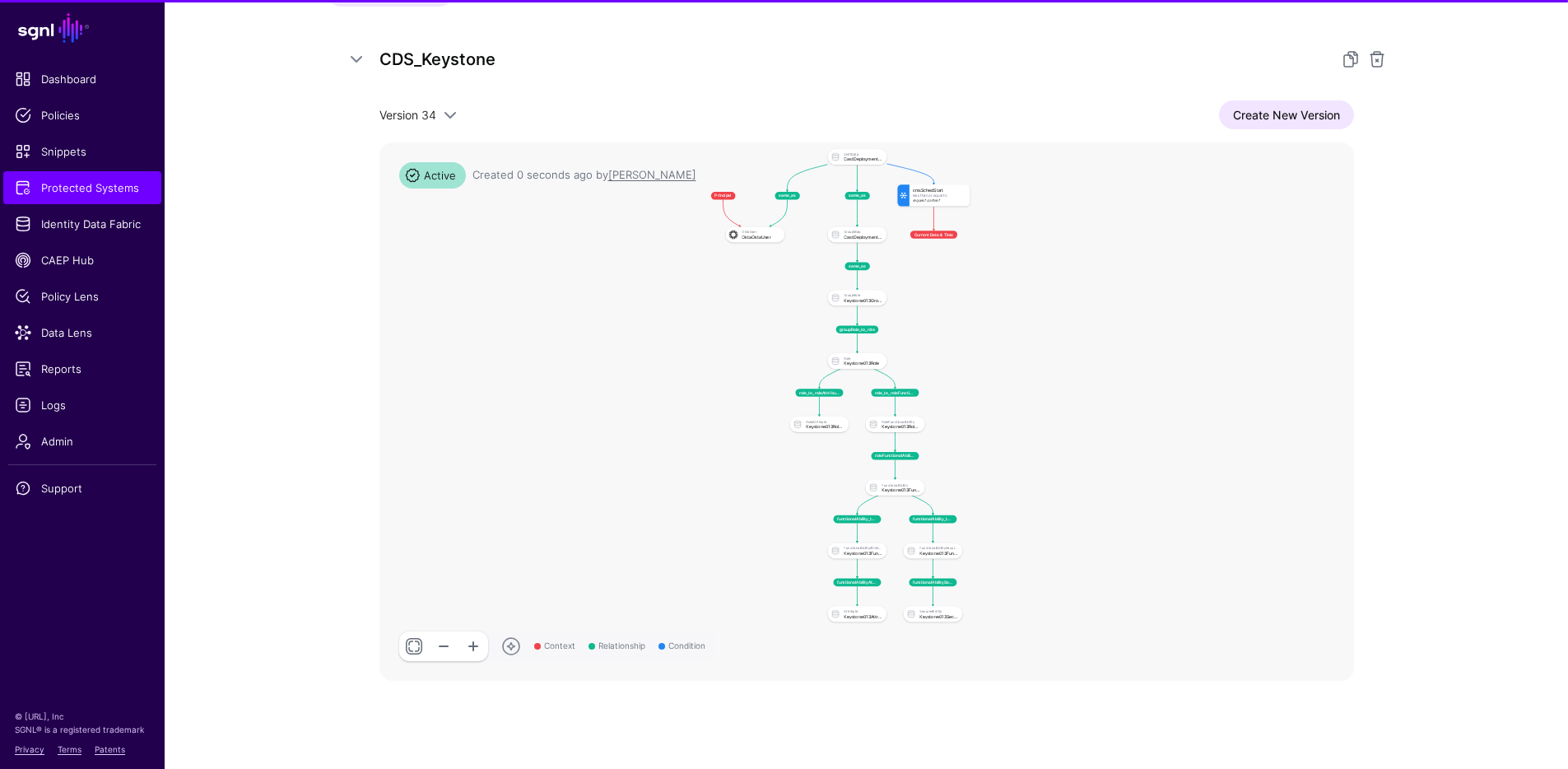
scroll to position [291, 0]
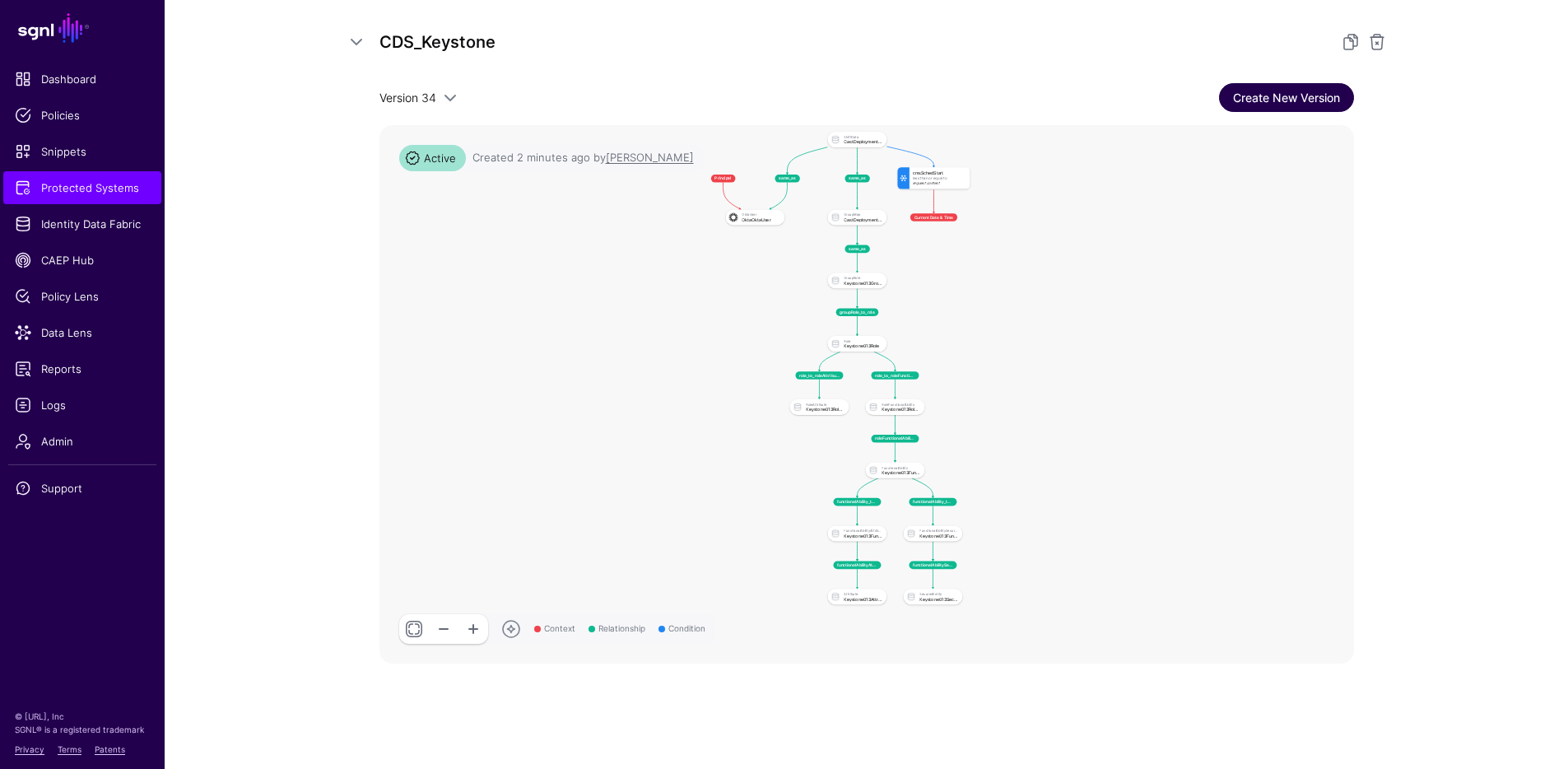
click at [1295, 93] on link "Create New Version" at bounding box center [1286, 97] width 134 height 29
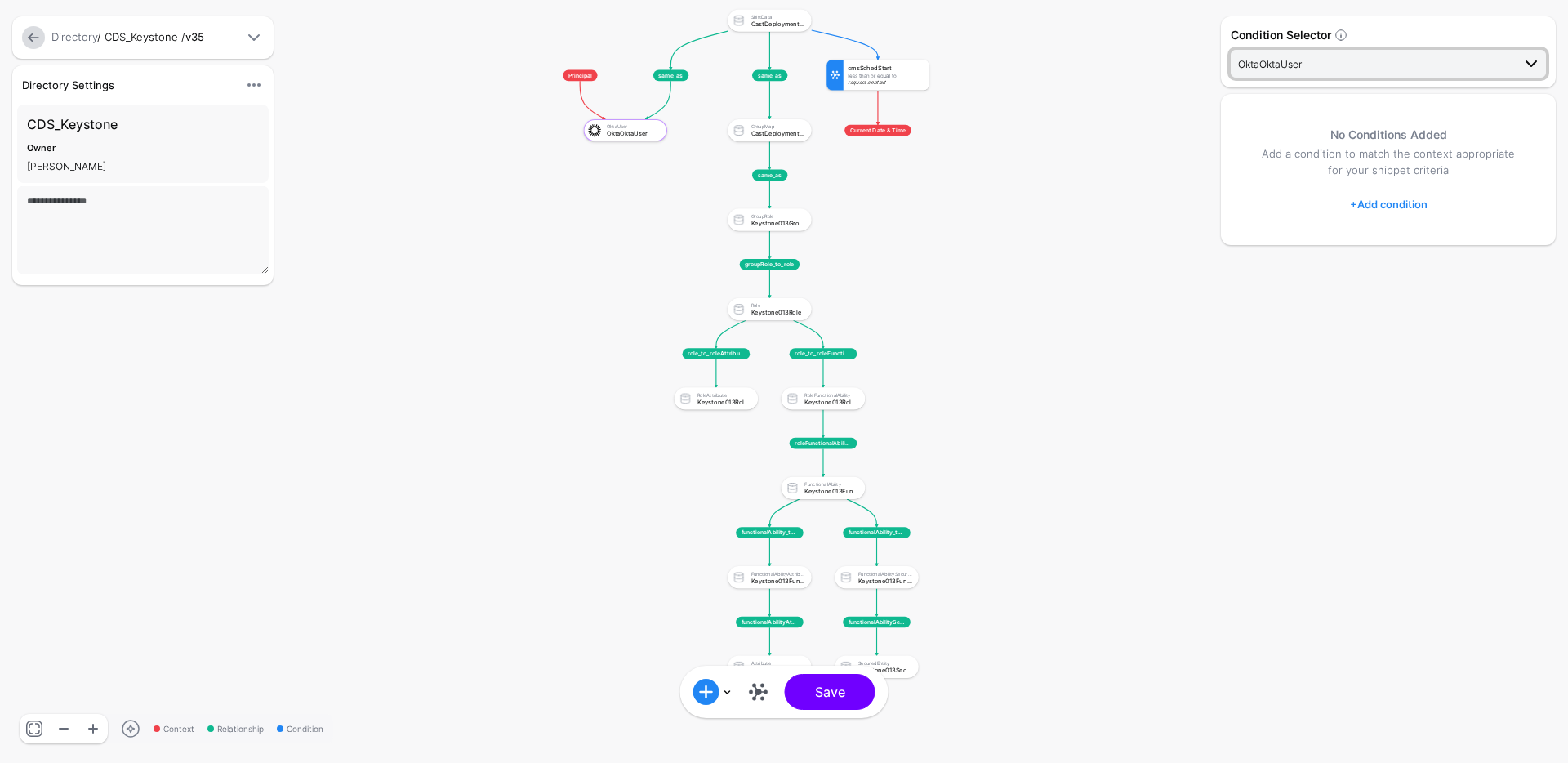
click at [1346, 52] on link "OktaOktaUser" at bounding box center [1389, 64] width 315 height 28
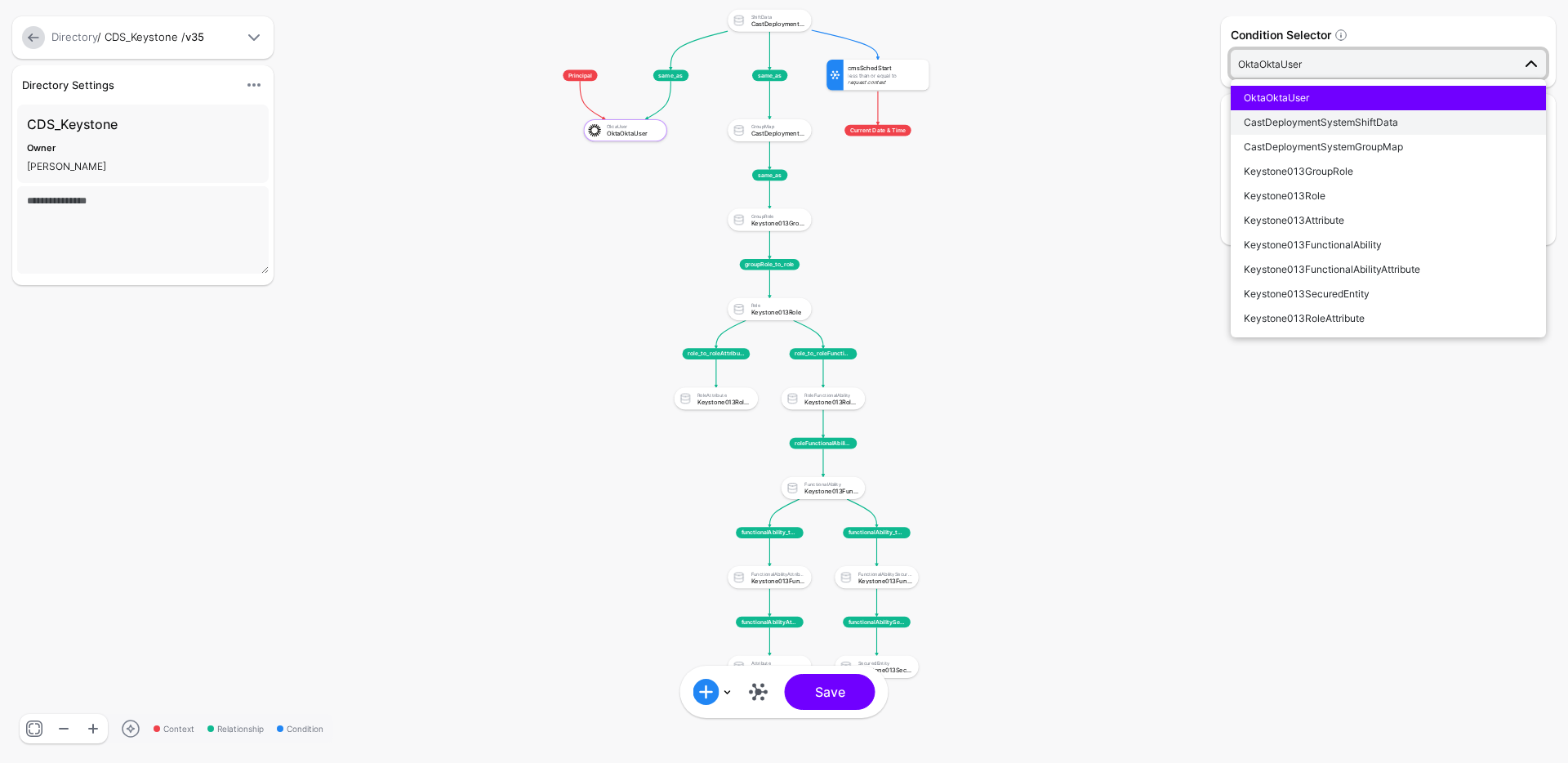
click at [1333, 129] on div "CastDeploymentSystemShiftData" at bounding box center [1388, 122] width 289 height 15
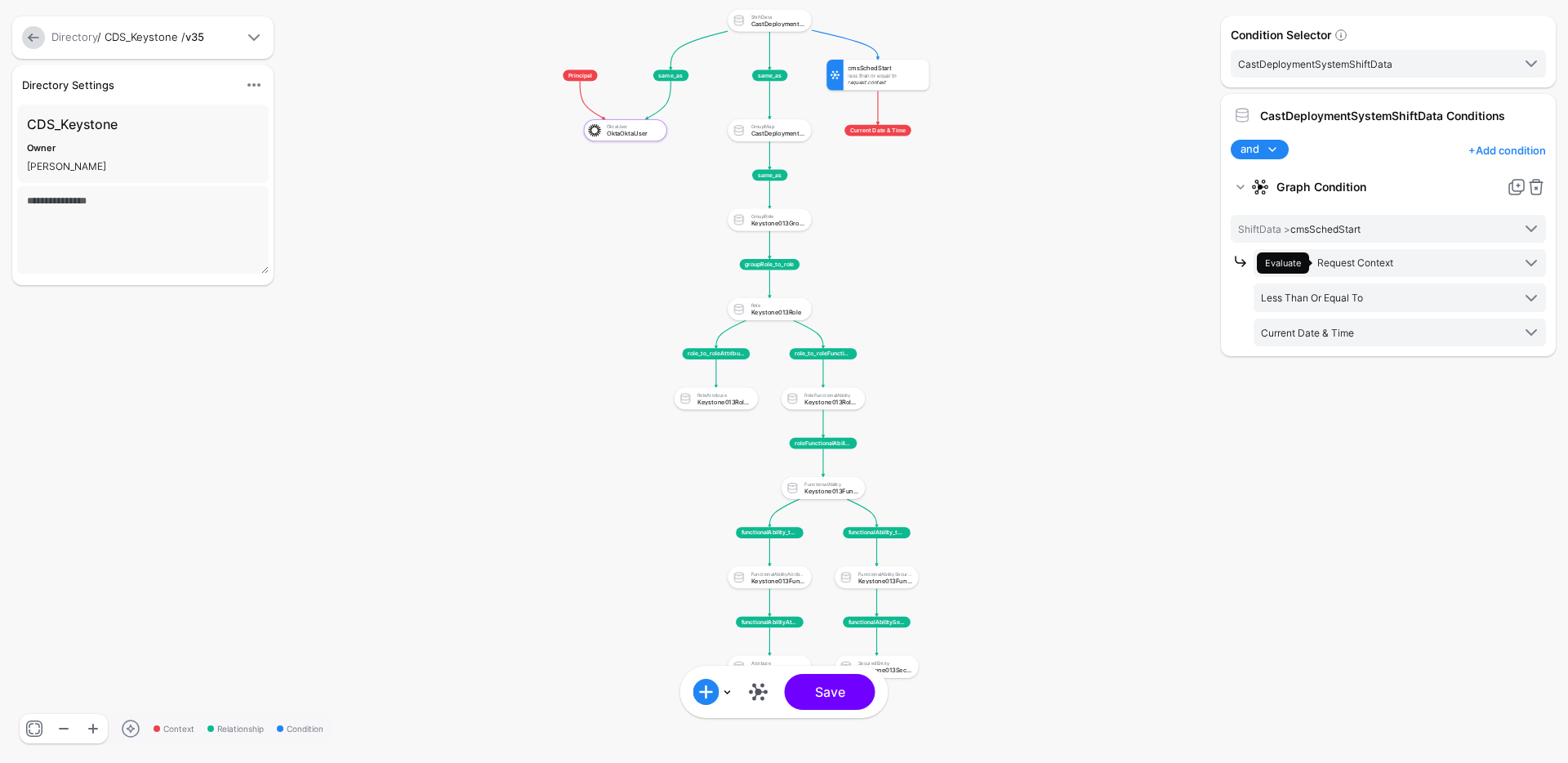
click at [1505, 152] on link "+ Add condition" at bounding box center [1507, 150] width 77 height 26
click at [1456, 213] on div "Graph Condition" at bounding box center [1473, 218] width 126 height 15
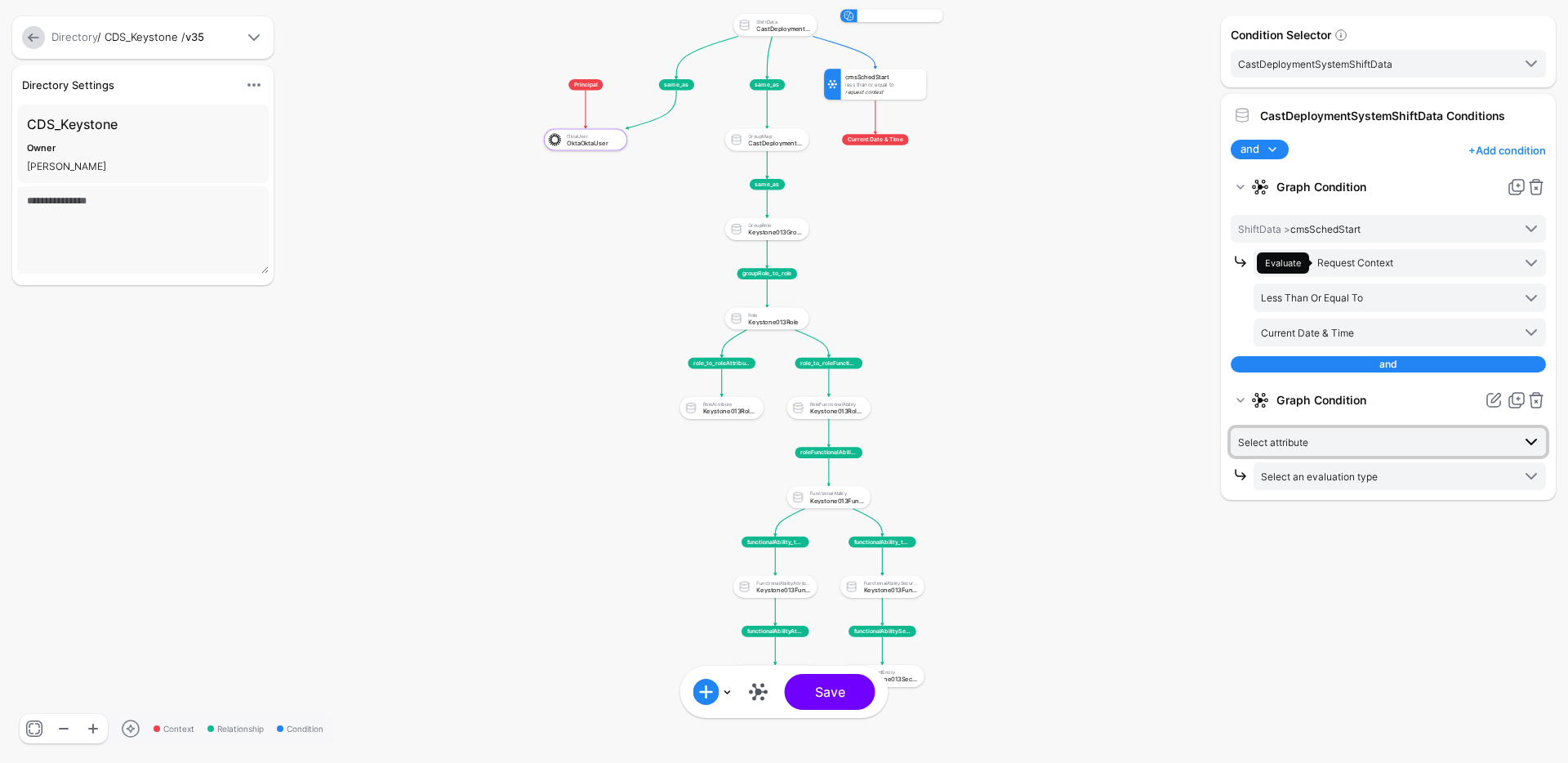
click at [1383, 435] on span "Select attribute" at bounding box center [1375, 442] width 274 height 18
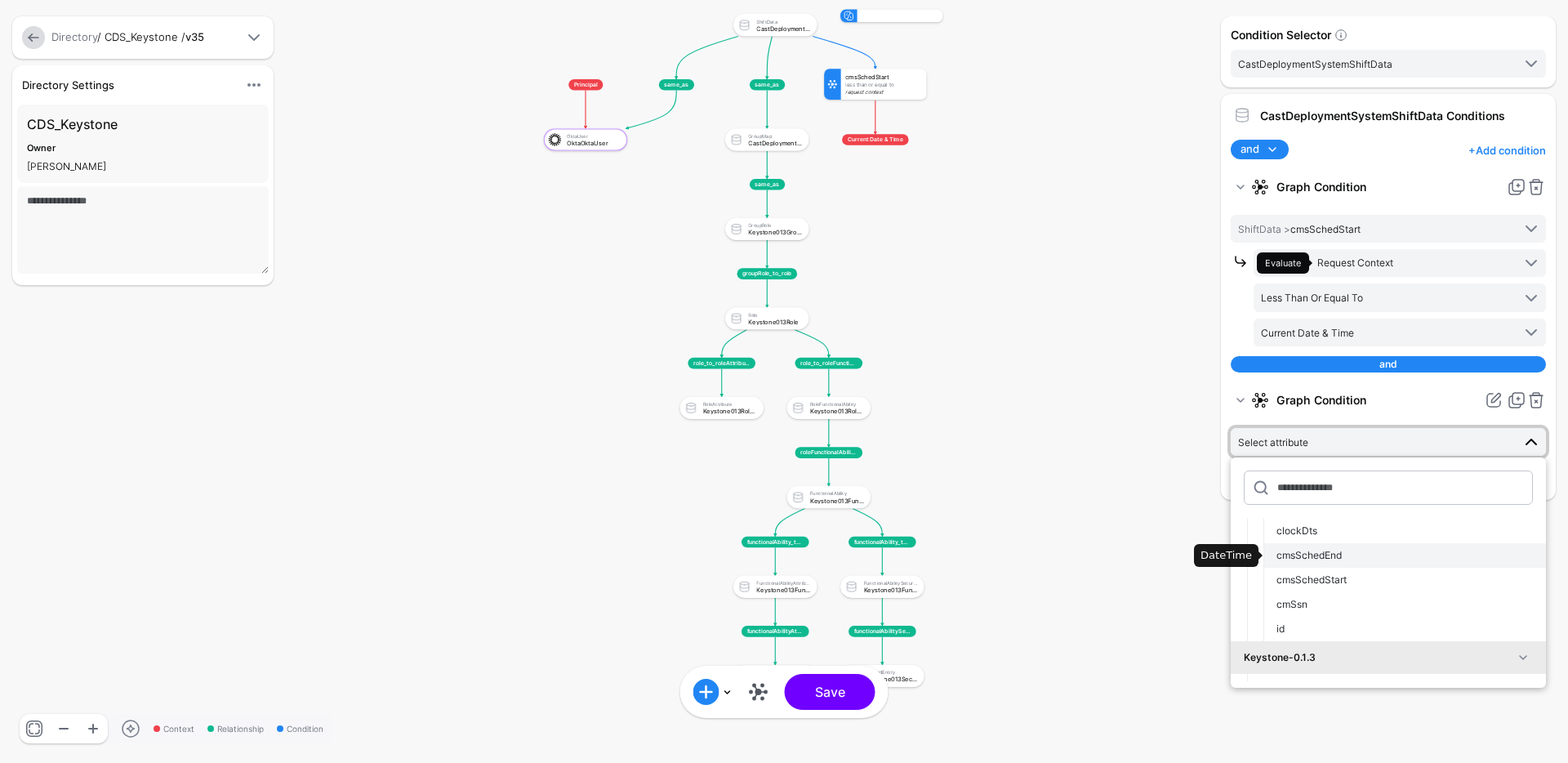
click at [1363, 559] on div "cmsSchedEnd" at bounding box center [1405, 555] width 256 height 15
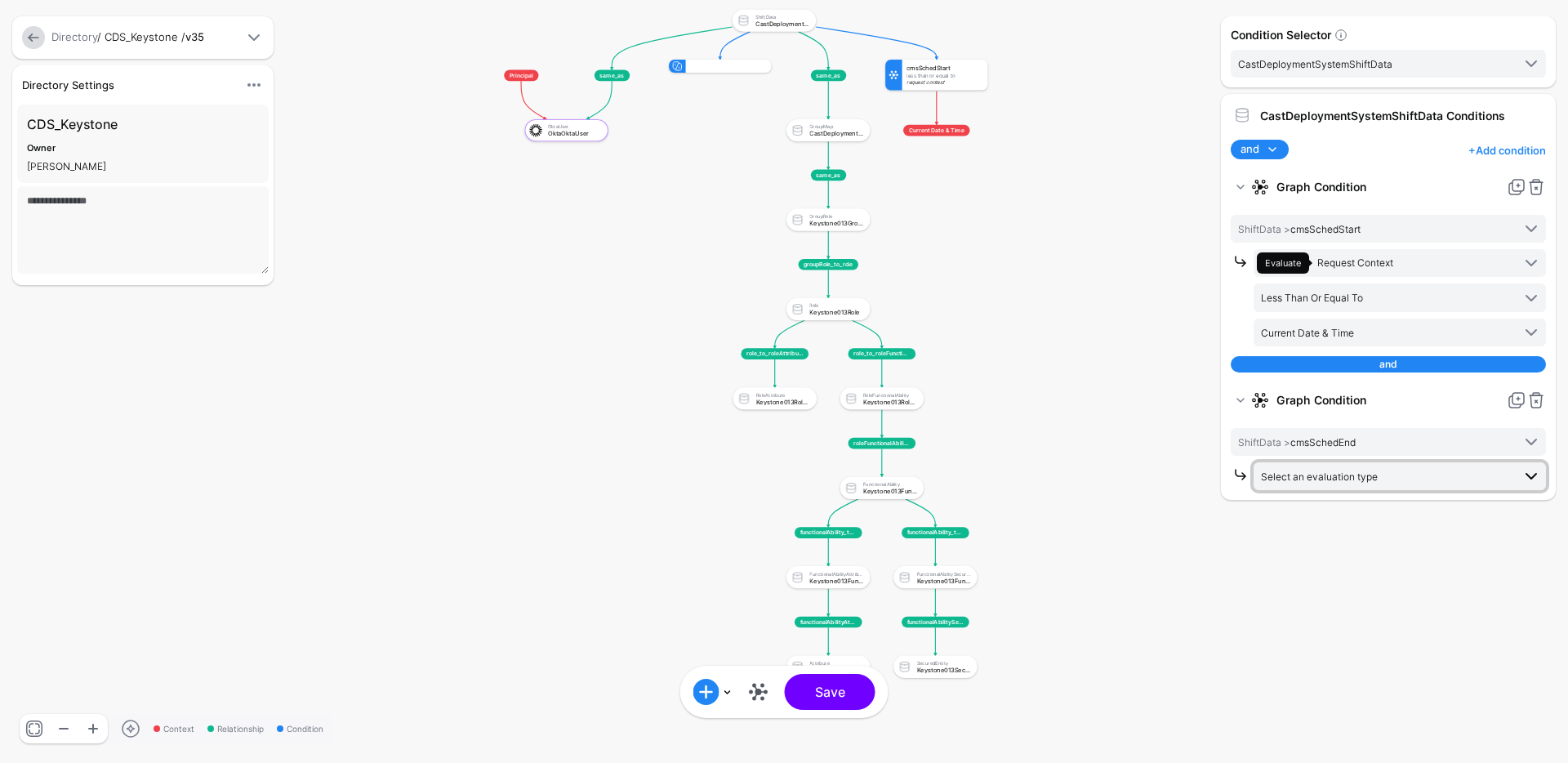
click at [1358, 482] on span "Select an evaluation type" at bounding box center [1319, 476] width 117 height 13
click at [1342, 691] on span "Request Context Evaluate against context in the request" at bounding box center [1400, 692] width 266 height 39
click at [1374, 512] on span "Equal To" at bounding box center [1386, 510] width 251 height 18
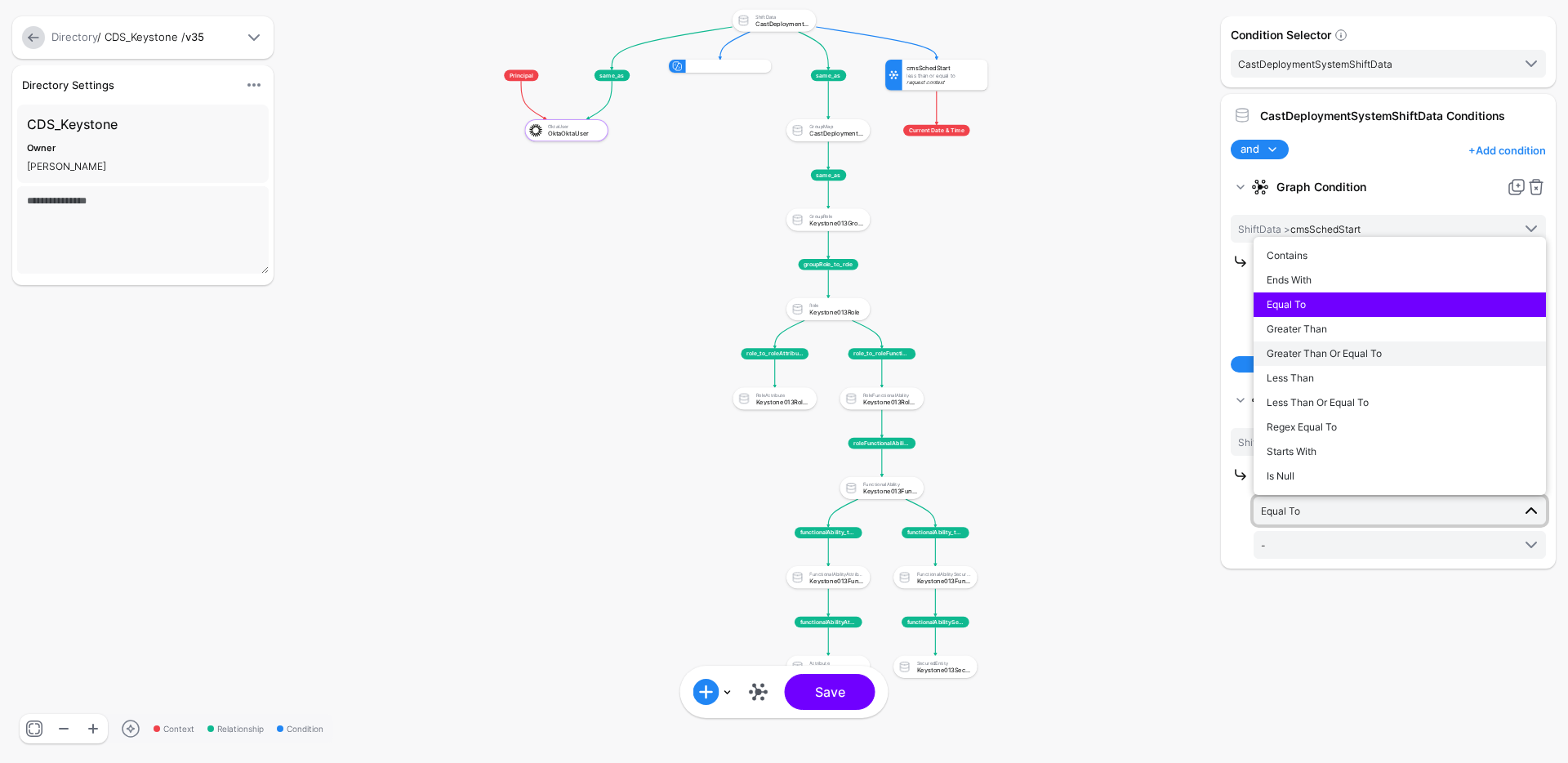
click at [1359, 351] on span "Greater Than Or Equal To" at bounding box center [1324, 353] width 115 height 13
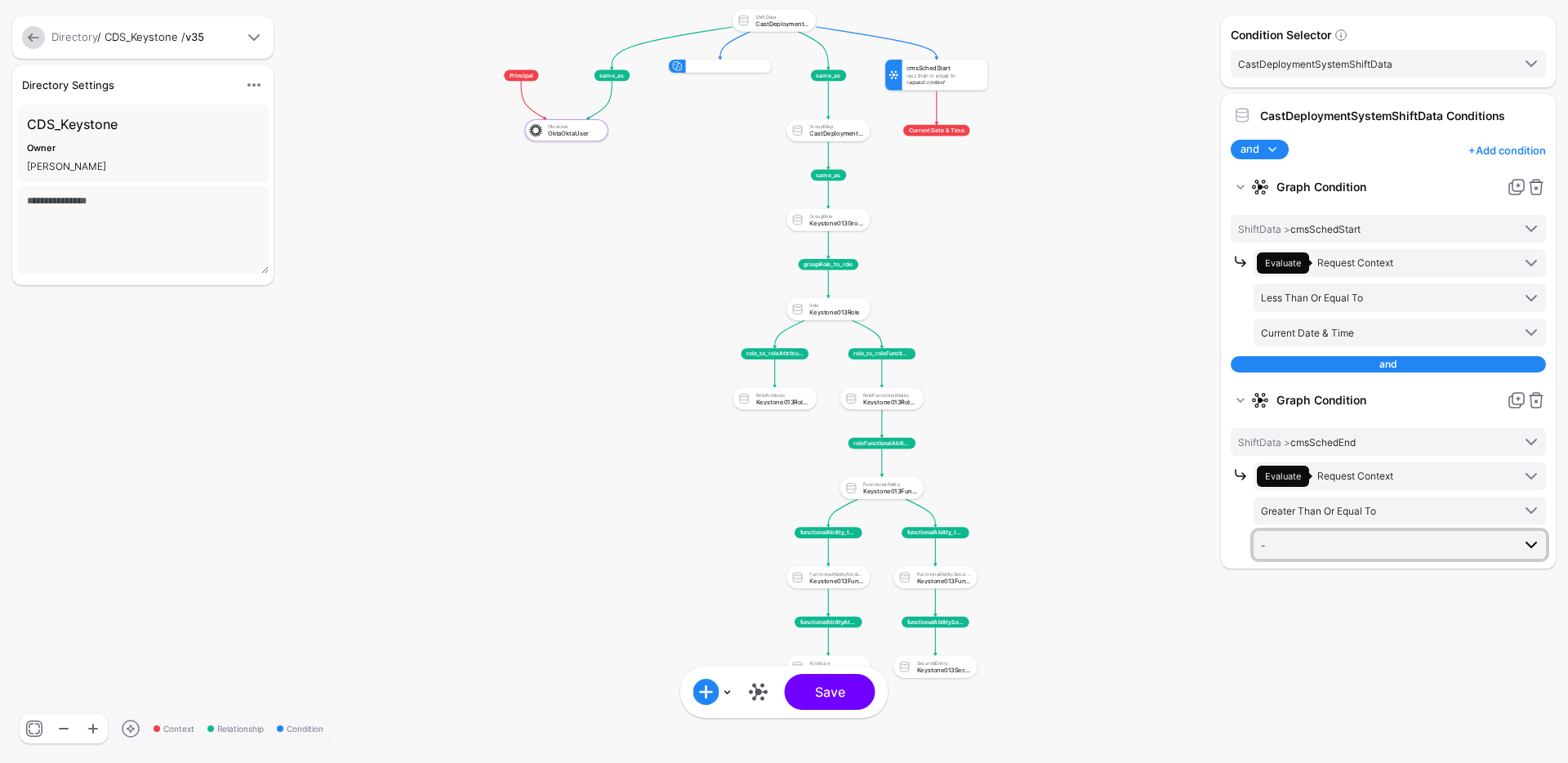
click at [1357, 552] on span "-" at bounding box center [1386, 544] width 251 height 18
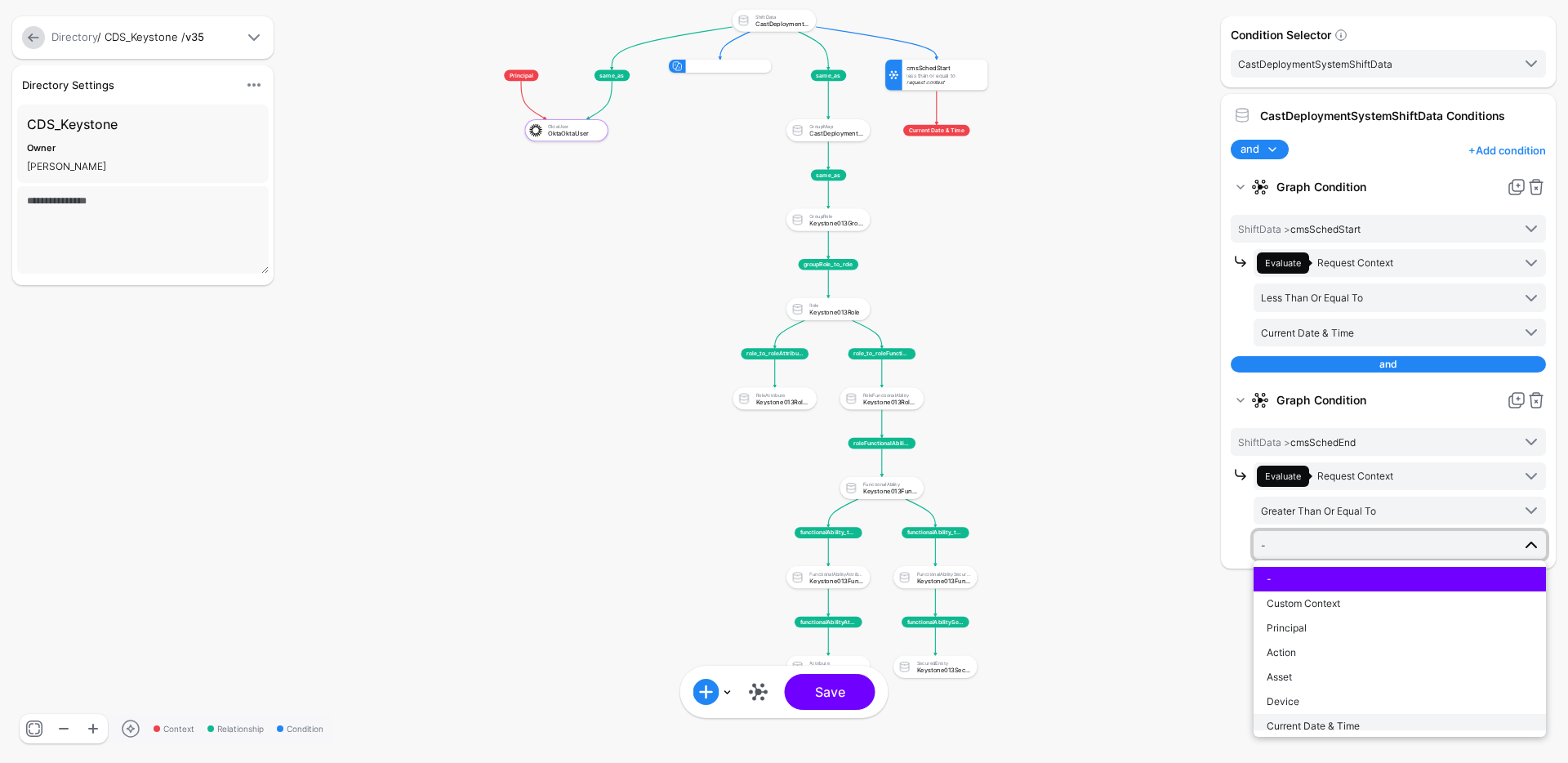
click at [1346, 719] on span "Current Date & Time" at bounding box center [1314, 725] width 93 height 13
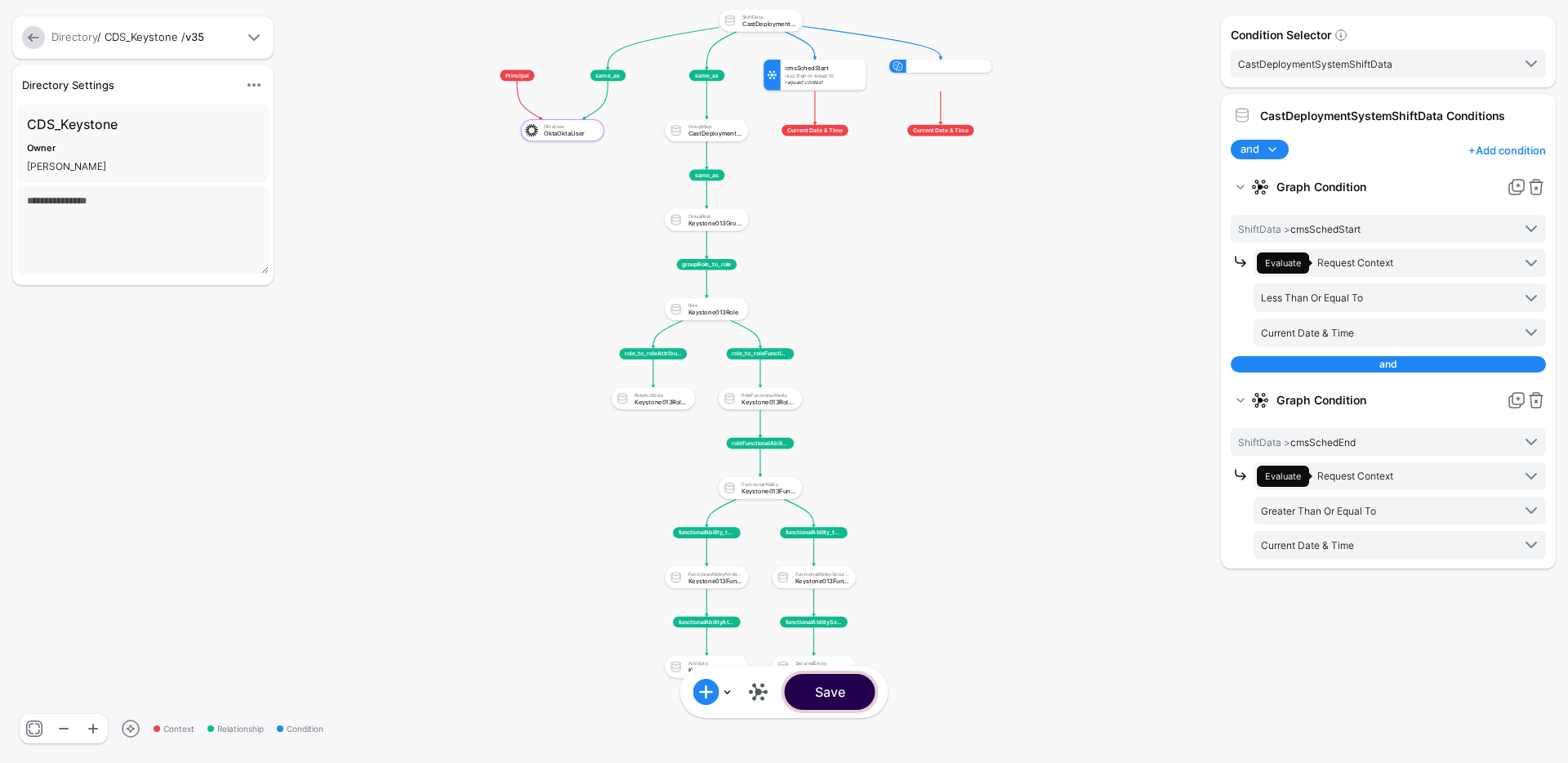
click at [837, 693] on button "Save" at bounding box center [831, 691] width 91 height 36
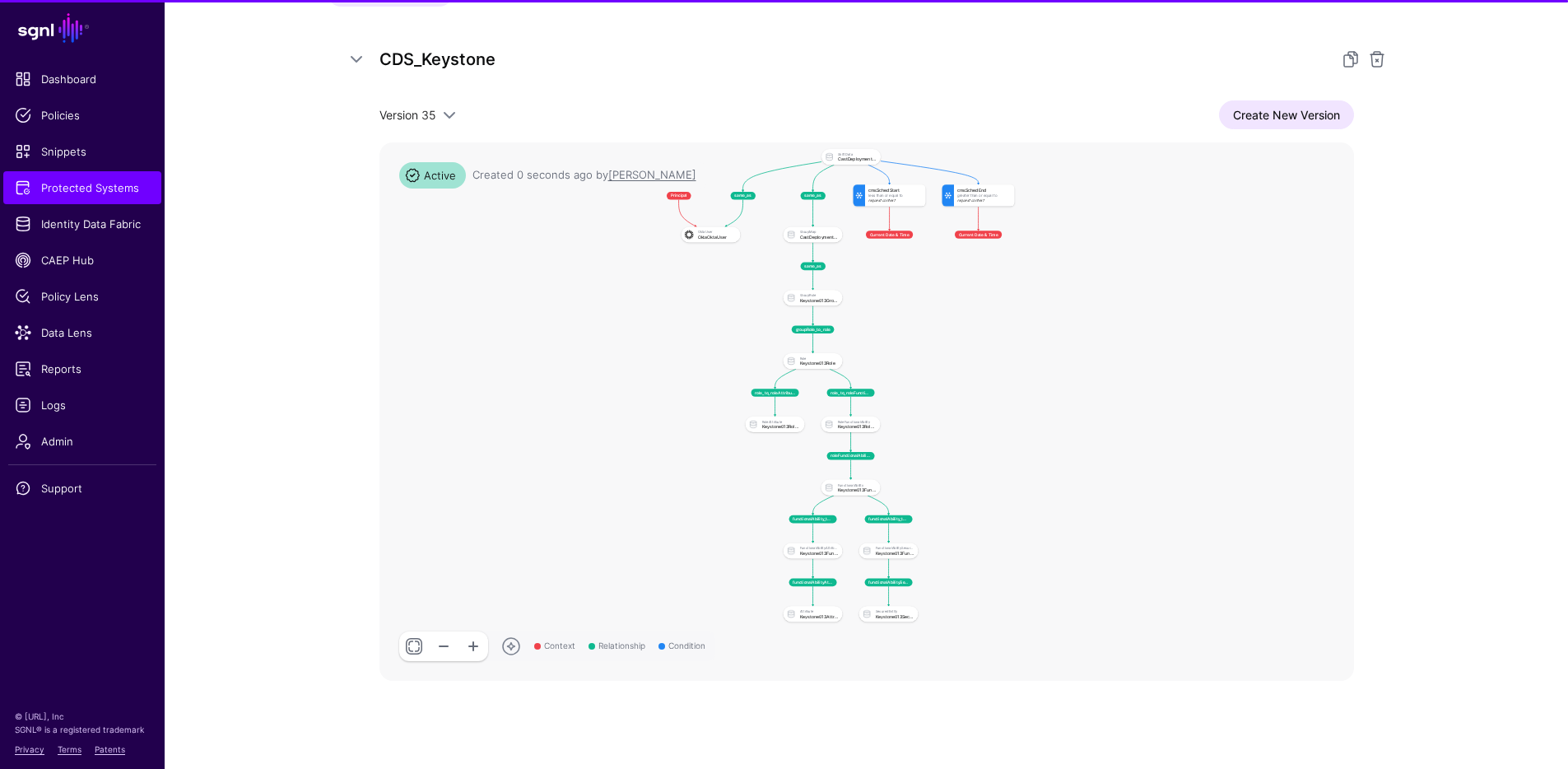
scroll to position [291, 0]
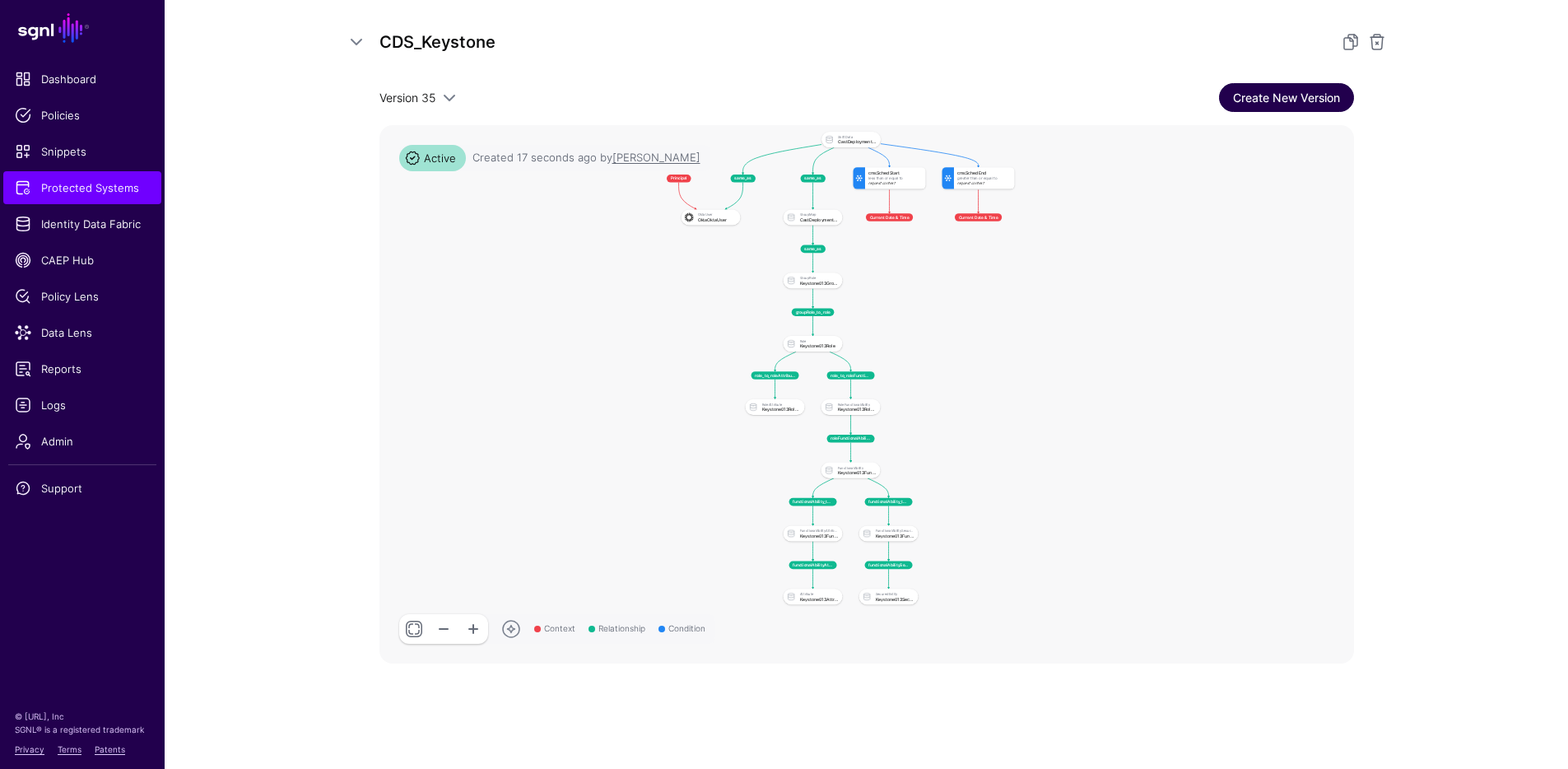
click at [1274, 95] on link "Create New Version" at bounding box center [1286, 97] width 134 height 29
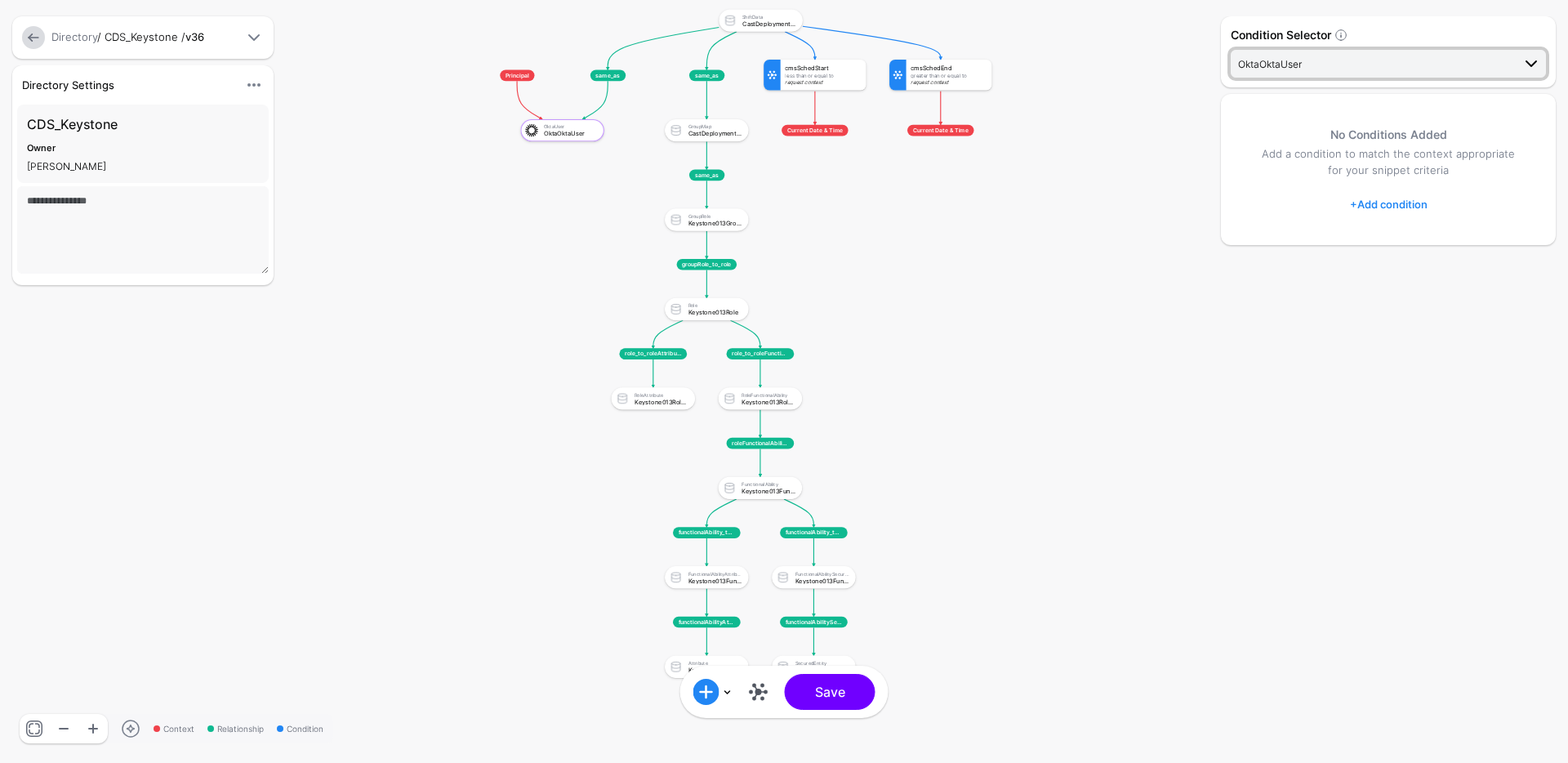
click at [1337, 62] on span "OktaOktaUser" at bounding box center [1375, 64] width 274 height 18
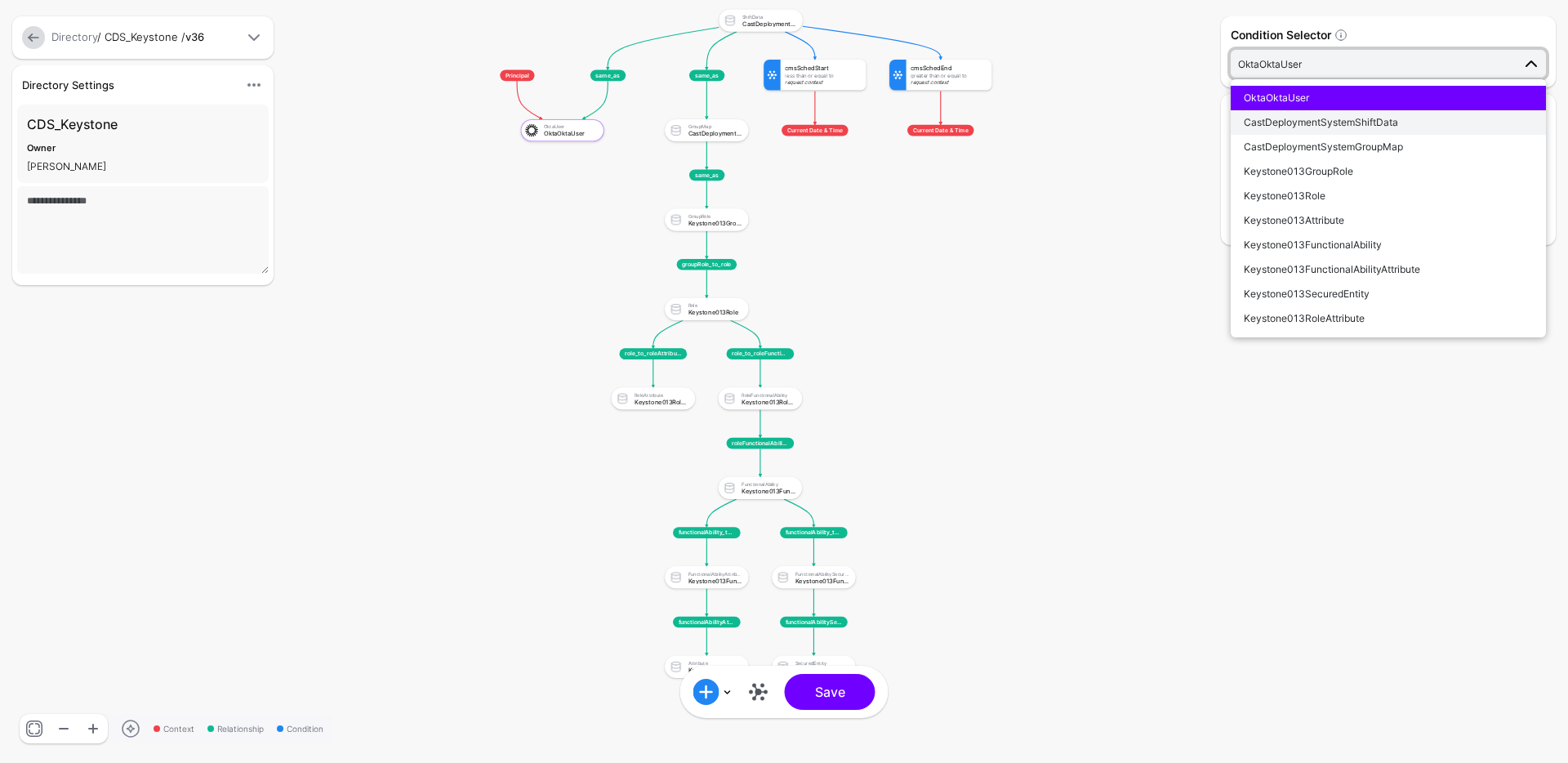
click at [1336, 118] on span "CastDeploymentSystemShiftData" at bounding box center [1321, 122] width 155 height 13
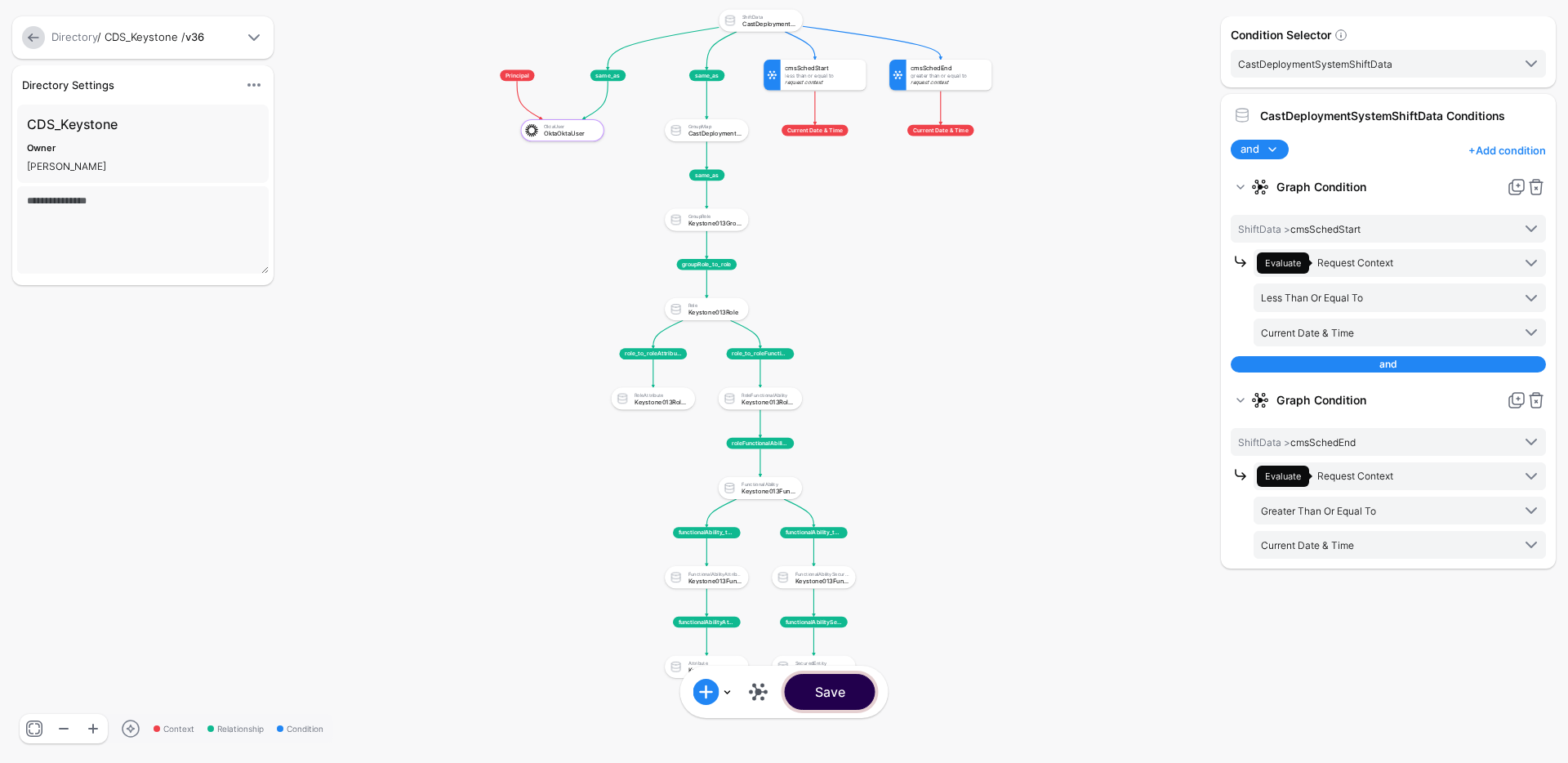
click at [849, 701] on button "Save" at bounding box center [831, 691] width 91 height 36
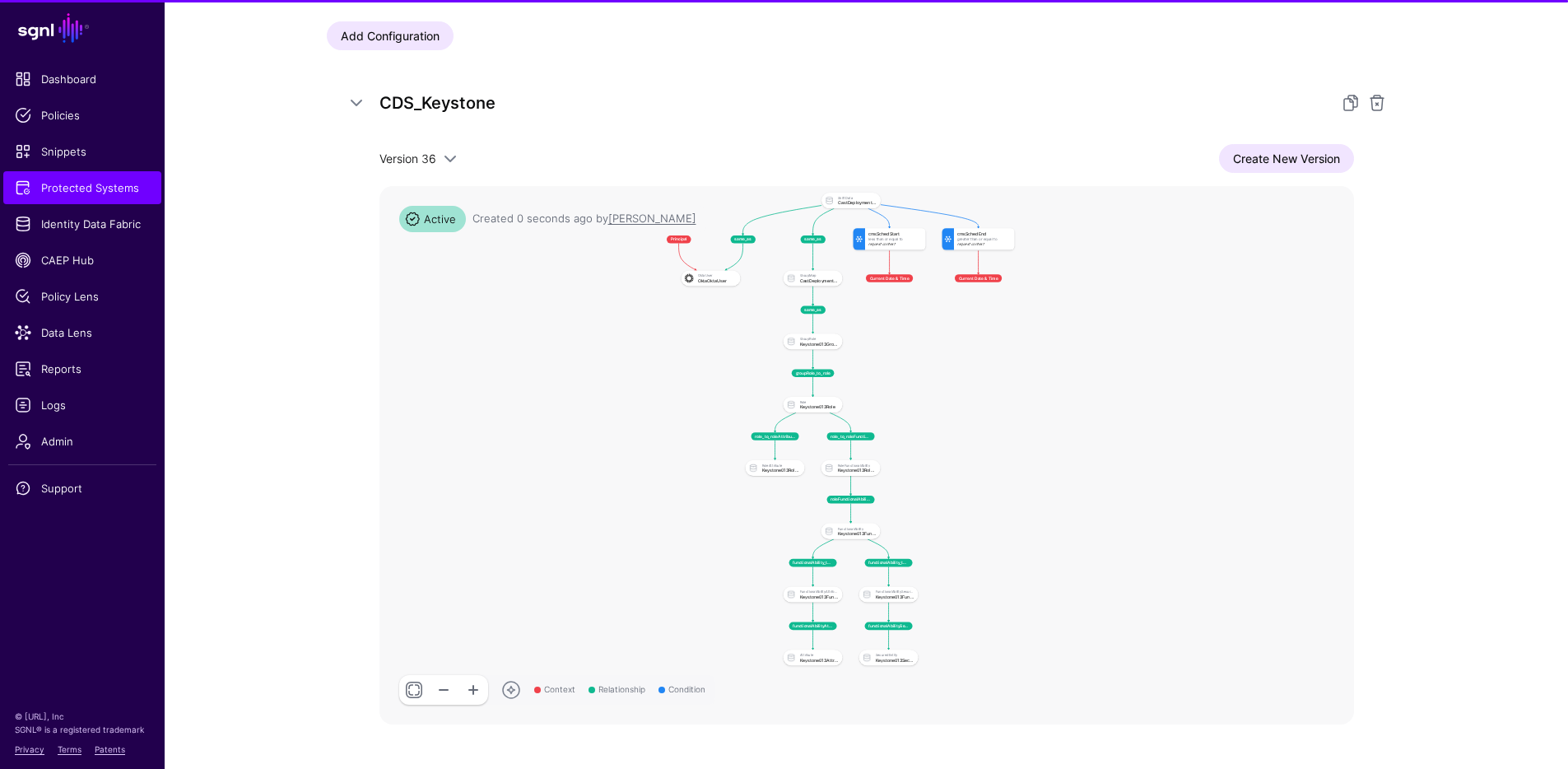
scroll to position [291, 0]
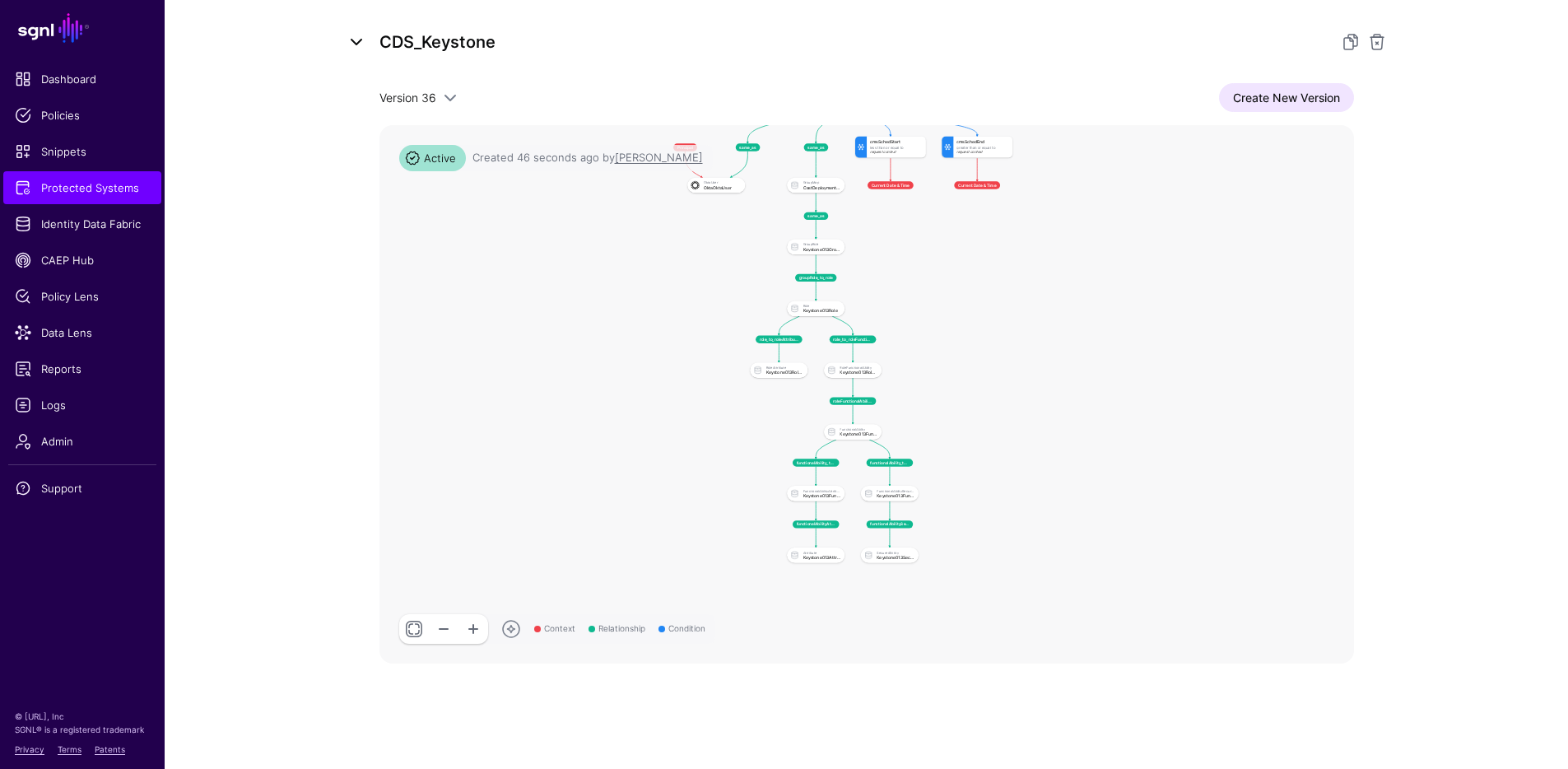
click at [363, 33] on link at bounding box center [357, 42] width 19 height 19
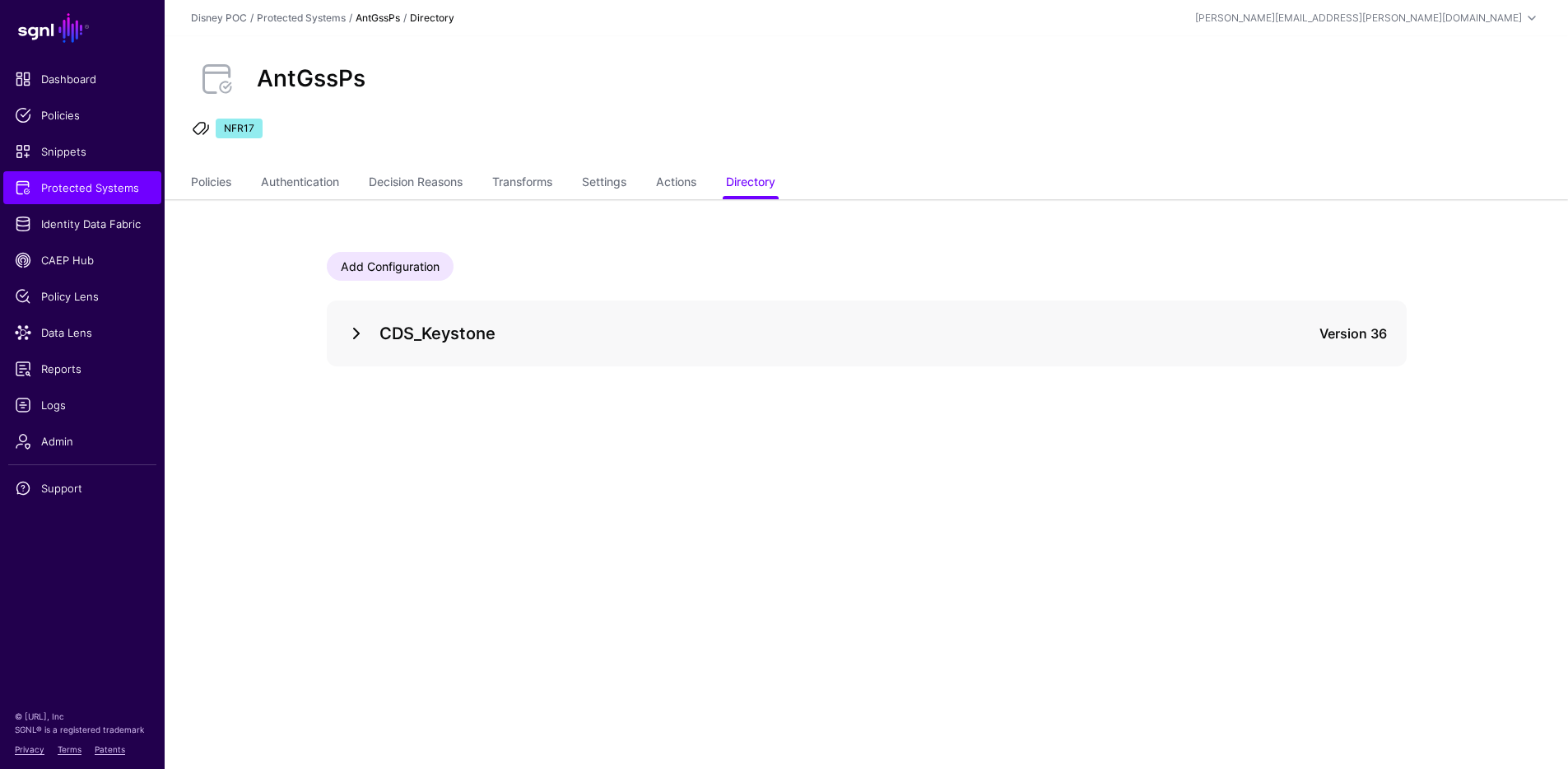
scroll to position [0, 0]
click at [516, 177] on link "Transforms" at bounding box center [522, 183] width 60 height 31
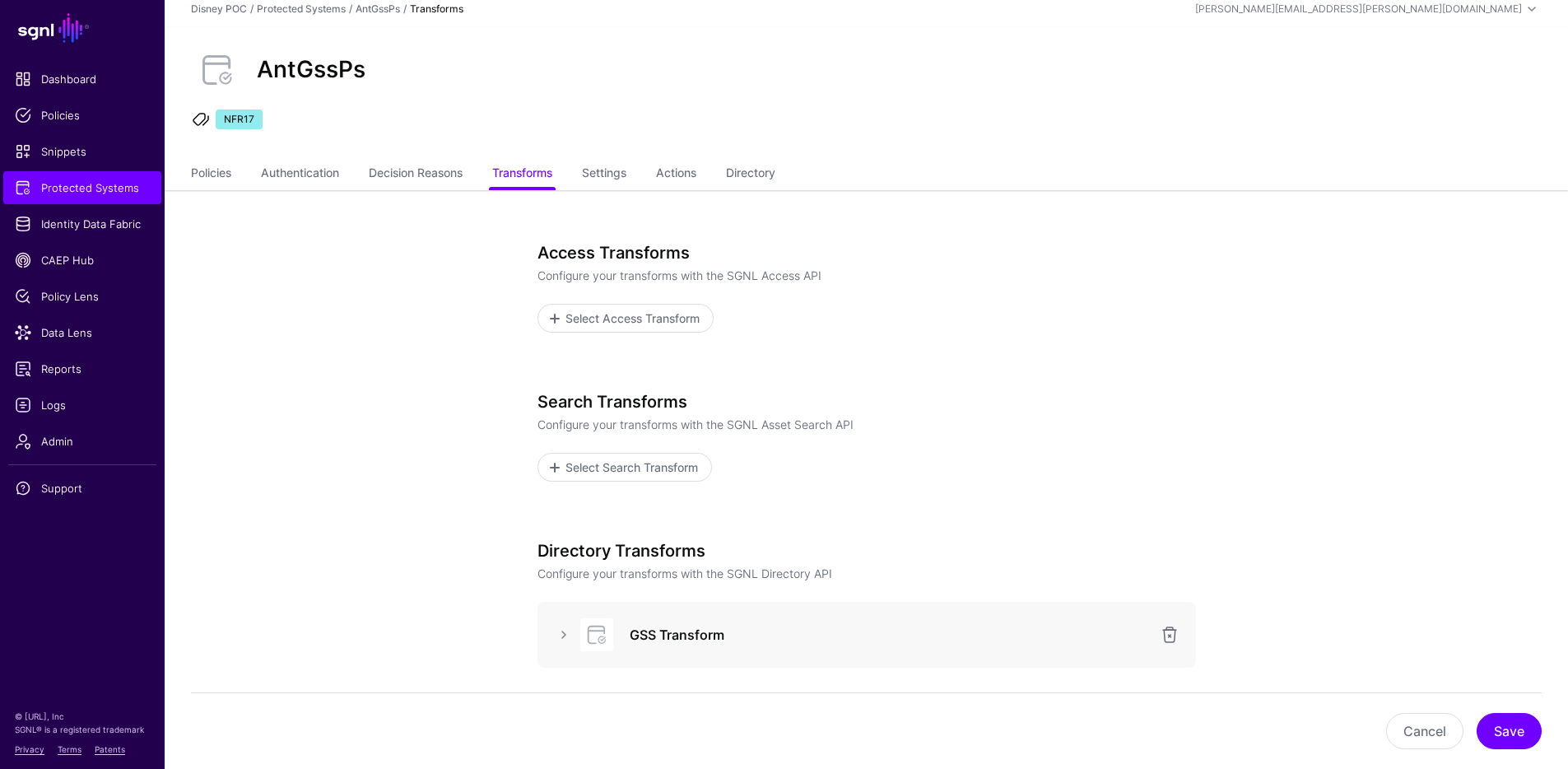
scroll to position [288, 0]
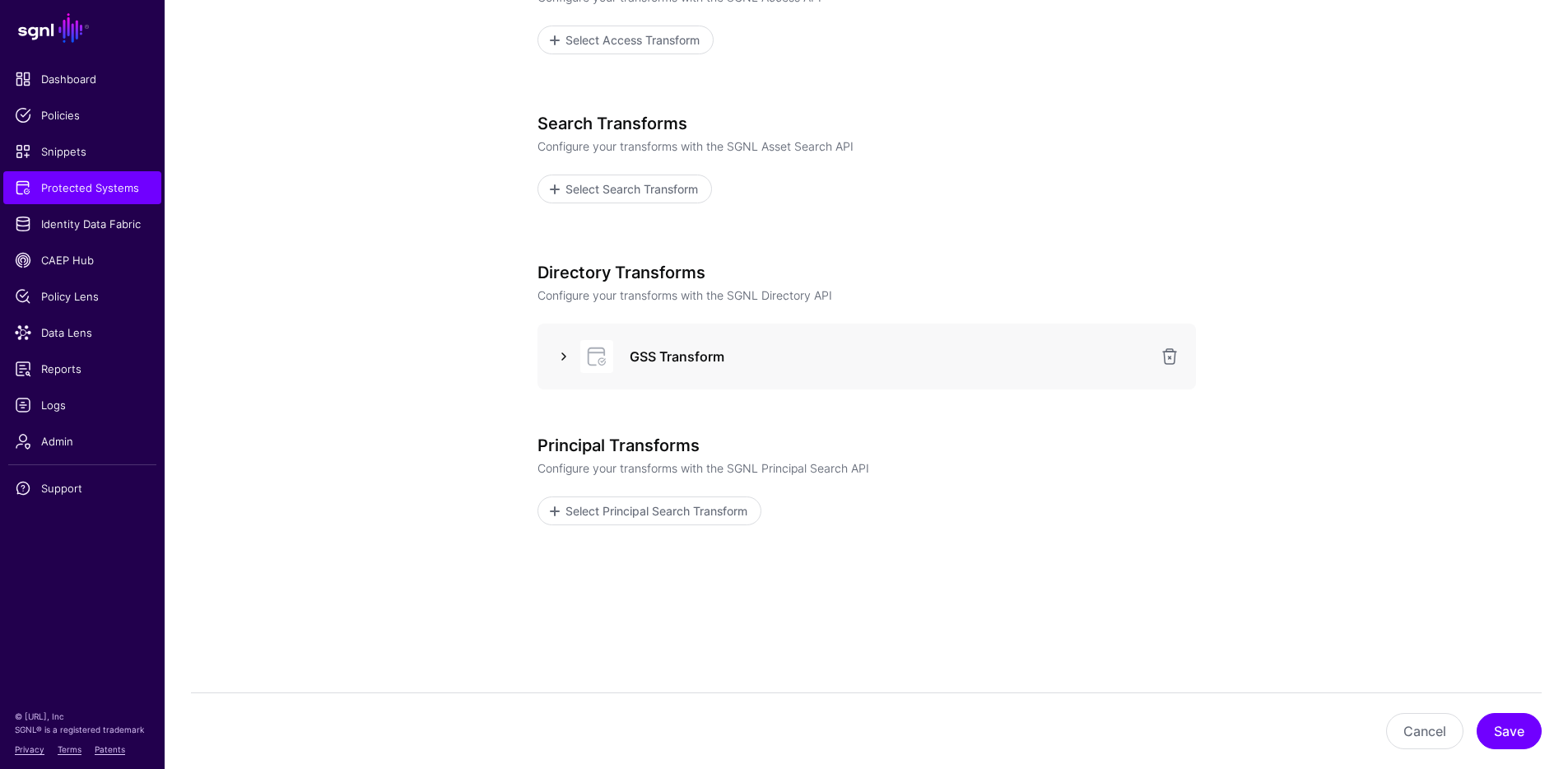
click at [558, 351] on link at bounding box center [563, 357] width 19 height 19
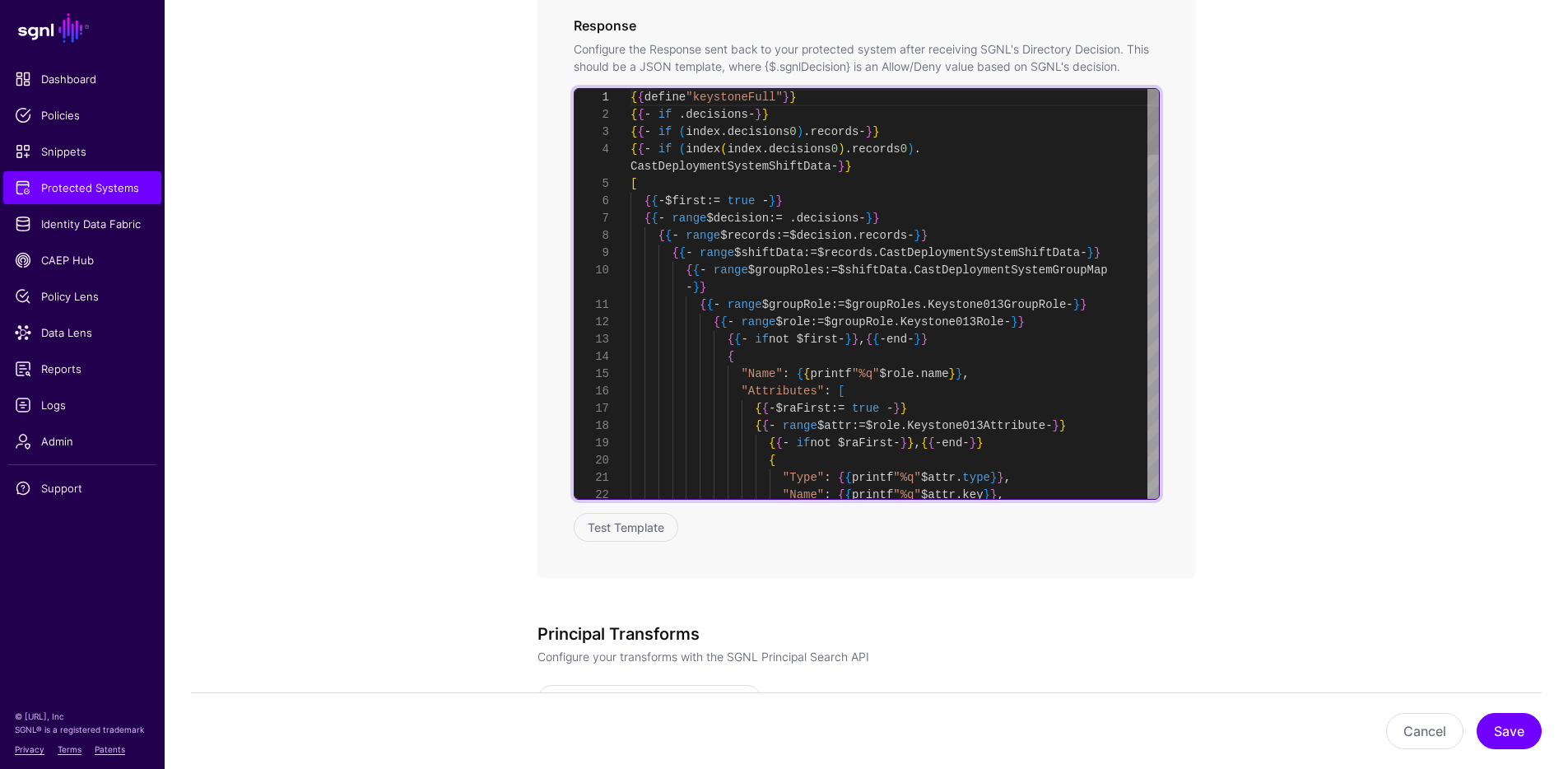
scroll to position [52, 0]
drag, startPoint x: 775, startPoint y: 148, endPoint x: 870, endPoint y: 148, distance: 95.0
drag, startPoint x: 862, startPoint y: 151, endPoint x: 877, endPoint y: 152, distance: 15.0
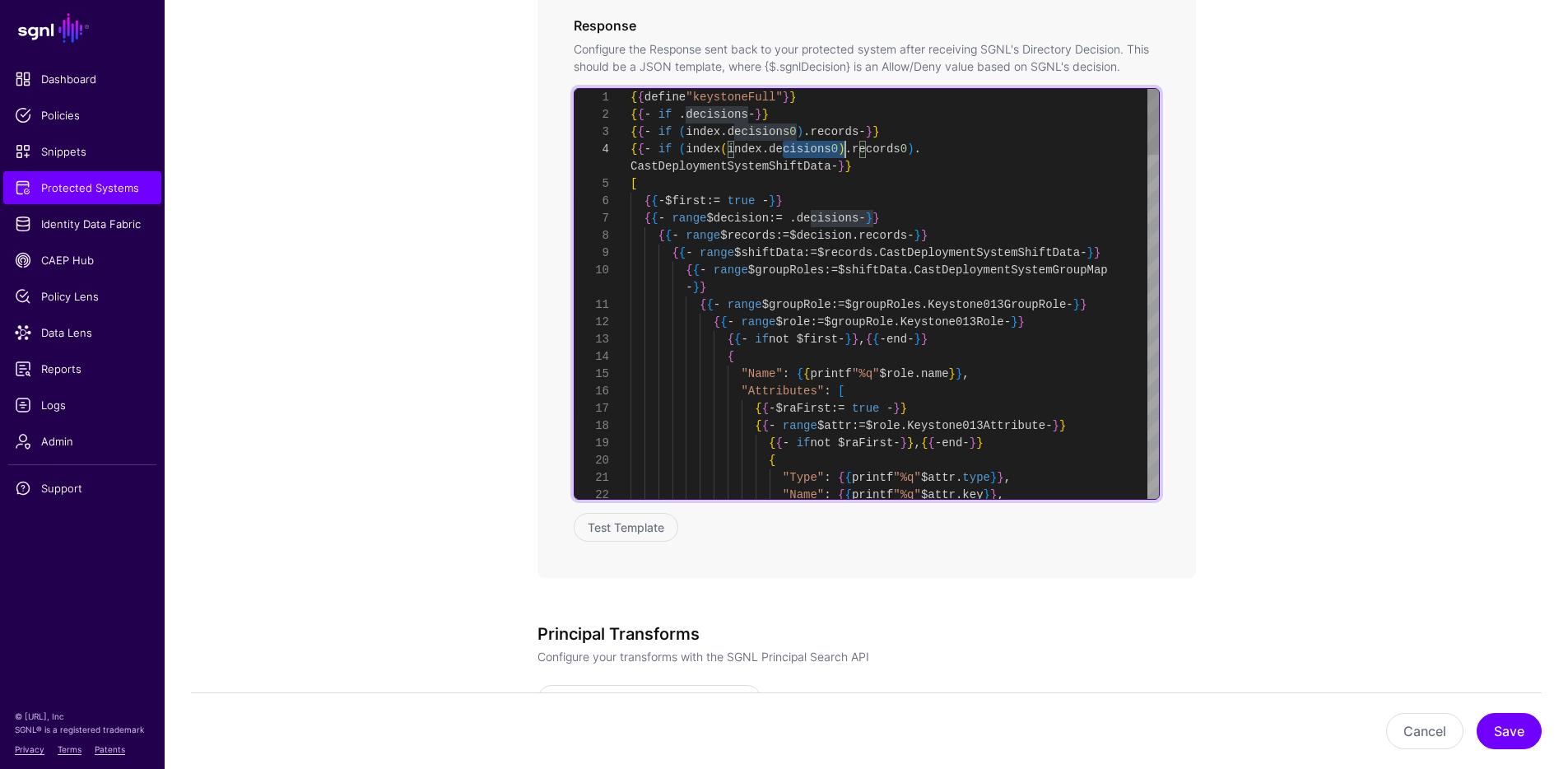
drag, startPoint x: 805, startPoint y: 217, endPoint x: 863, endPoint y: 217, distance: 58.0
click at [863, 217] on span "{ { - range $decision := . decisions - } }" at bounding box center [755, 218] width 249 height 14
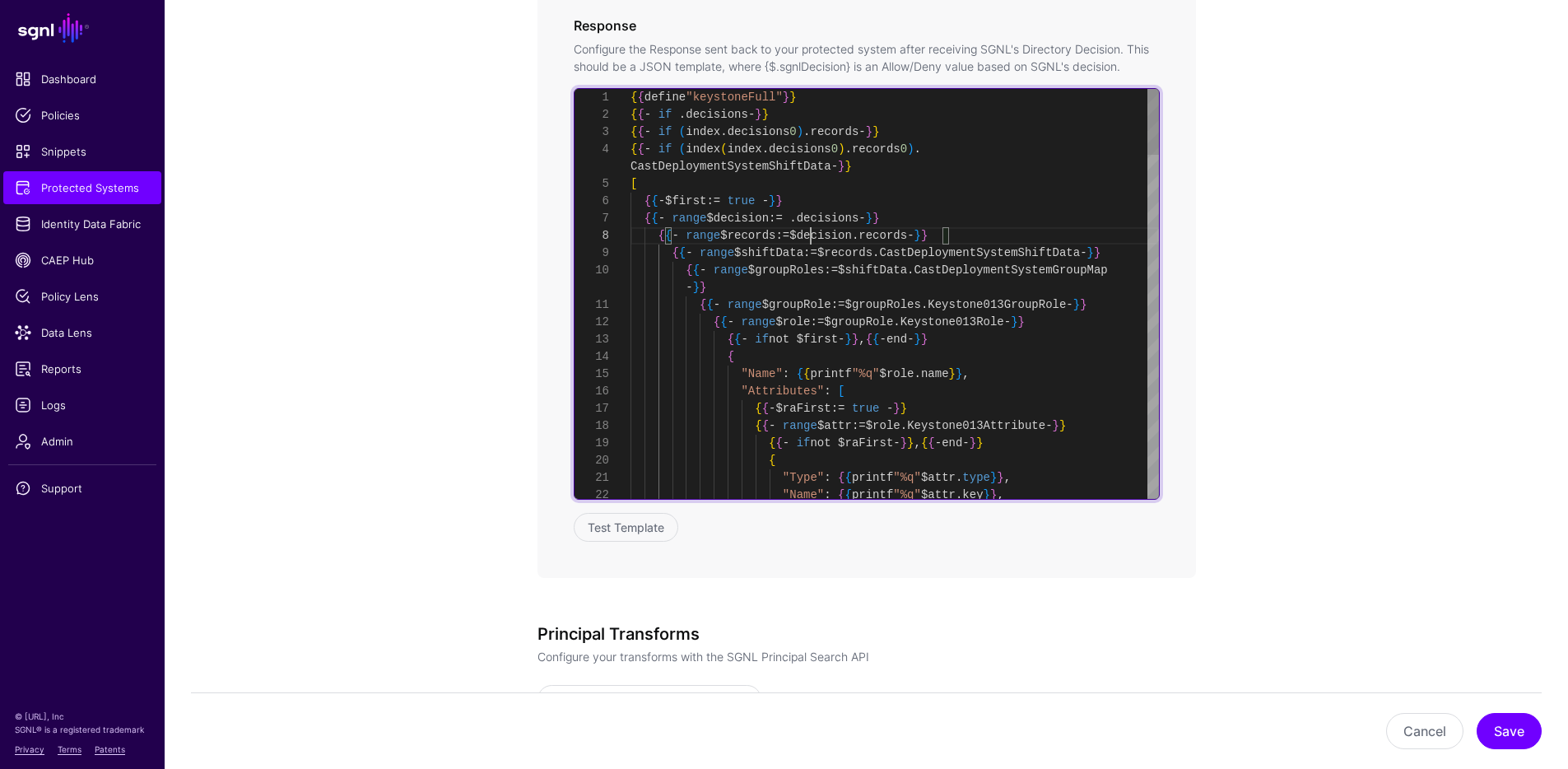
drag, startPoint x: 809, startPoint y: 236, endPoint x: 821, endPoint y: 235, distance: 12.0
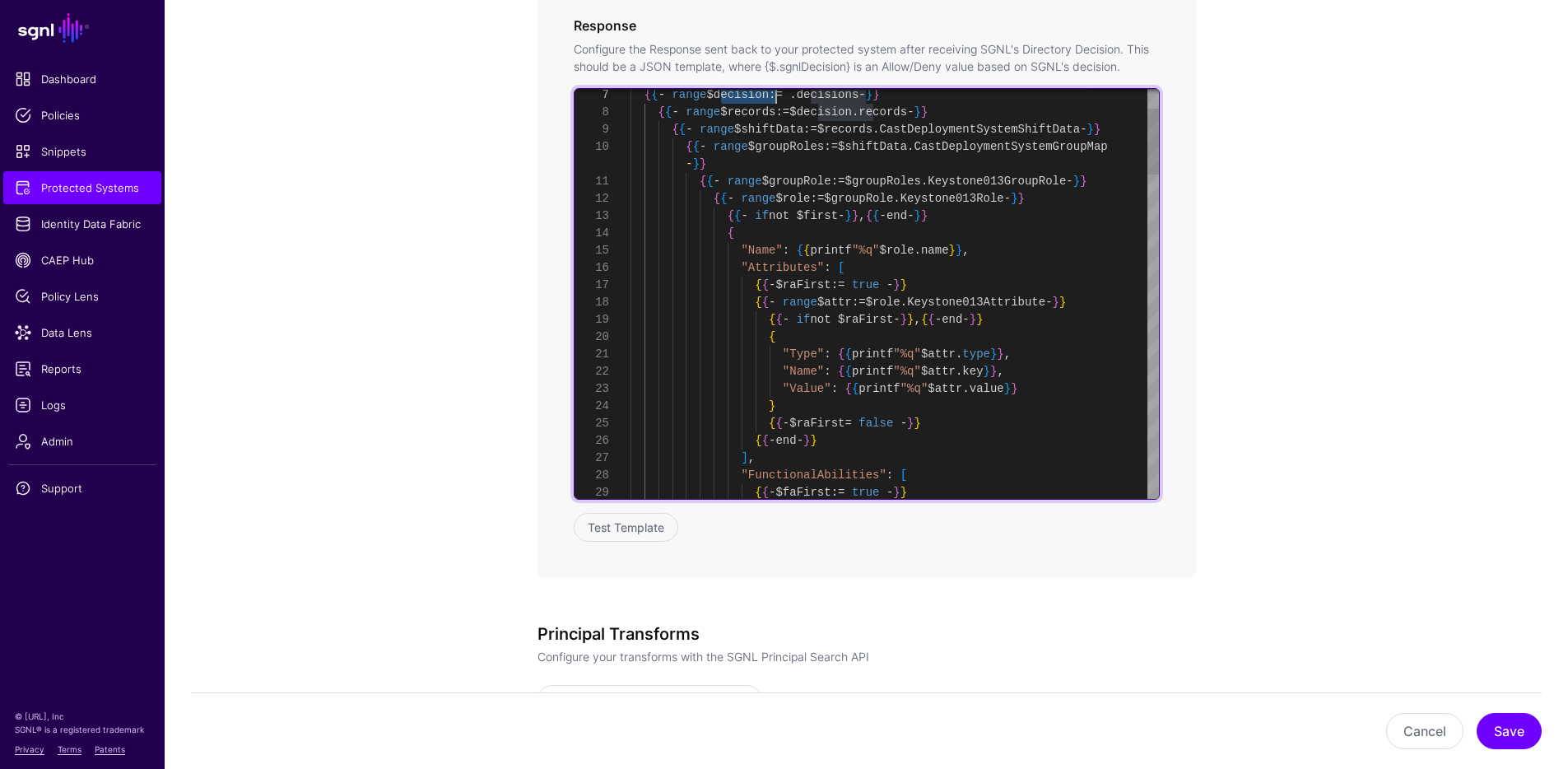
scroll to position [34, 0]
drag, startPoint x: 1007, startPoint y: 182, endPoint x: 1024, endPoint y: 182, distance: 17.0
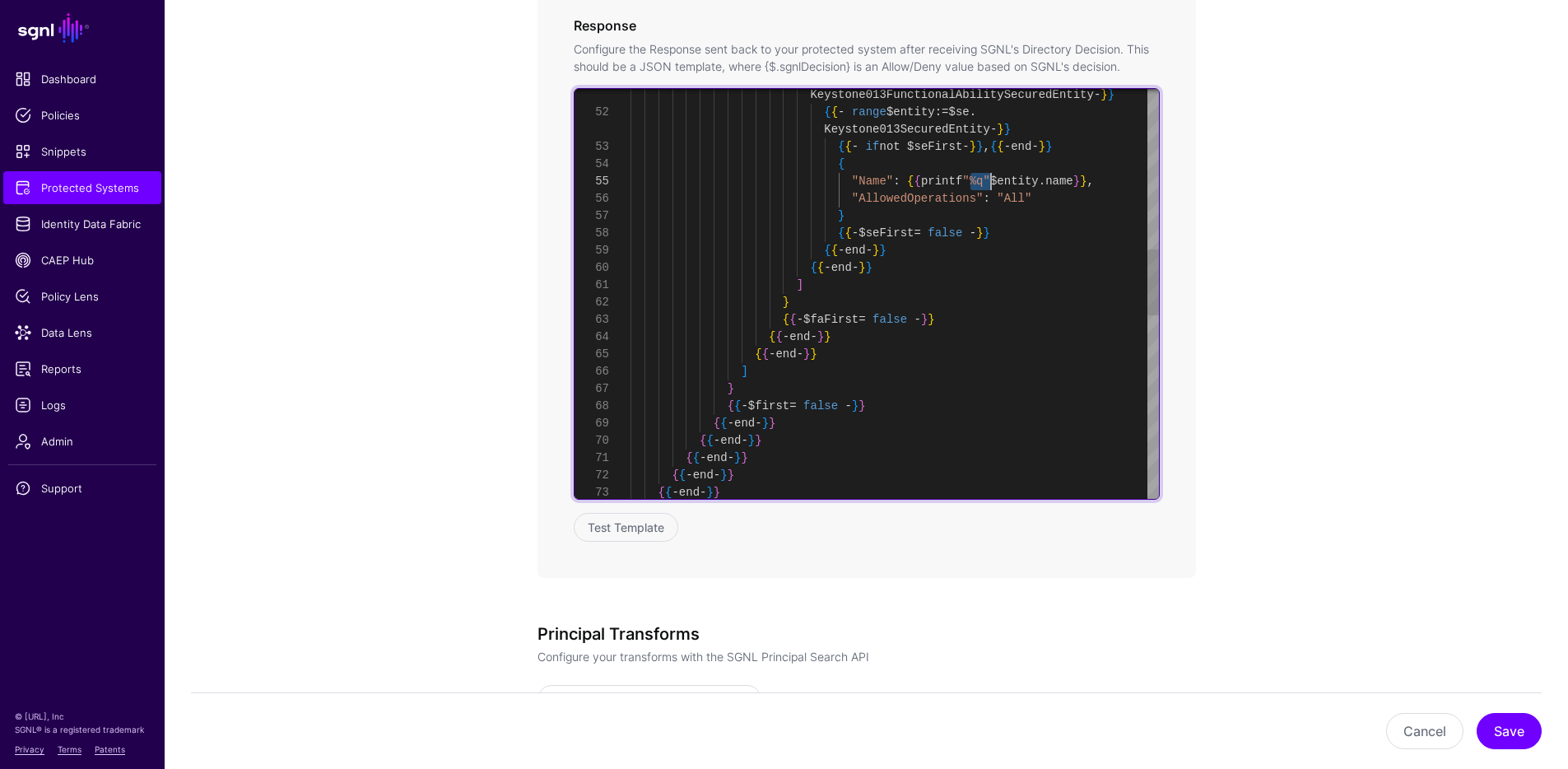
drag, startPoint x: 971, startPoint y: 181, endPoint x: 994, endPoint y: 182, distance: 23.0
click at [994, 182] on div "Keystone013SecuredEntity - } } { { - if not $seFirst - } } , { { - end - } } { …" at bounding box center [895, 363] width 528 height 2523
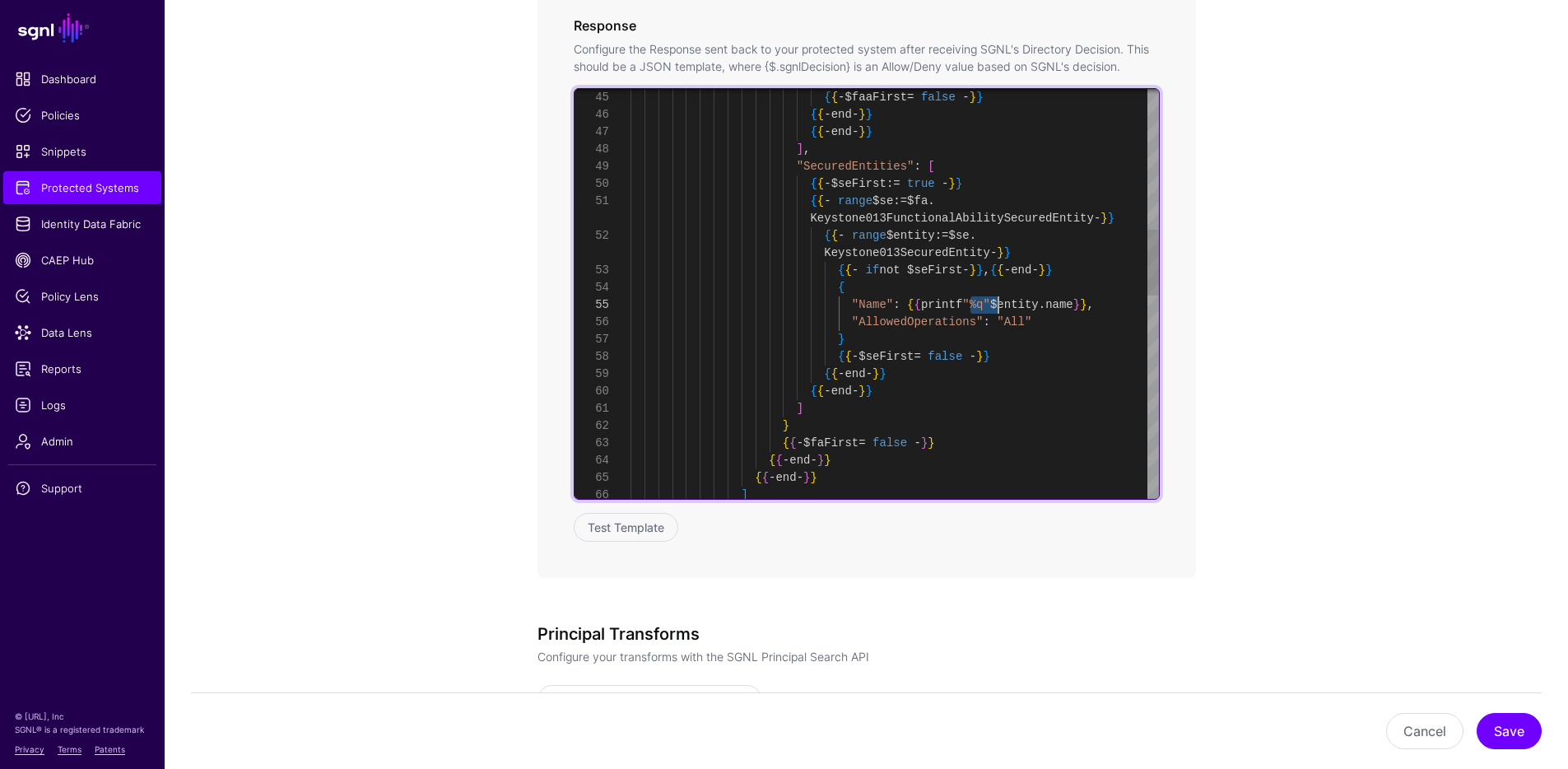
click at [889, 266] on div "Keystone013SecuredEntity - } } { { - if not $seFirst - } } , { { - end - } } { …" at bounding box center [895, 486] width 528 height 2523
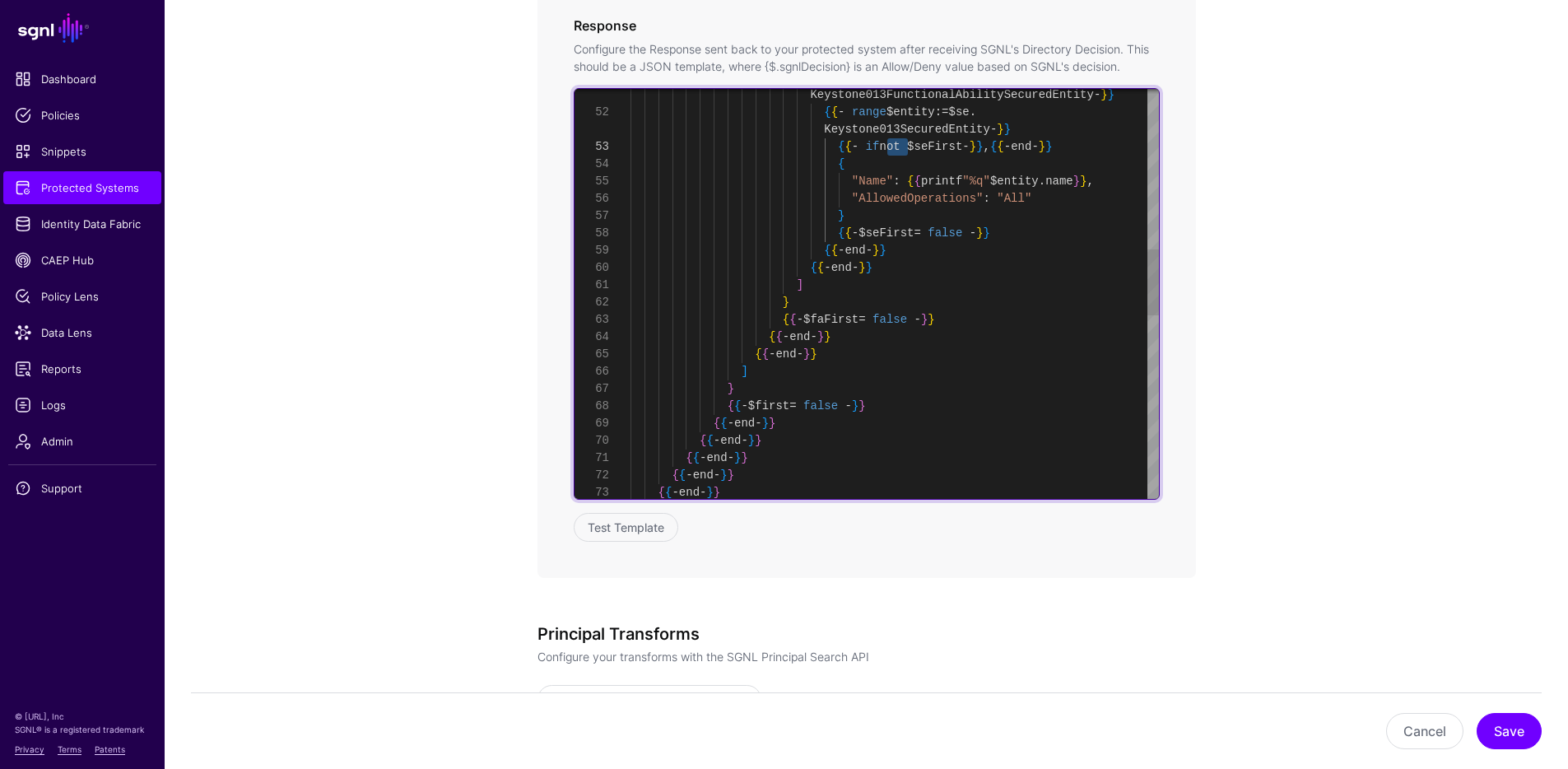
type textarea "**********"
drag, startPoint x: 929, startPoint y: 318, endPoint x: 939, endPoint y: 320, distance: 10.2
click at [939, 320] on div "Keystone013SecuredEntity - } } { { - if not $seFirst - } } , { { - end - } } { …" at bounding box center [895, 363] width 528 height 2523
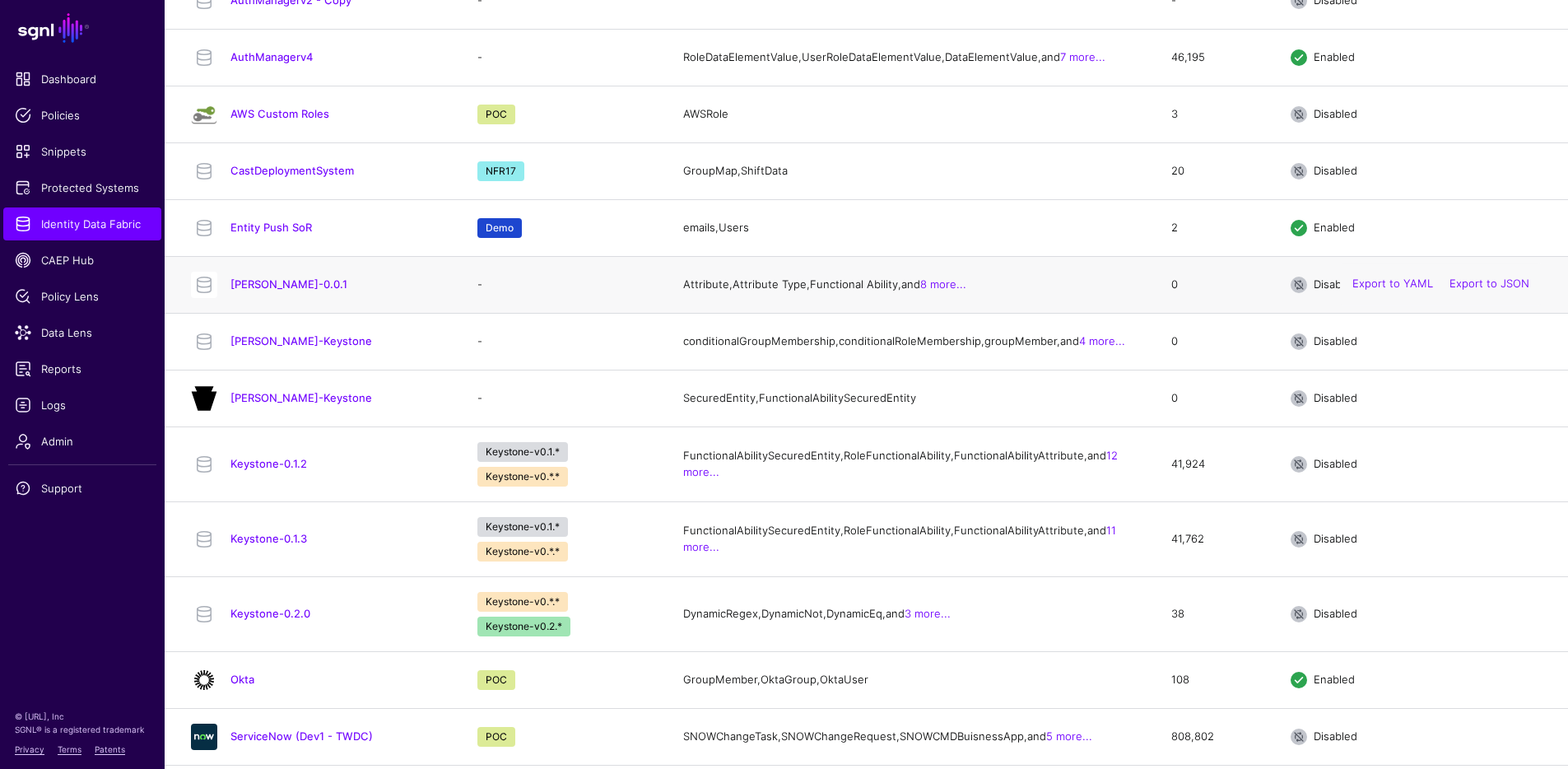
scroll to position [421, 0]
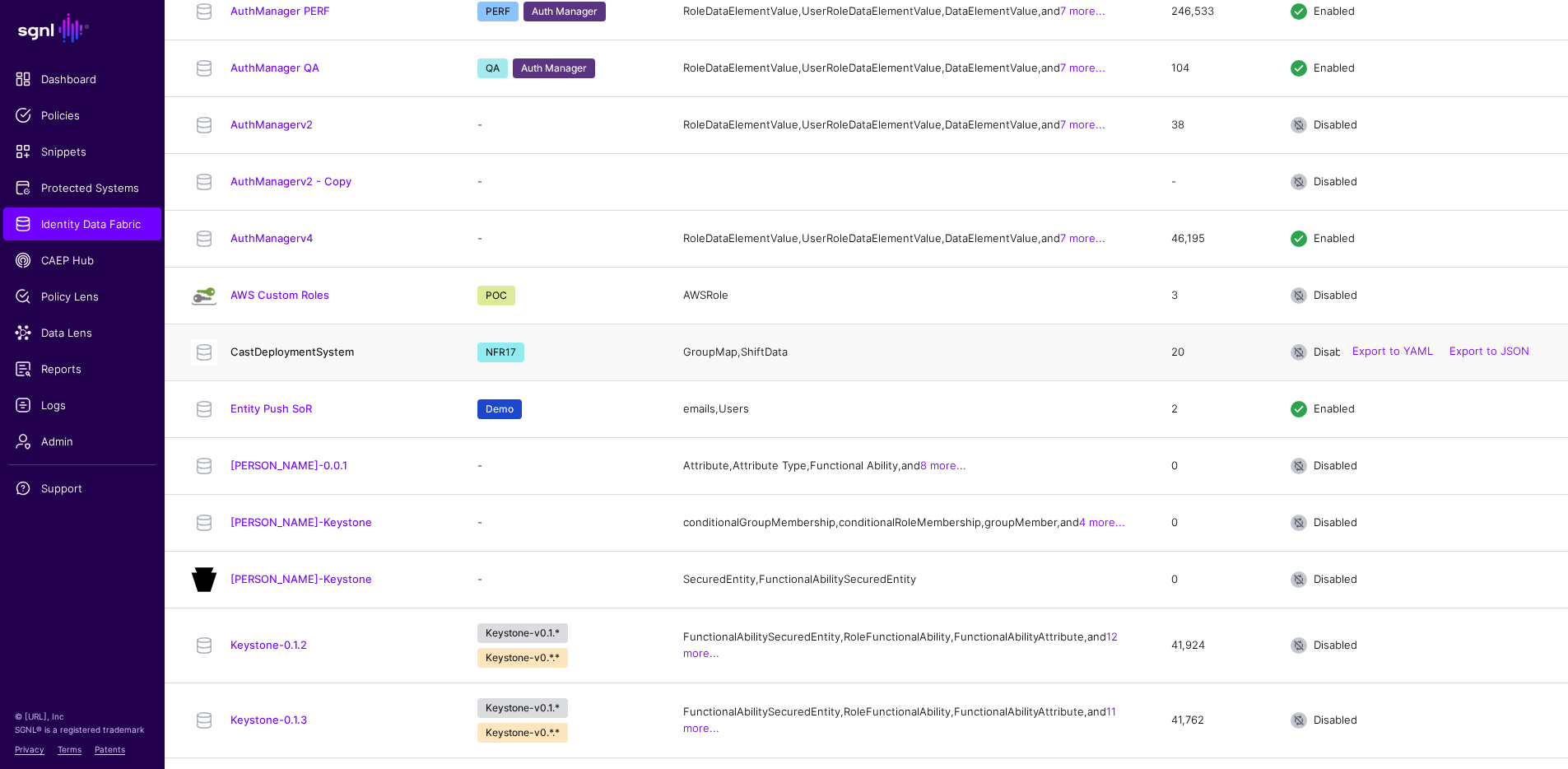
click at [296, 358] on link "CastDeploymentSystem" at bounding box center [291, 352] width 124 height 14
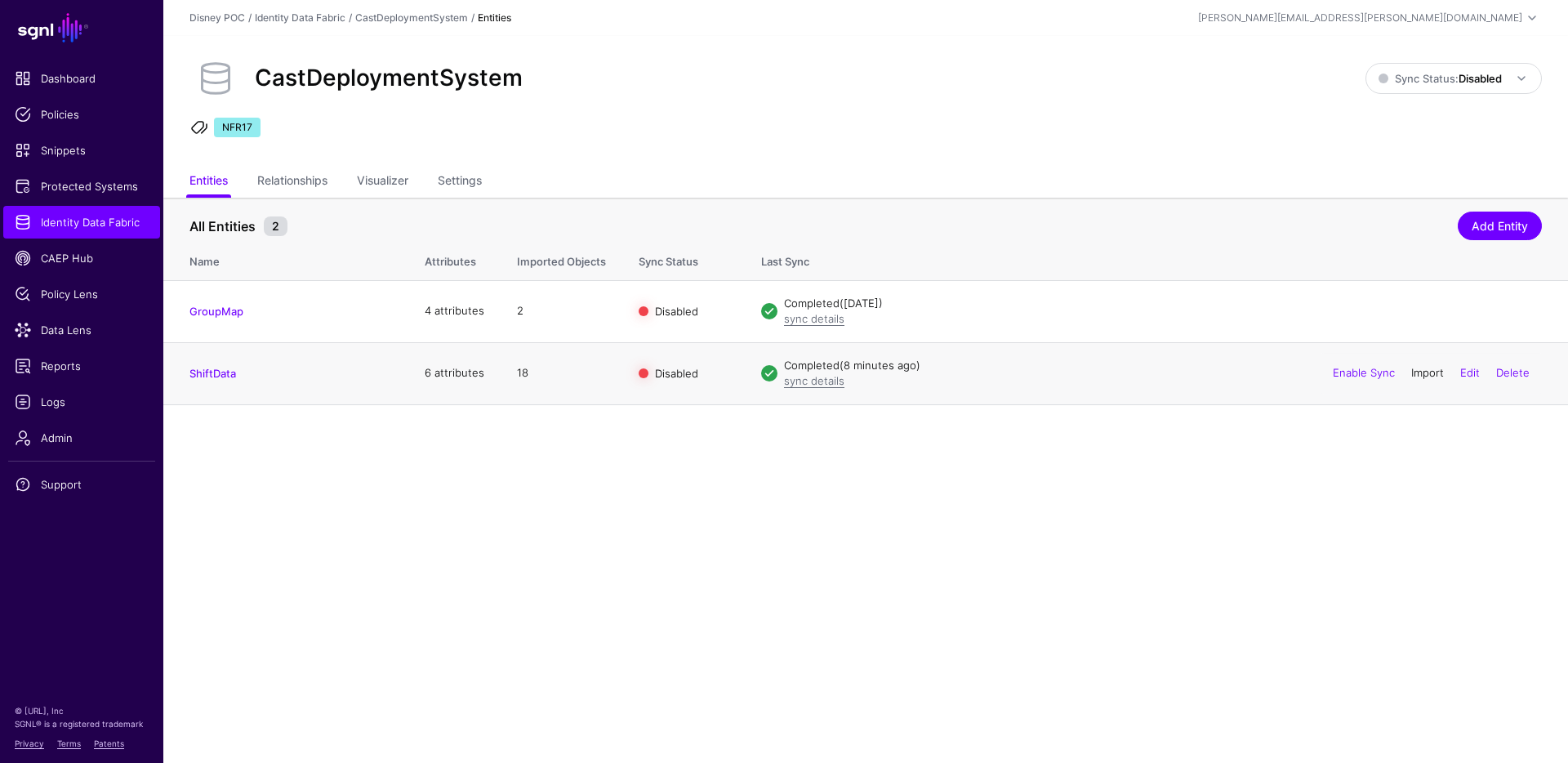
click at [1426, 372] on link "Import" at bounding box center [1428, 372] width 33 height 14
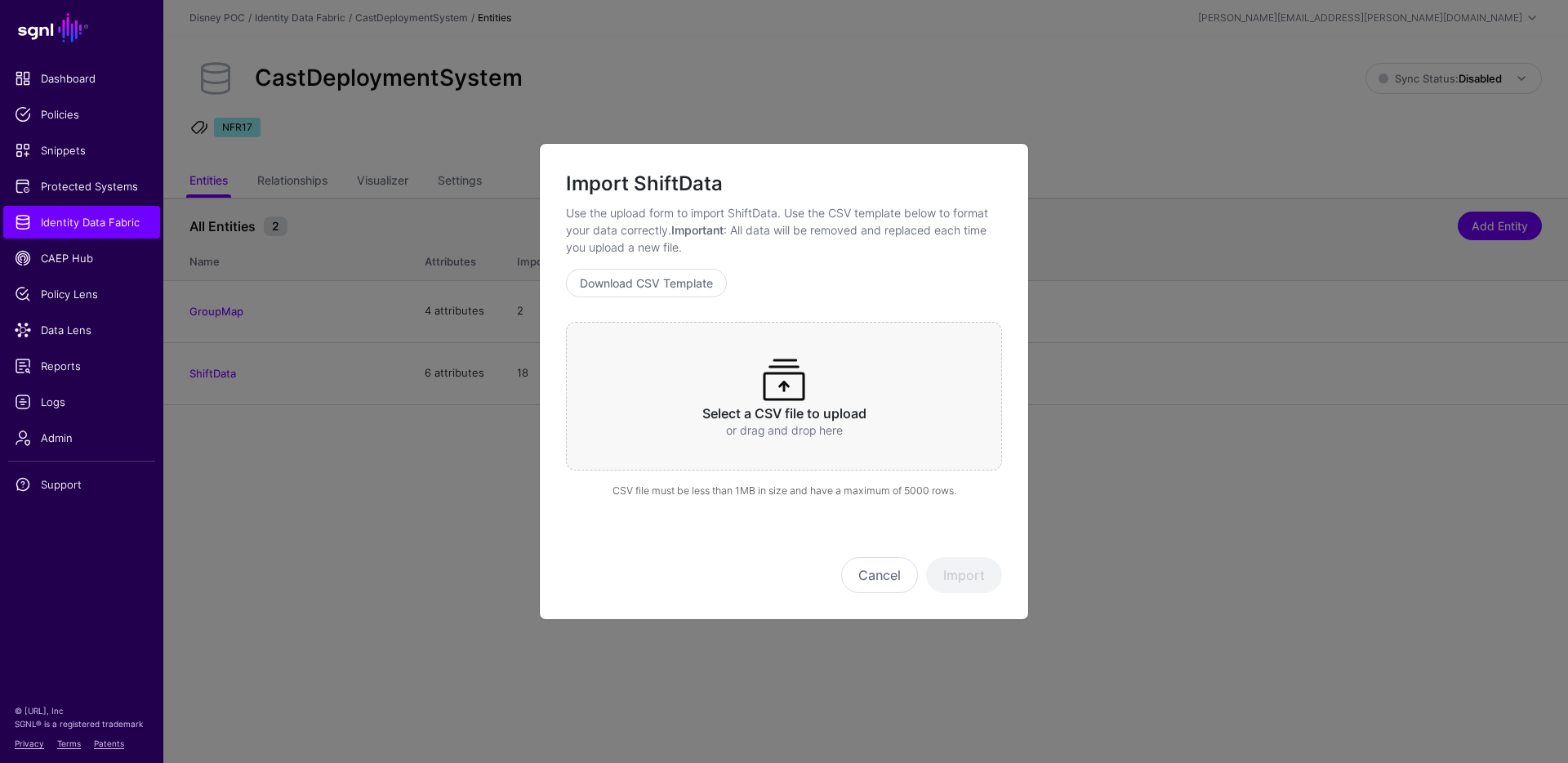
click at [829, 423] on p "or drag and drop here" at bounding box center [784, 430] width 372 height 17
click at [974, 586] on button "Import" at bounding box center [964, 574] width 76 height 36
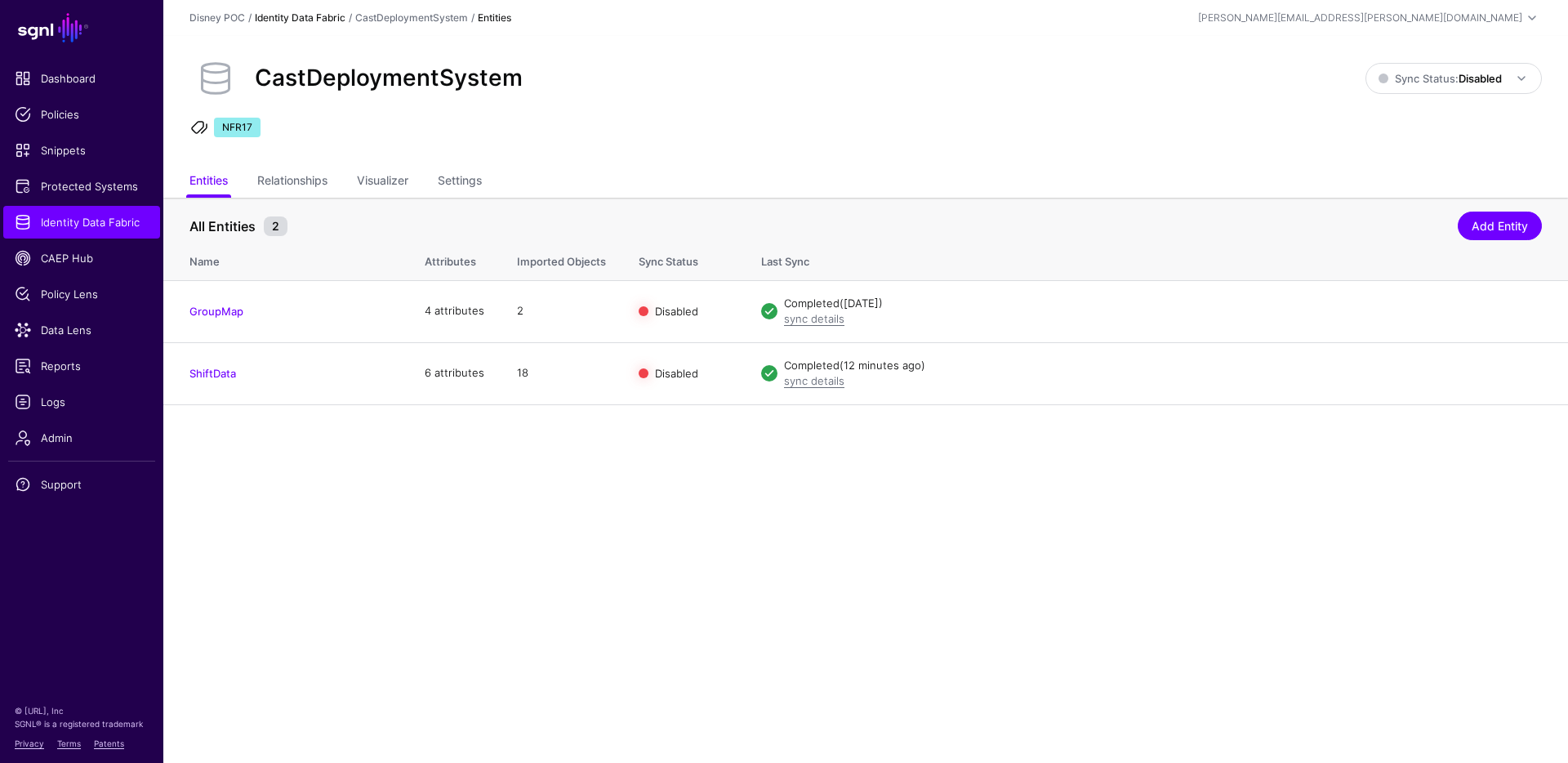
click at [330, 15] on link "Identity Data Fabric" at bounding box center [300, 17] width 91 height 13
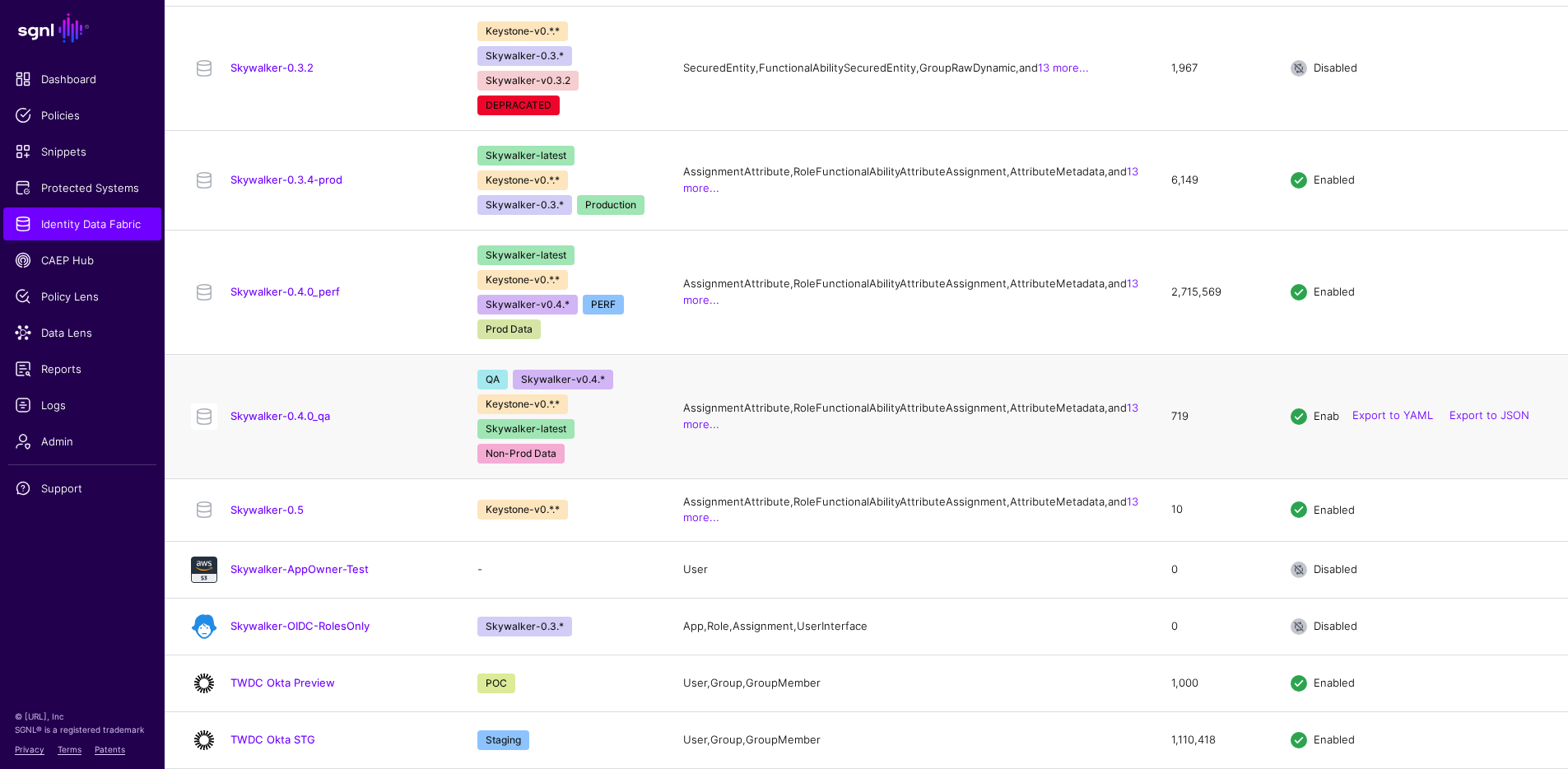
scroll to position [1773, 0]
click at [284, 409] on link "Skywalker-0.4.0_qa" at bounding box center [280, 416] width 99 height 14
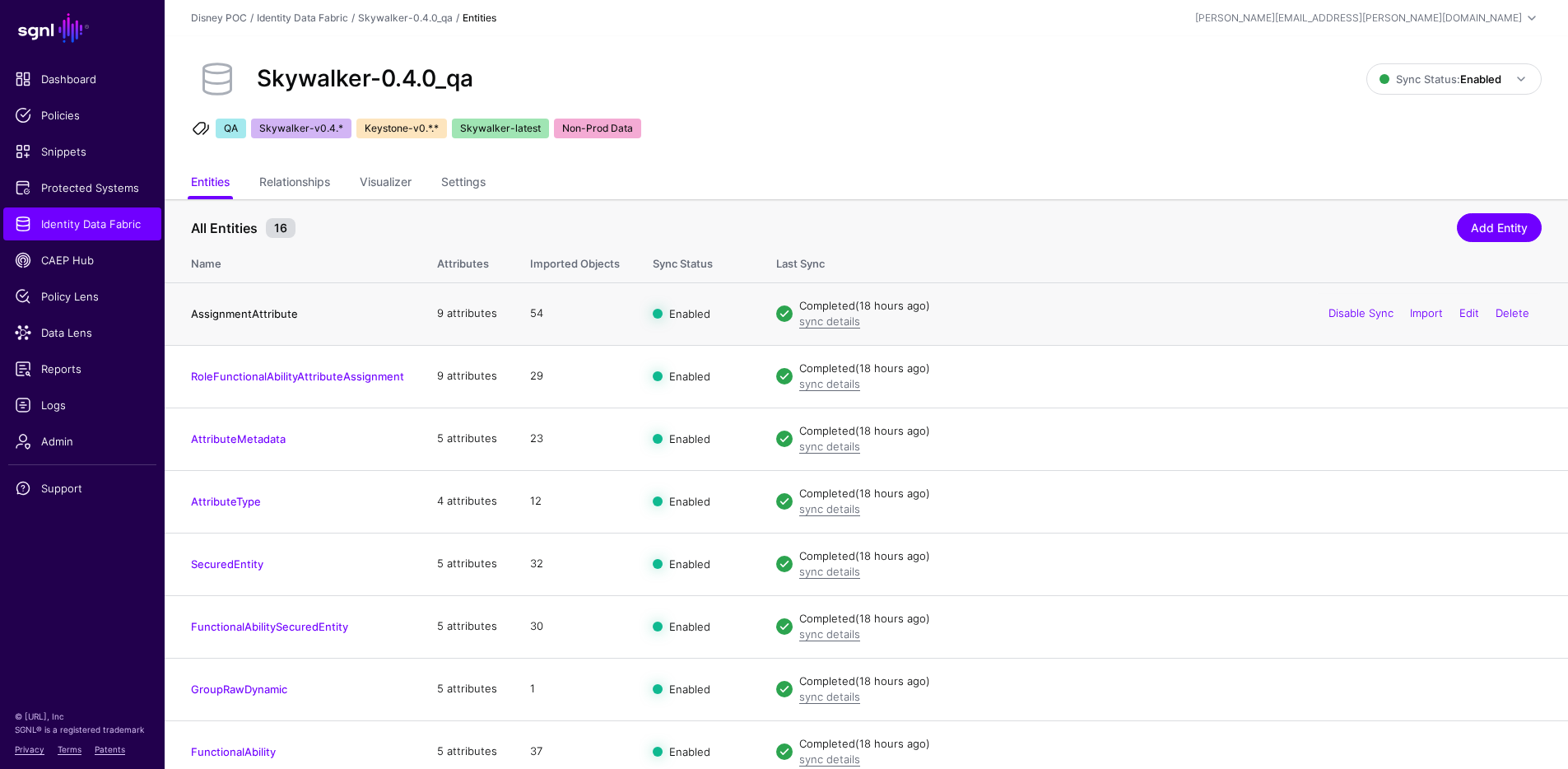
click at [240, 312] on link "AssignmentAttribute" at bounding box center [245, 314] width 107 height 14
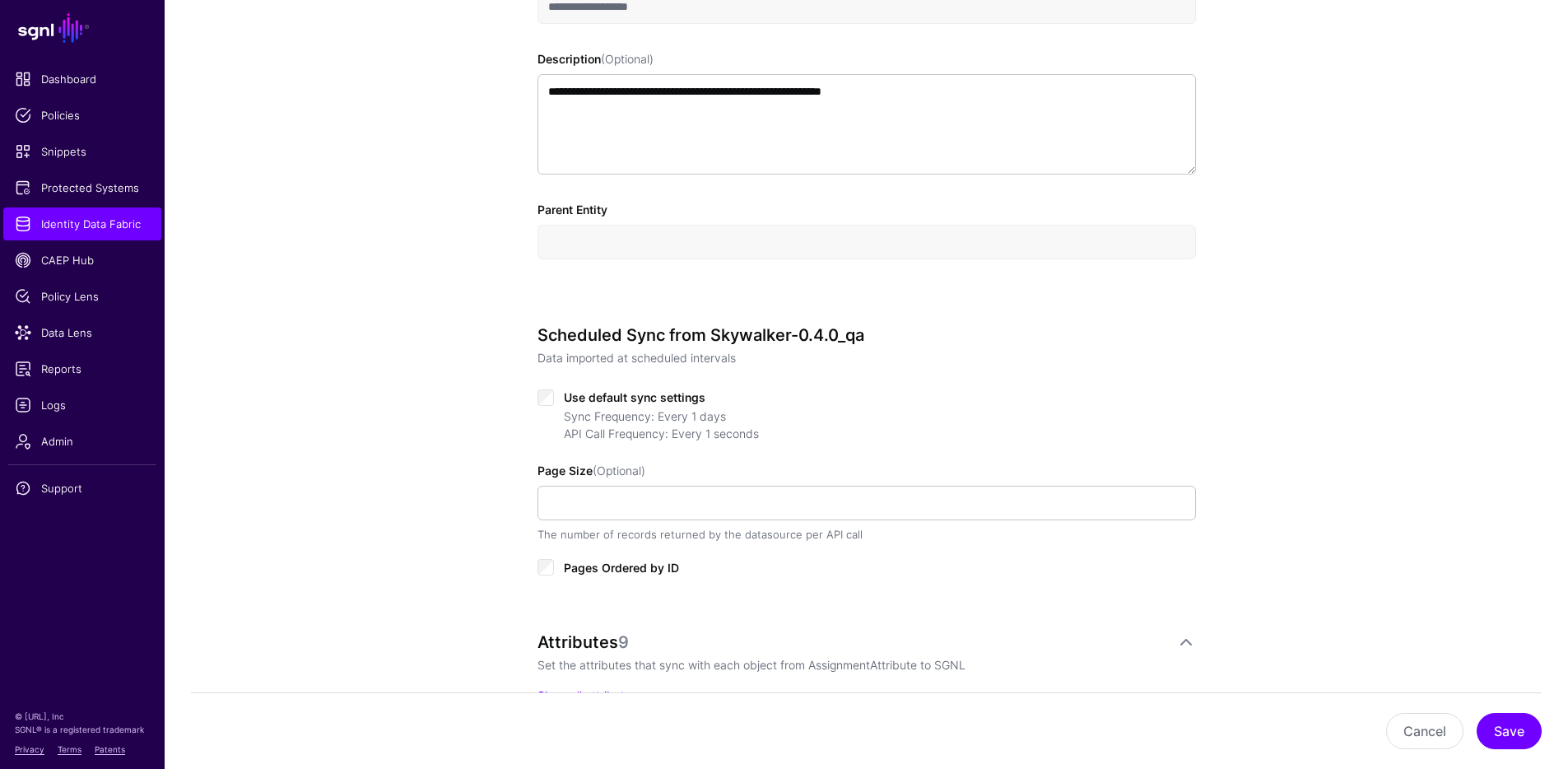
scroll to position [674, 0]
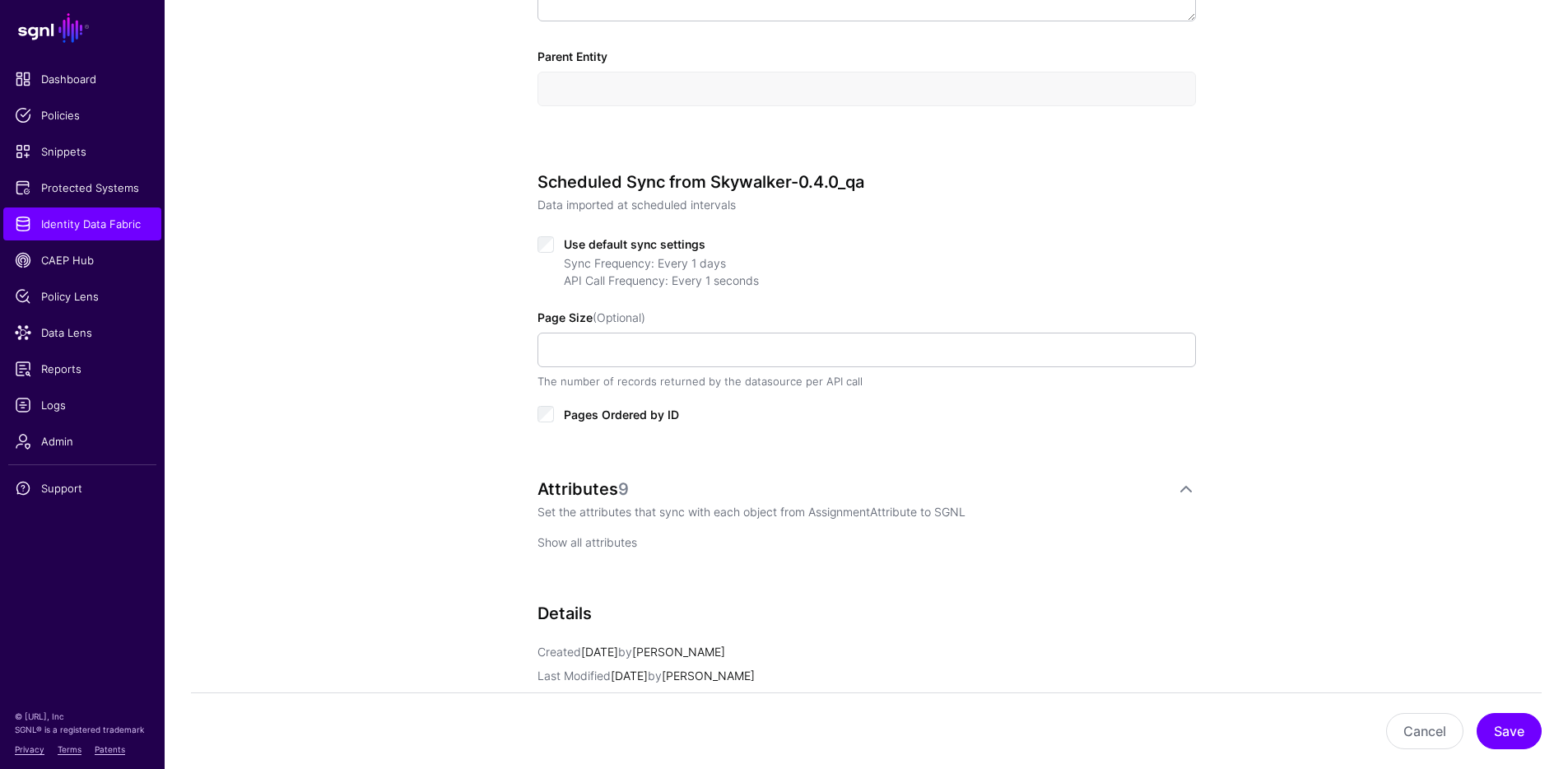
click at [577, 548] on link "Show all attributes" at bounding box center [587, 542] width 99 height 14
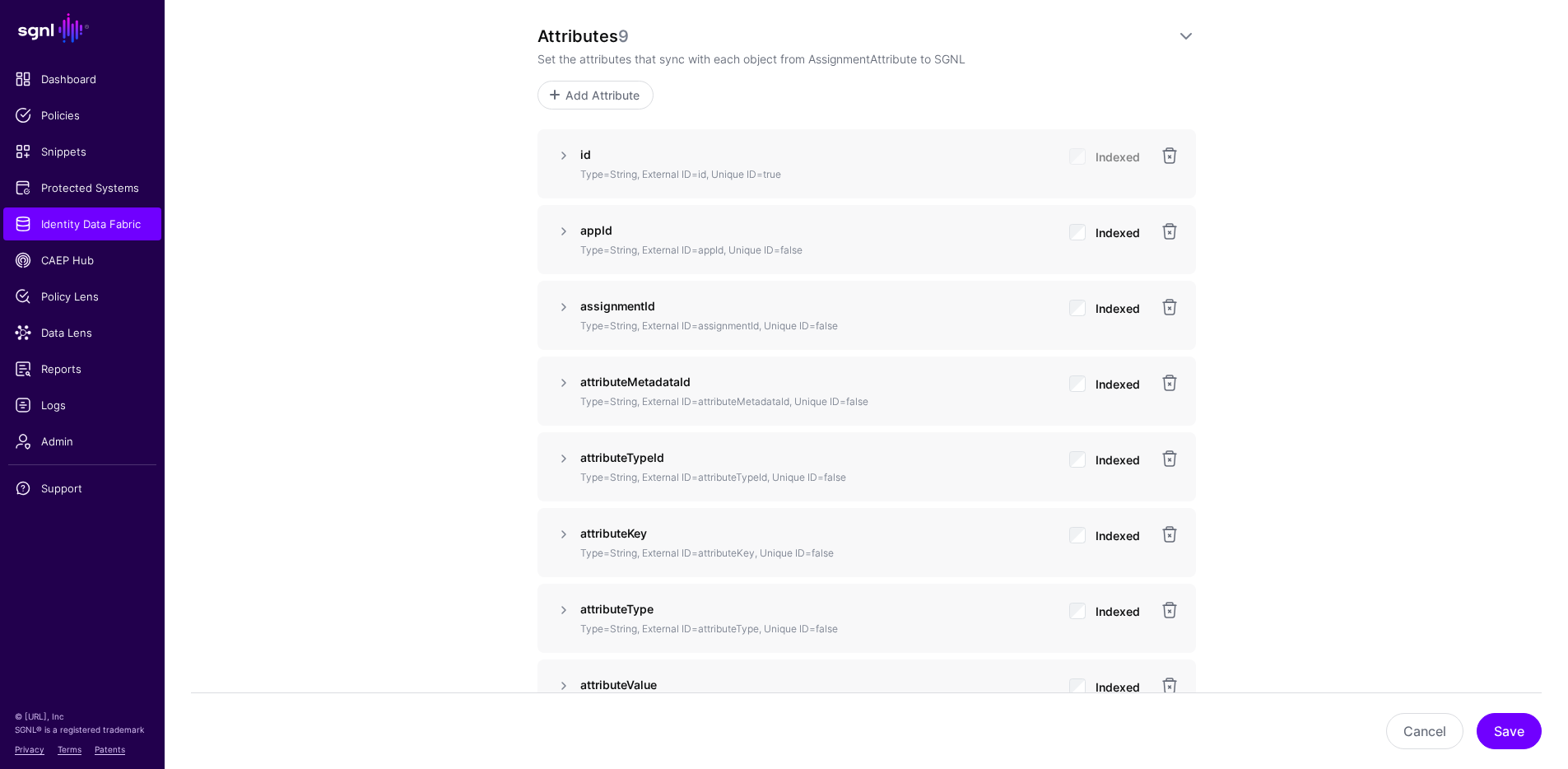
scroll to position [1326, 0]
